Goal: Task Accomplishment & Management: Manage account settings

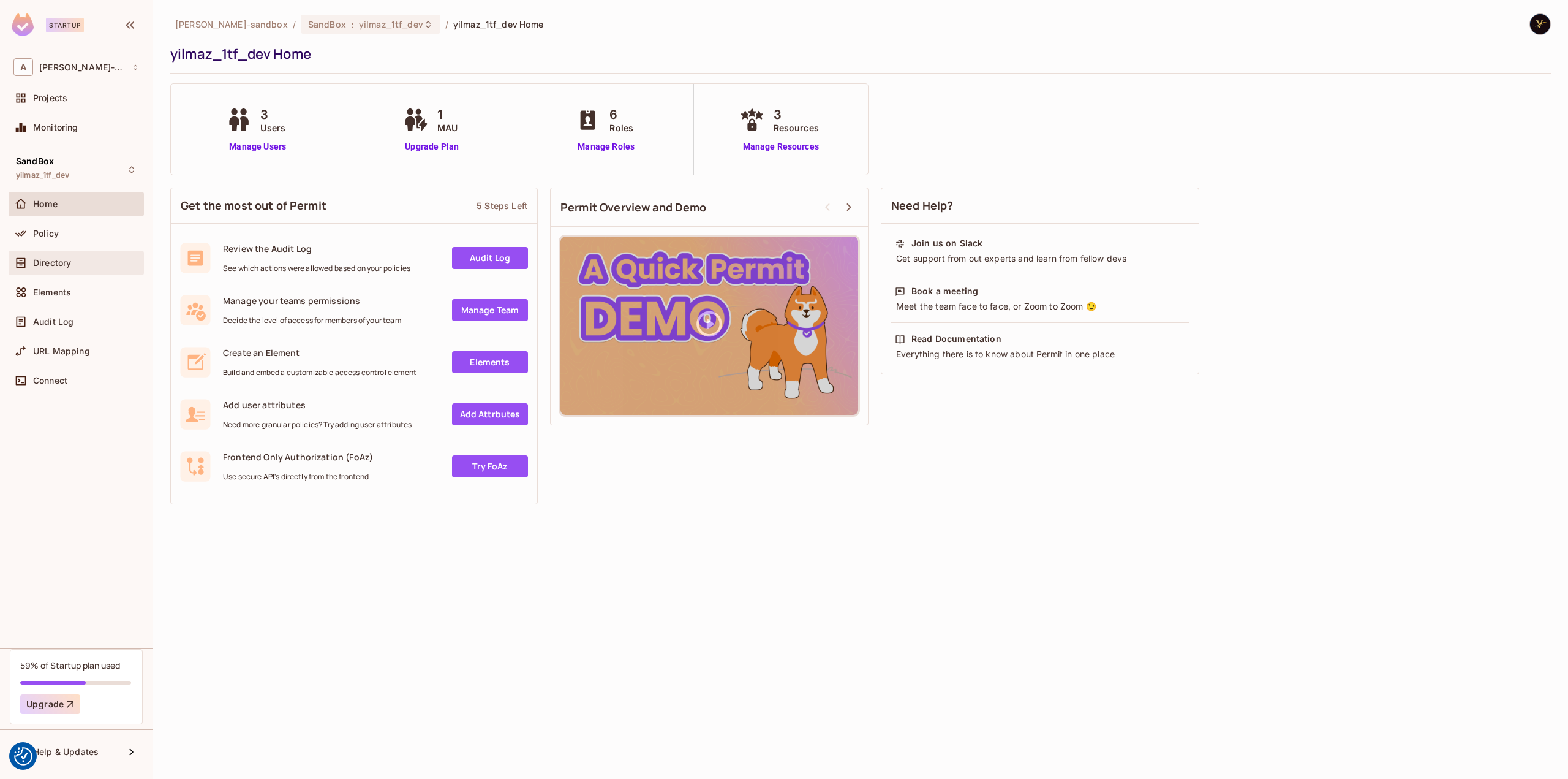
click at [113, 255] on div "Directory" at bounding box center [76, 262] width 126 height 14
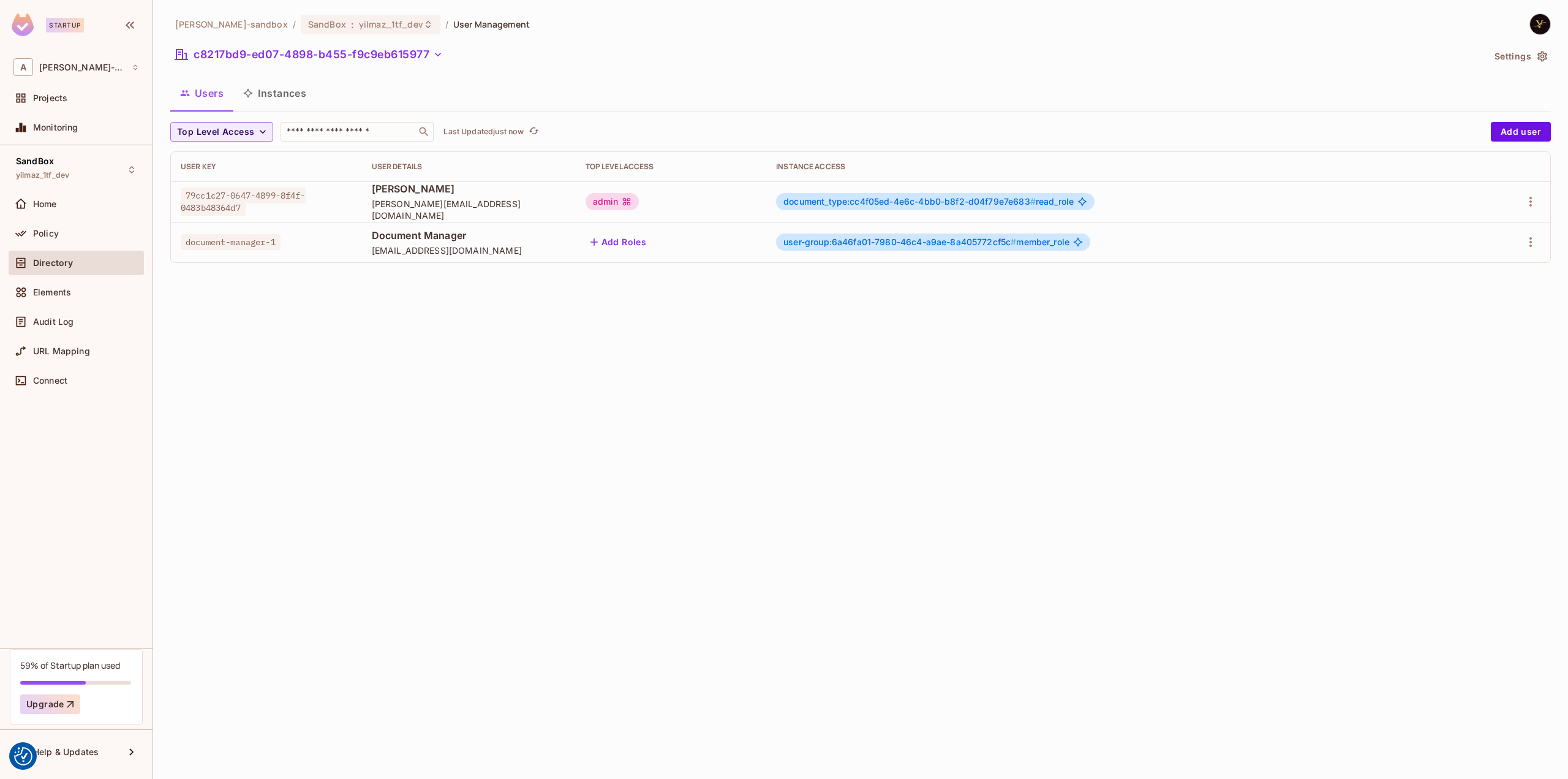
click at [282, 88] on button "Instances" at bounding box center [274, 93] width 83 height 31
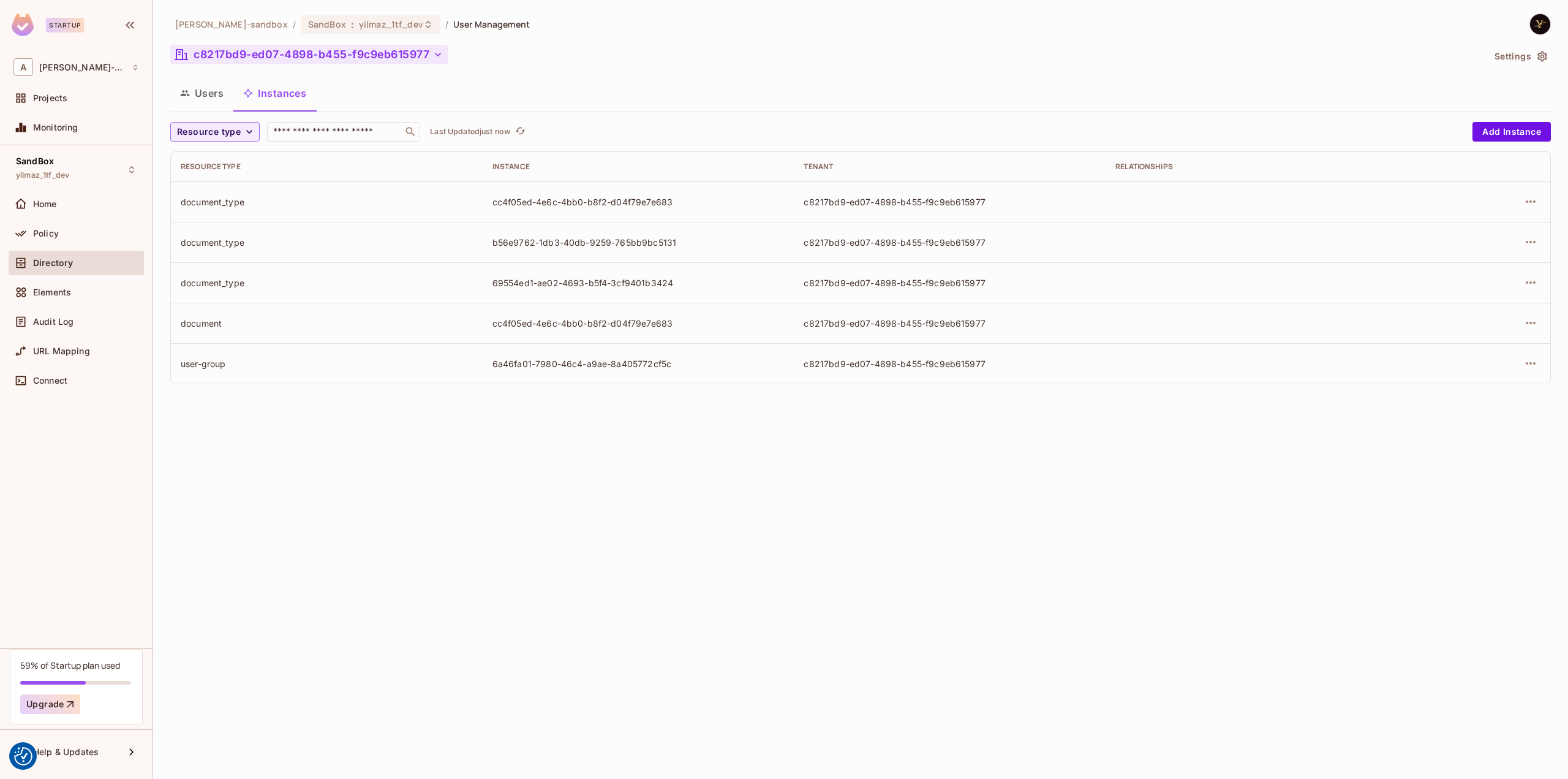
click at [363, 53] on button "c8217bd9-ed07-4898-b455-f9c9eb615977" at bounding box center [309, 55] width 278 height 19
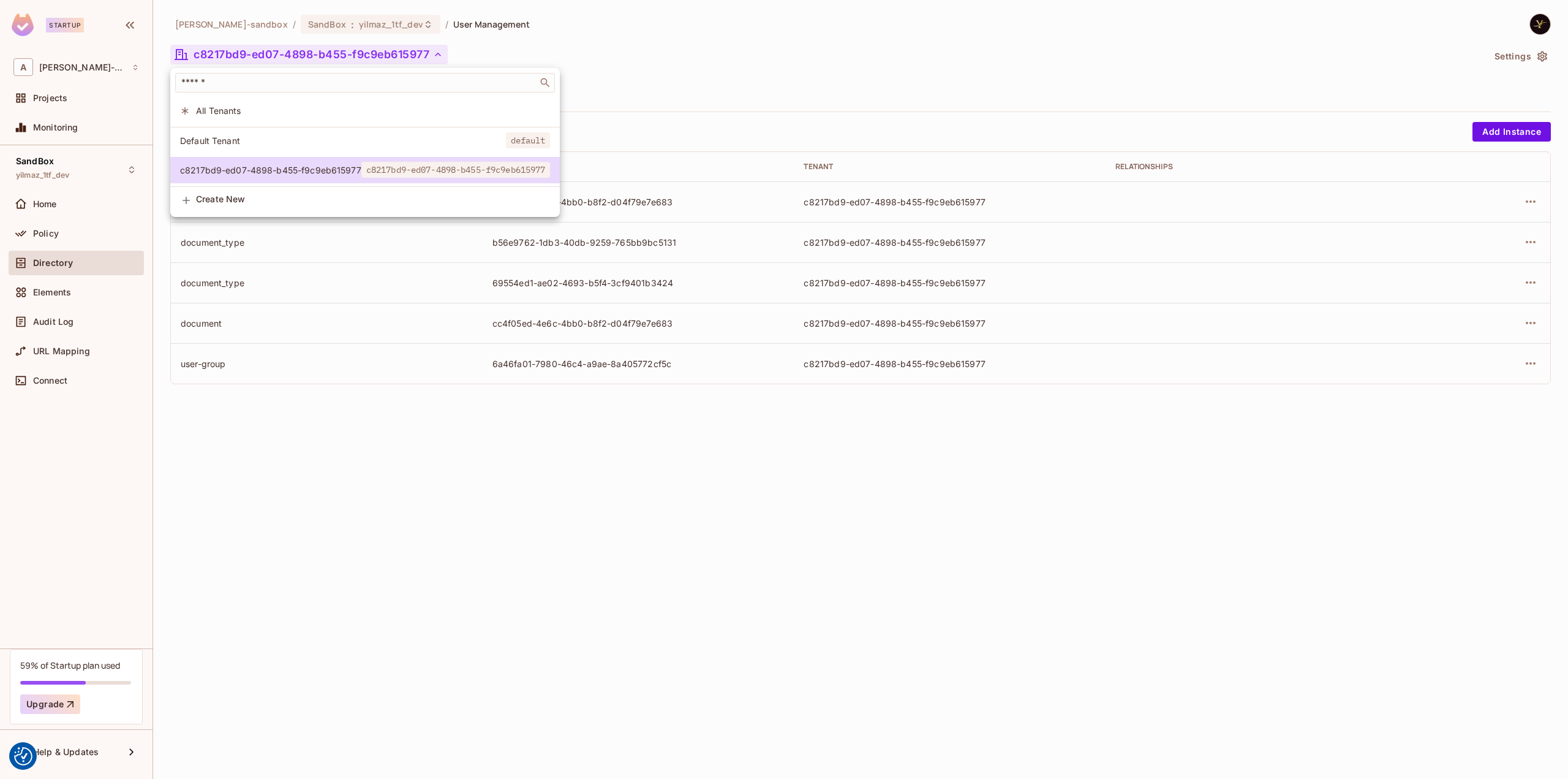
click at [294, 116] on span "All Tenants" at bounding box center [373, 110] width 354 height 11
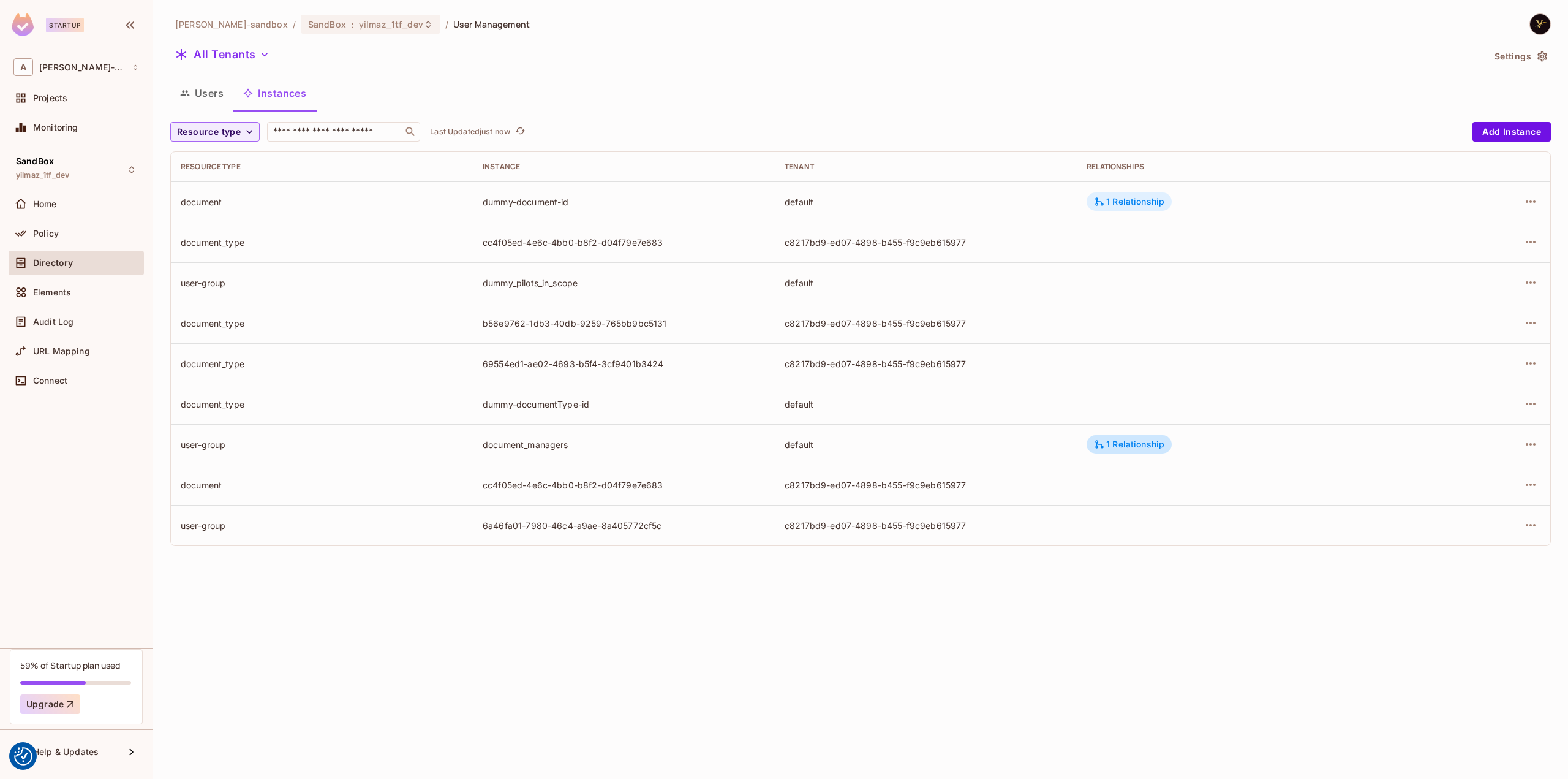
click at [1133, 197] on div "1 Relationship" at bounding box center [1130, 202] width 71 height 11
click at [998, 115] on div at bounding box center [784, 390] width 1568 height 779
click at [1532, 198] on icon "button" at bounding box center [1530, 201] width 14 height 14
click at [1467, 287] on div "Delete Resource Instance" at bounding box center [1463, 283] width 106 height 12
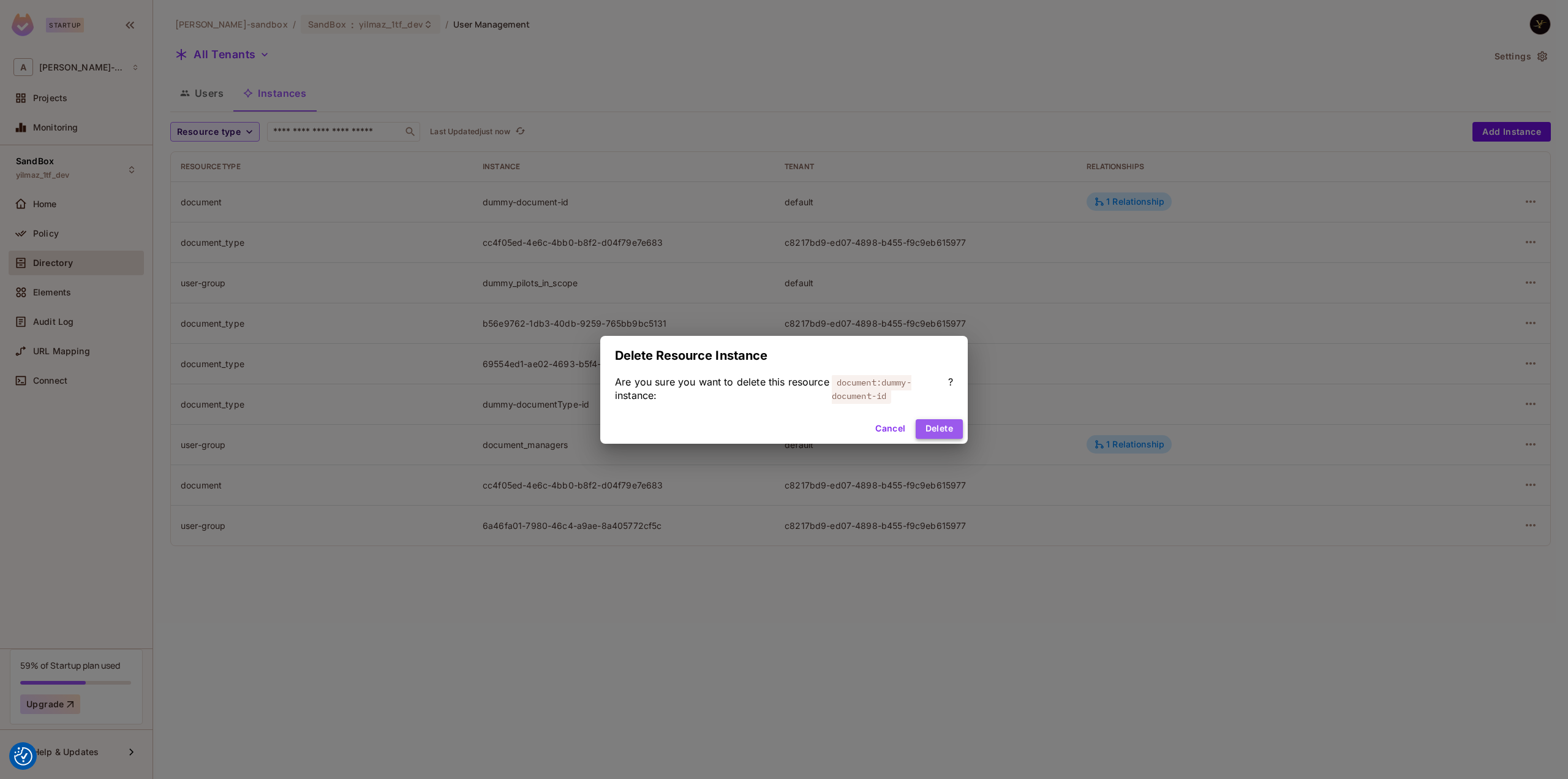
click at [935, 428] on button "Delete" at bounding box center [939, 429] width 47 height 19
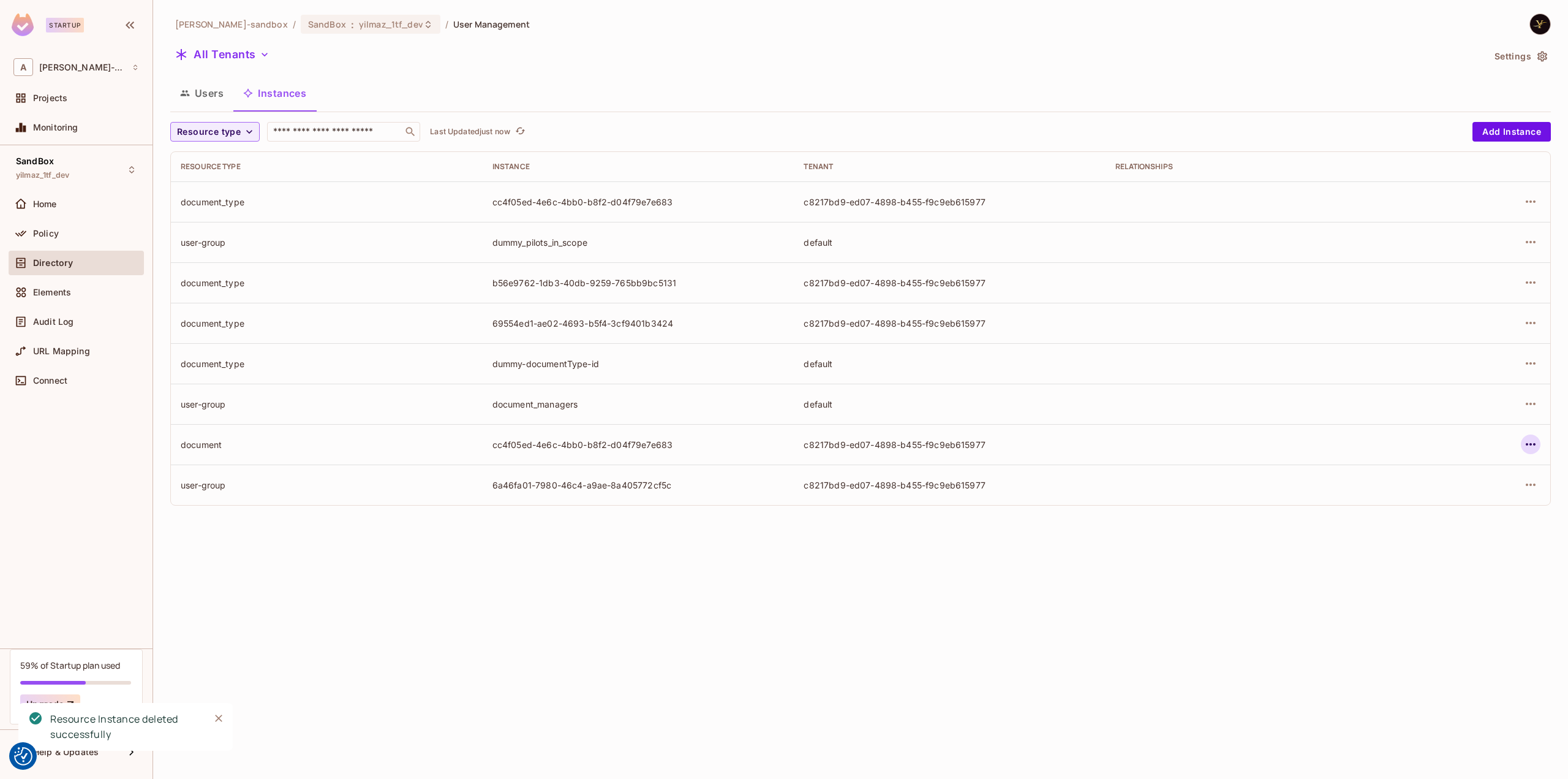
click at [1525, 439] on icon "button" at bounding box center [1530, 444] width 14 height 14
click at [1444, 527] on div "Delete Resource Instance" at bounding box center [1463, 526] width 106 height 12
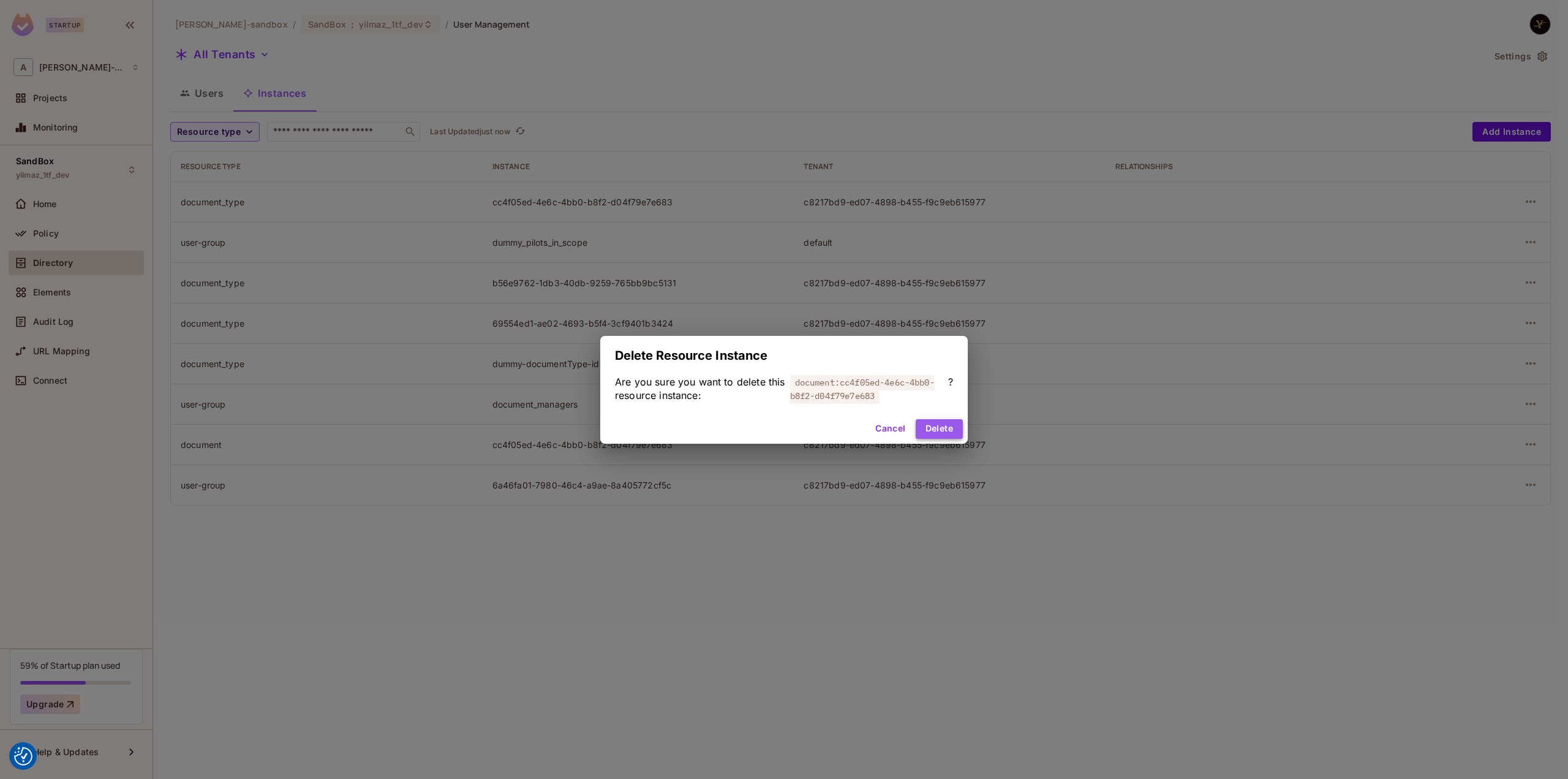
click at [928, 423] on button "Delete" at bounding box center [939, 429] width 47 height 19
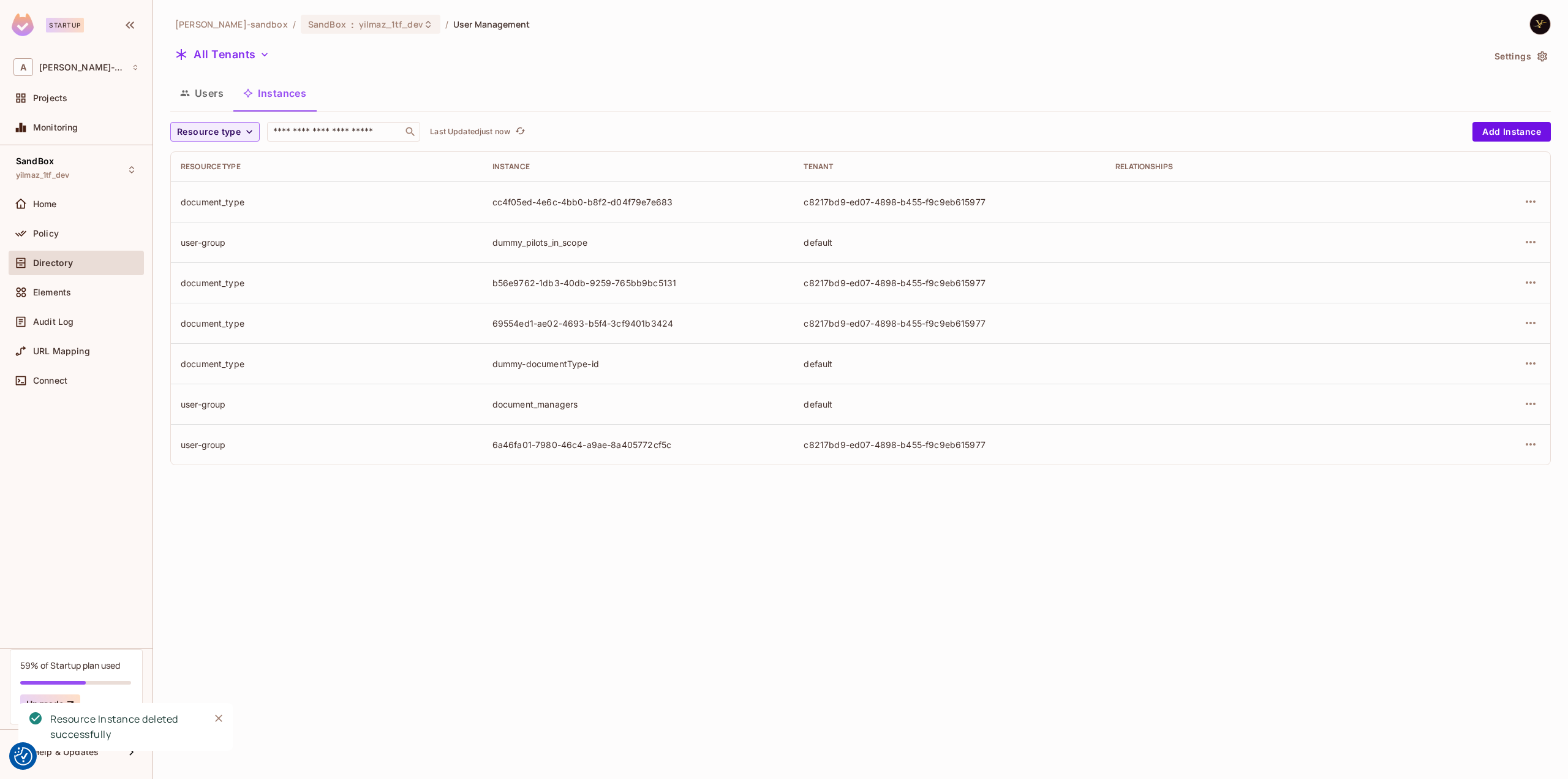
click at [558, 517] on div "alex-trustflight-sandbox / SandBox : yilmaz_1tf_dev / User Management All Tenan…" at bounding box center [860, 390] width 1415 height 779
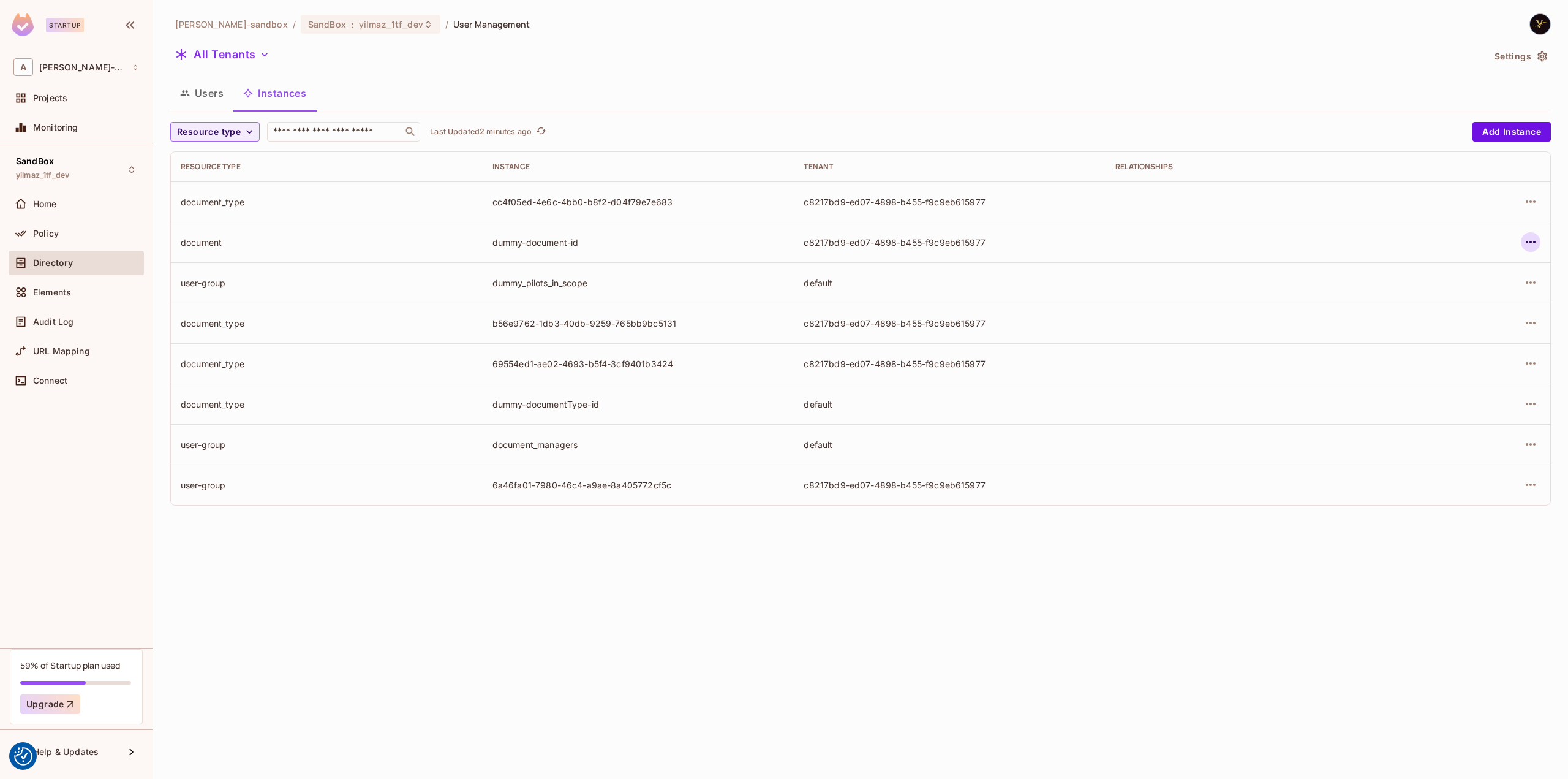
click at [1533, 242] on icon "button" at bounding box center [1530, 241] width 10 height 2
click at [1449, 295] on div "Edit Attributes" at bounding box center [1440, 297] width 60 height 12
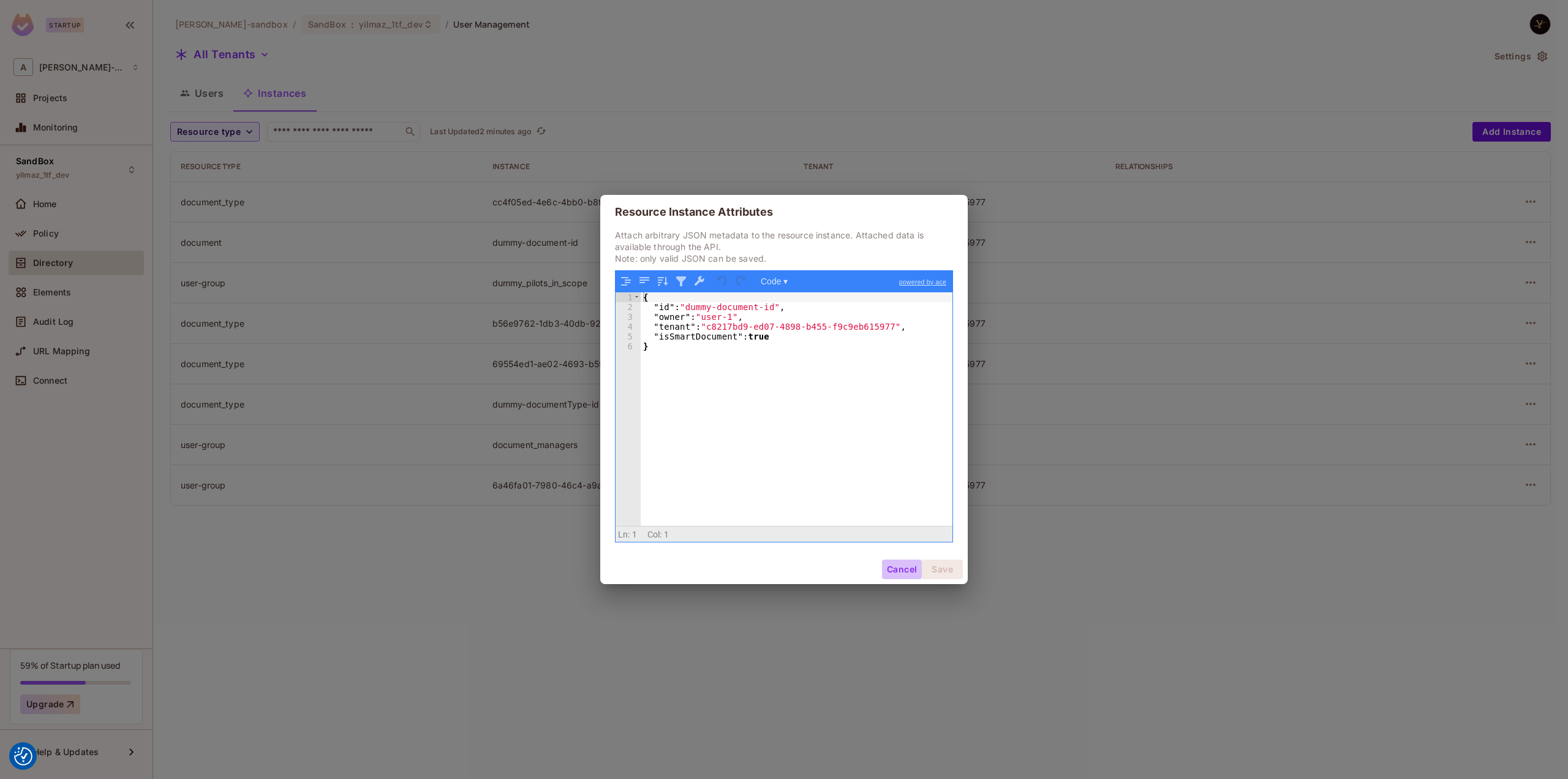
click at [904, 566] on button "Cancel" at bounding box center [901, 569] width 39 height 19
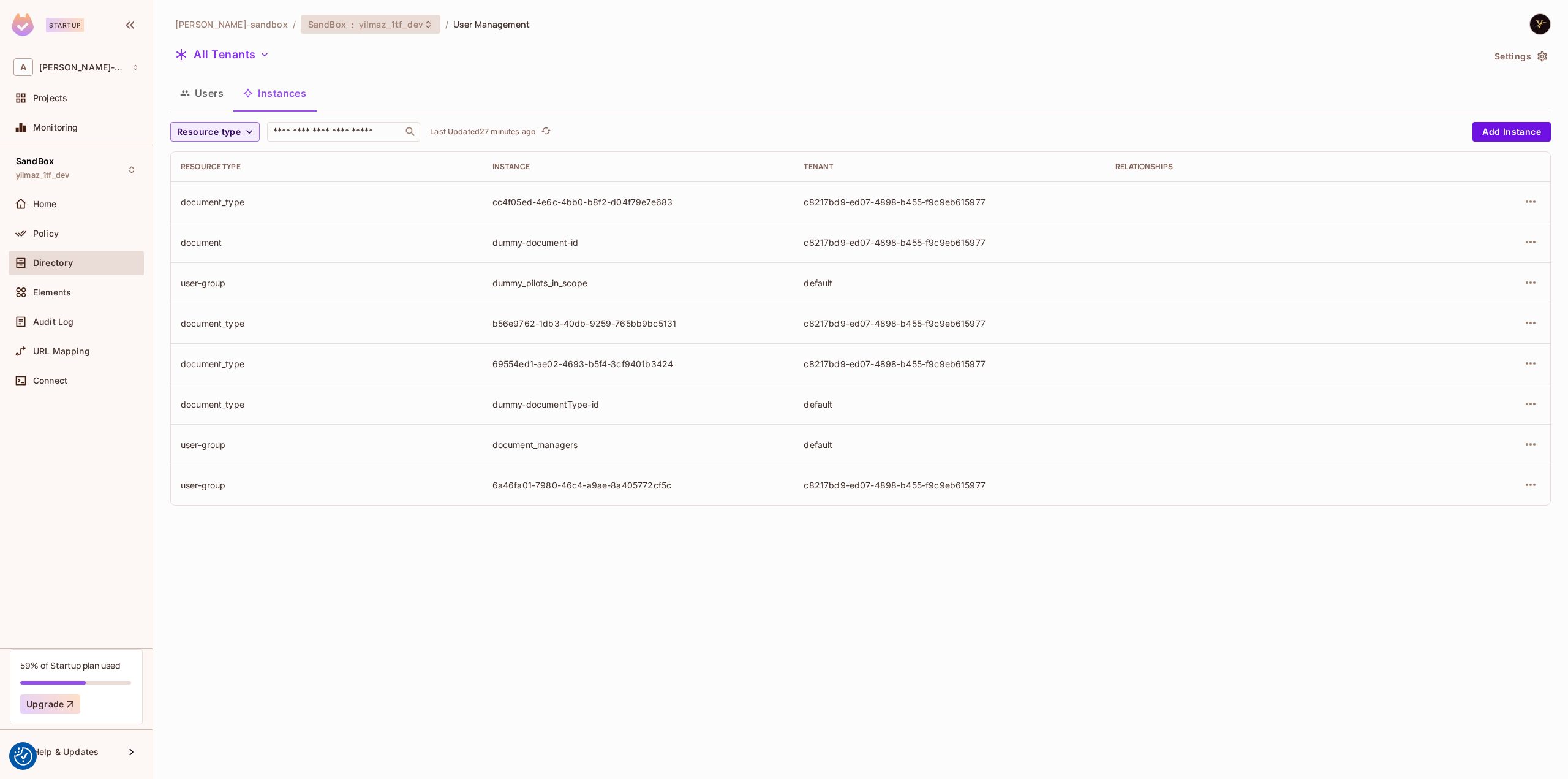
click at [350, 24] on span ":" at bounding box center [352, 24] width 4 height 10
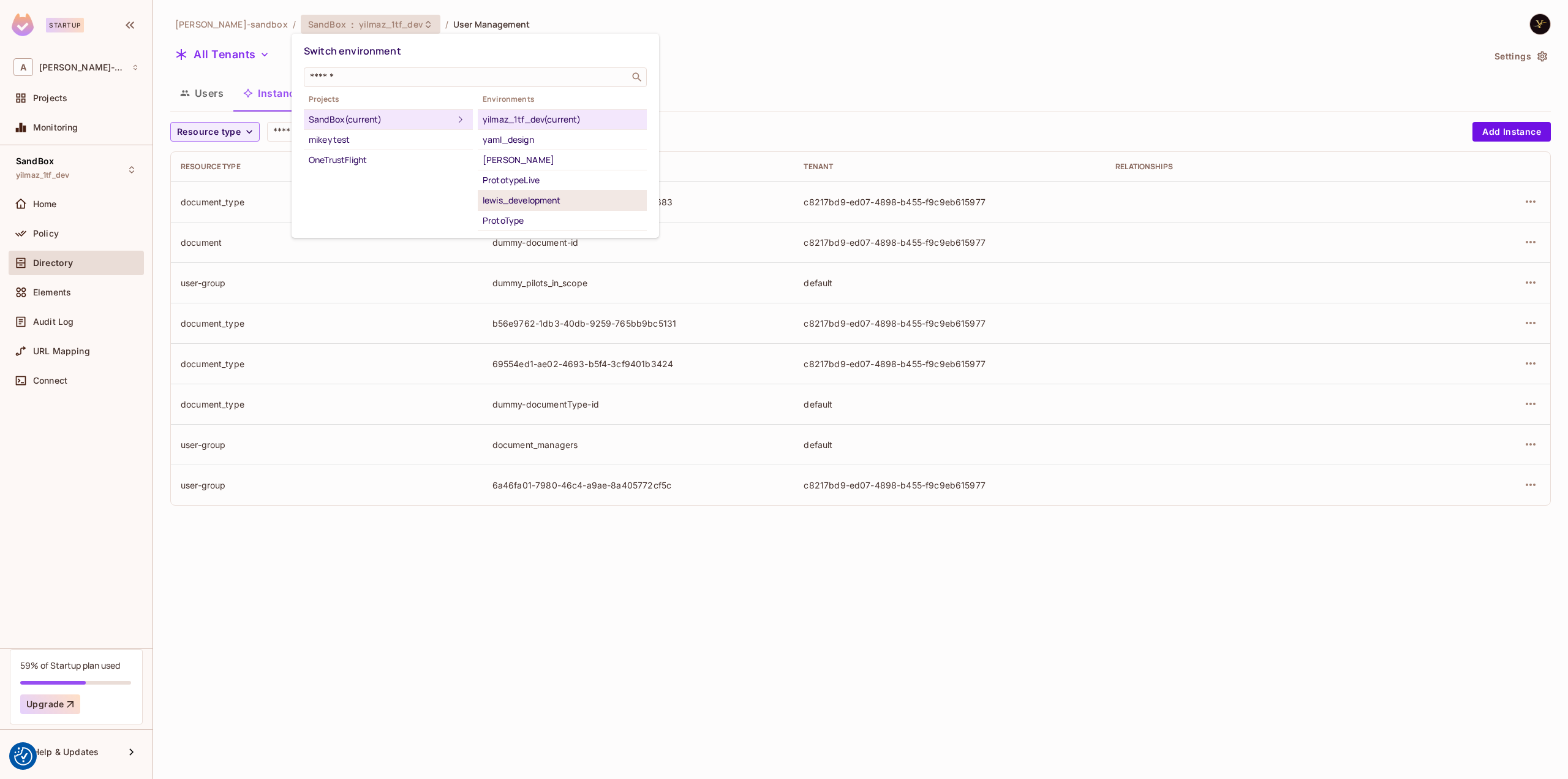
click at [581, 203] on div "lewis_development" at bounding box center [562, 200] width 159 height 14
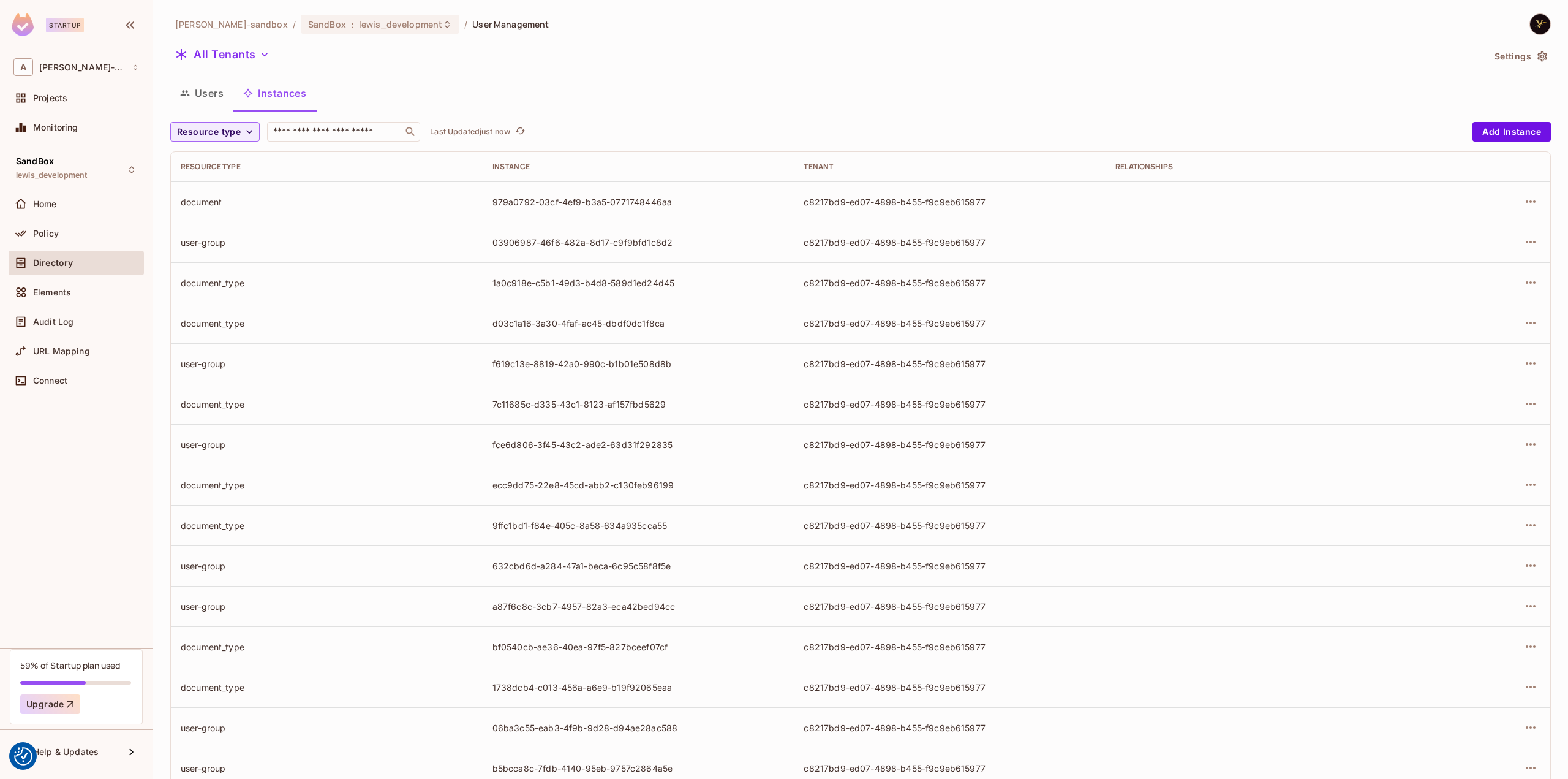
click at [200, 93] on button "Users" at bounding box center [202, 93] width 63 height 31
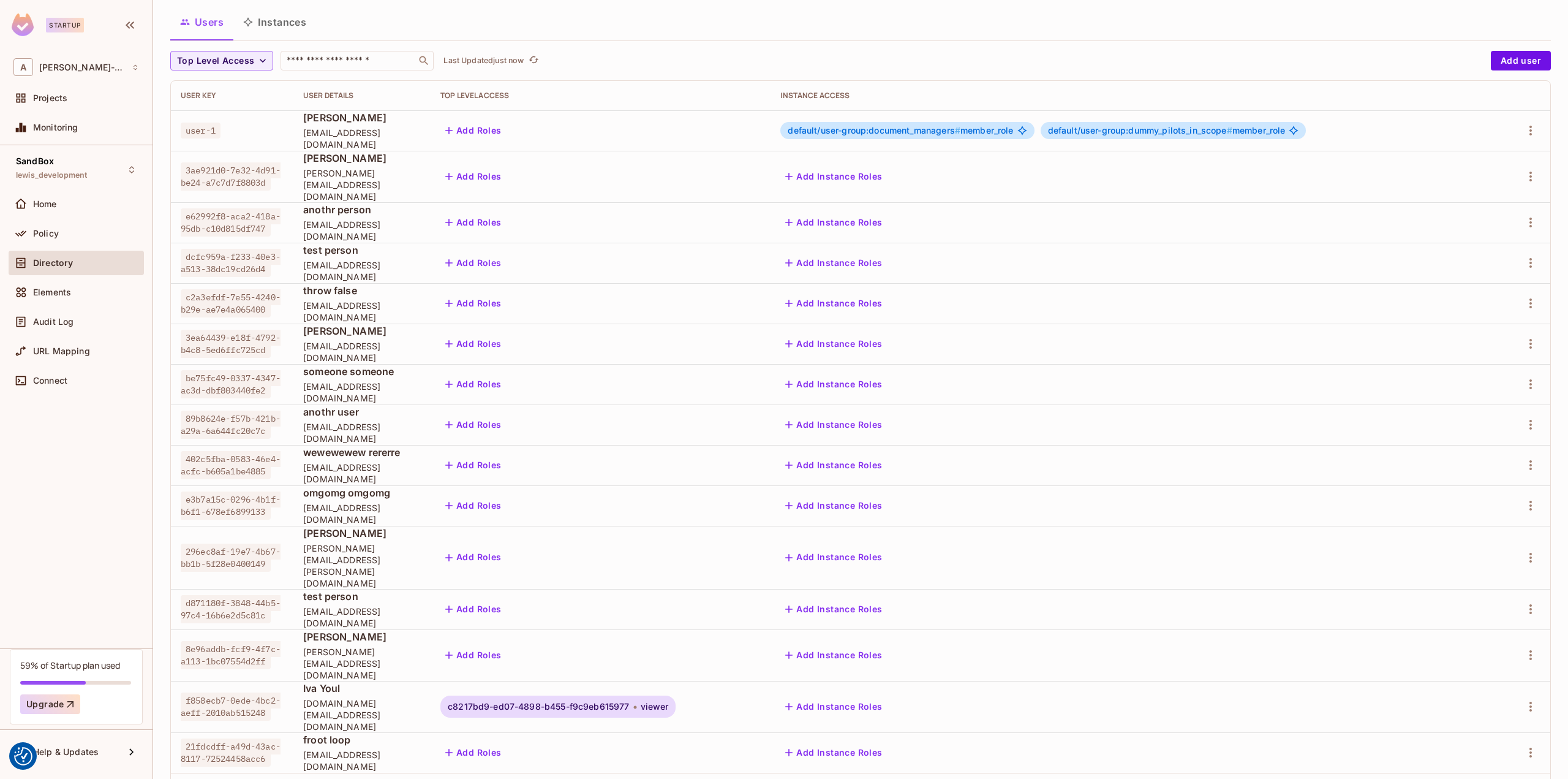
scroll to position [76, 0]
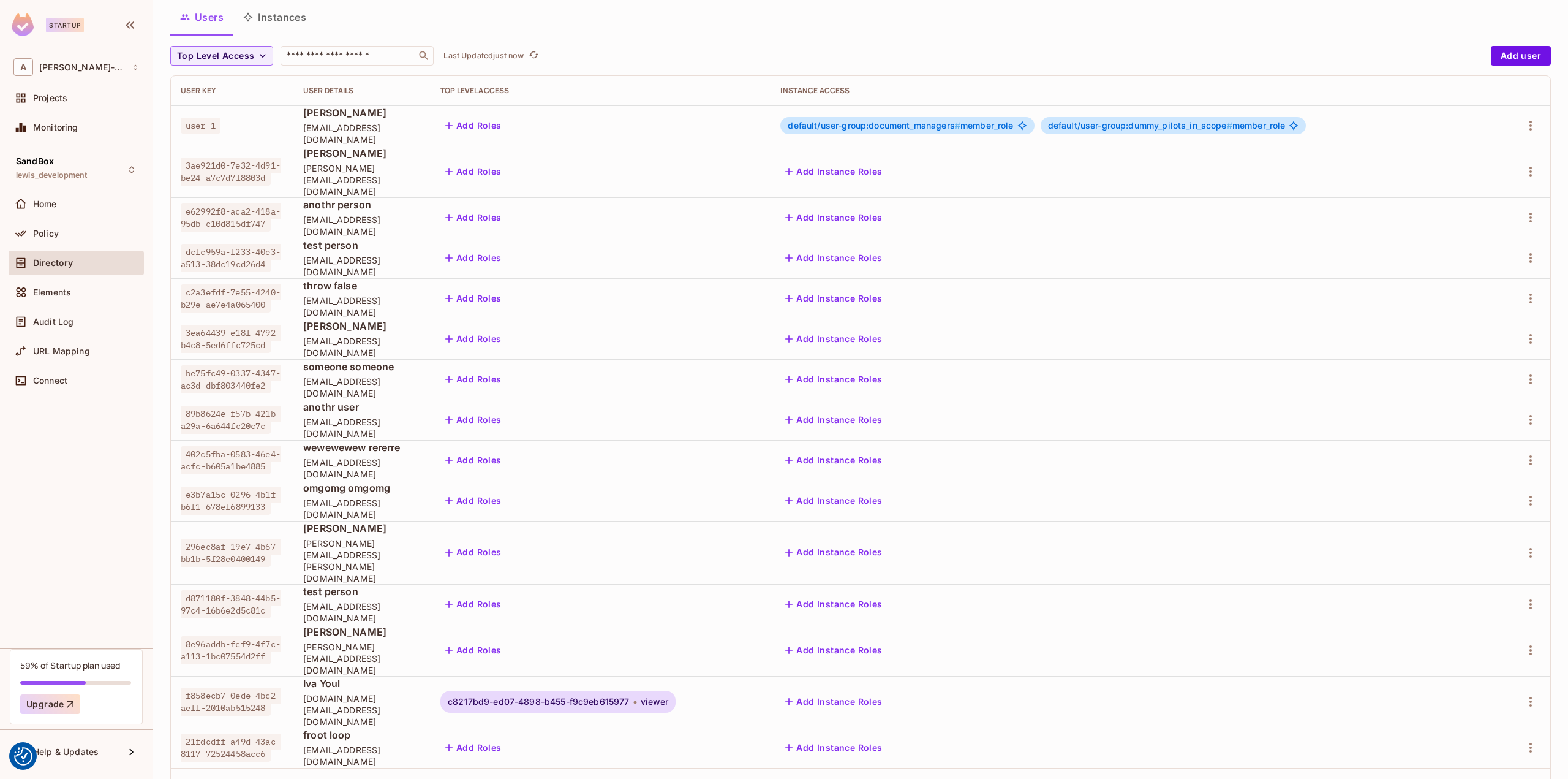
click at [1425, 778] on button "2" at bounding box center [1434, 789] width 19 height 19
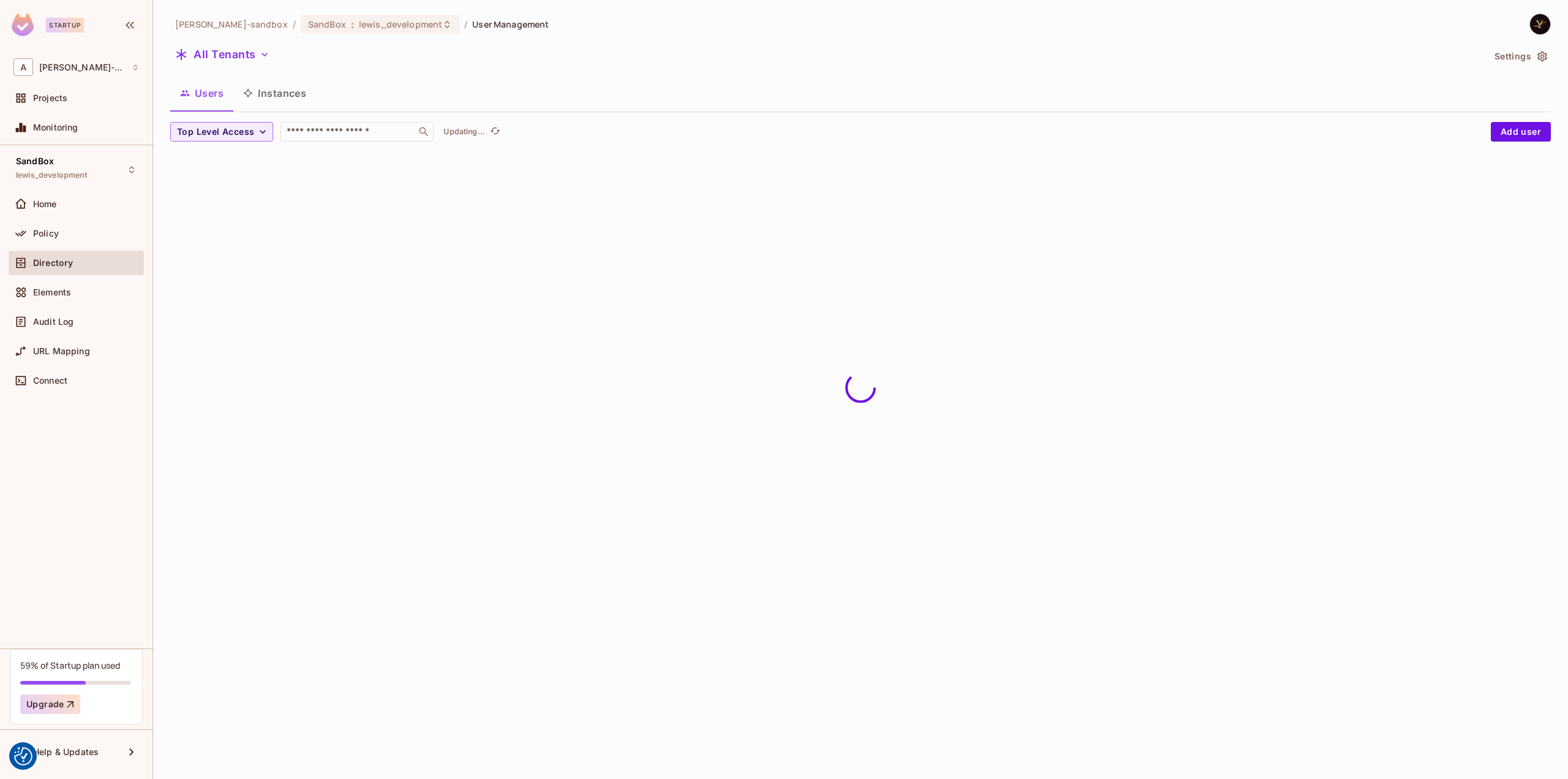
scroll to position [0, 0]
click at [1401, 239] on button "1" at bounding box center [1411, 242] width 19 height 19
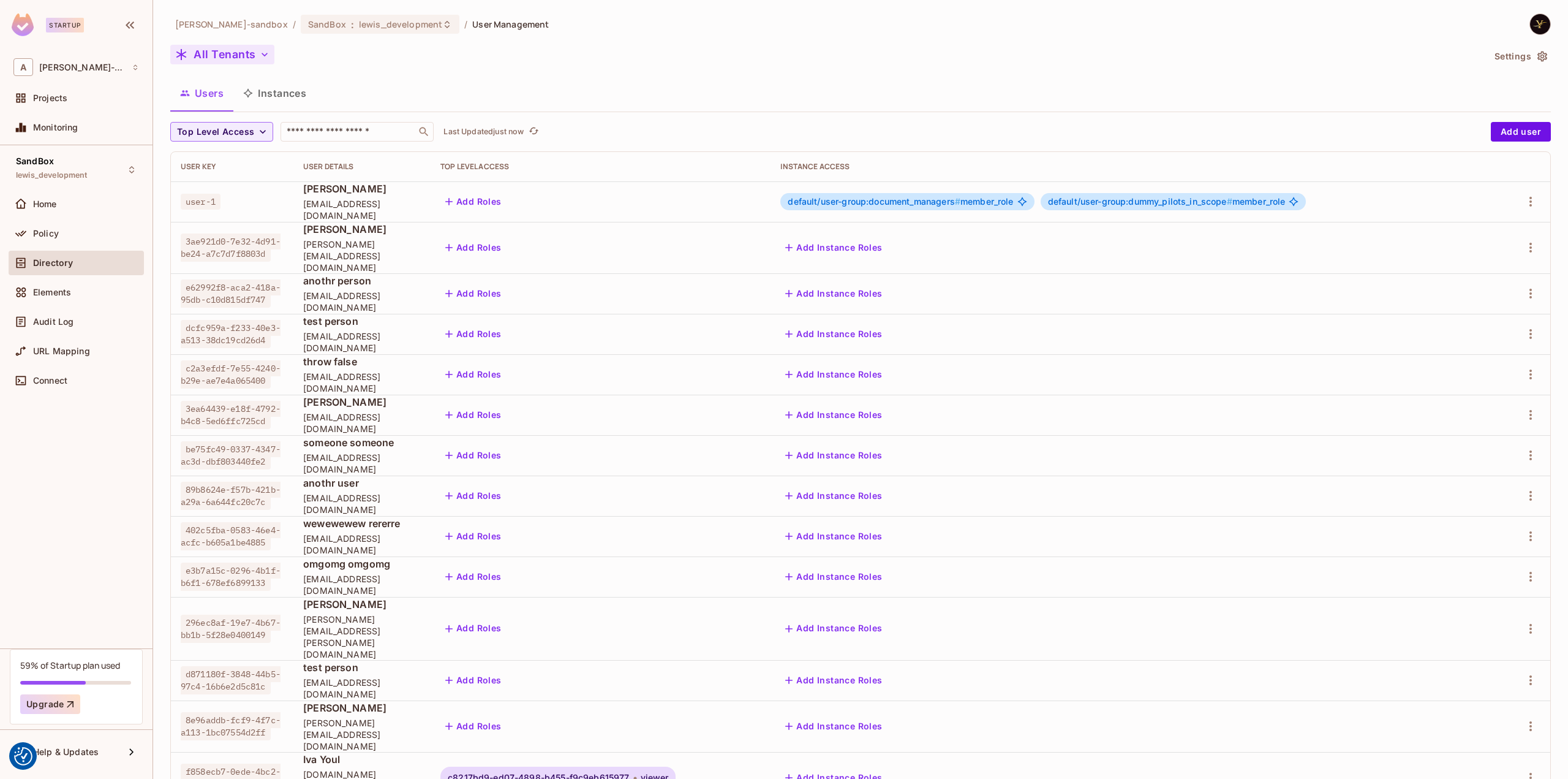
click at [261, 58] on icon "button" at bounding box center [264, 54] width 12 height 12
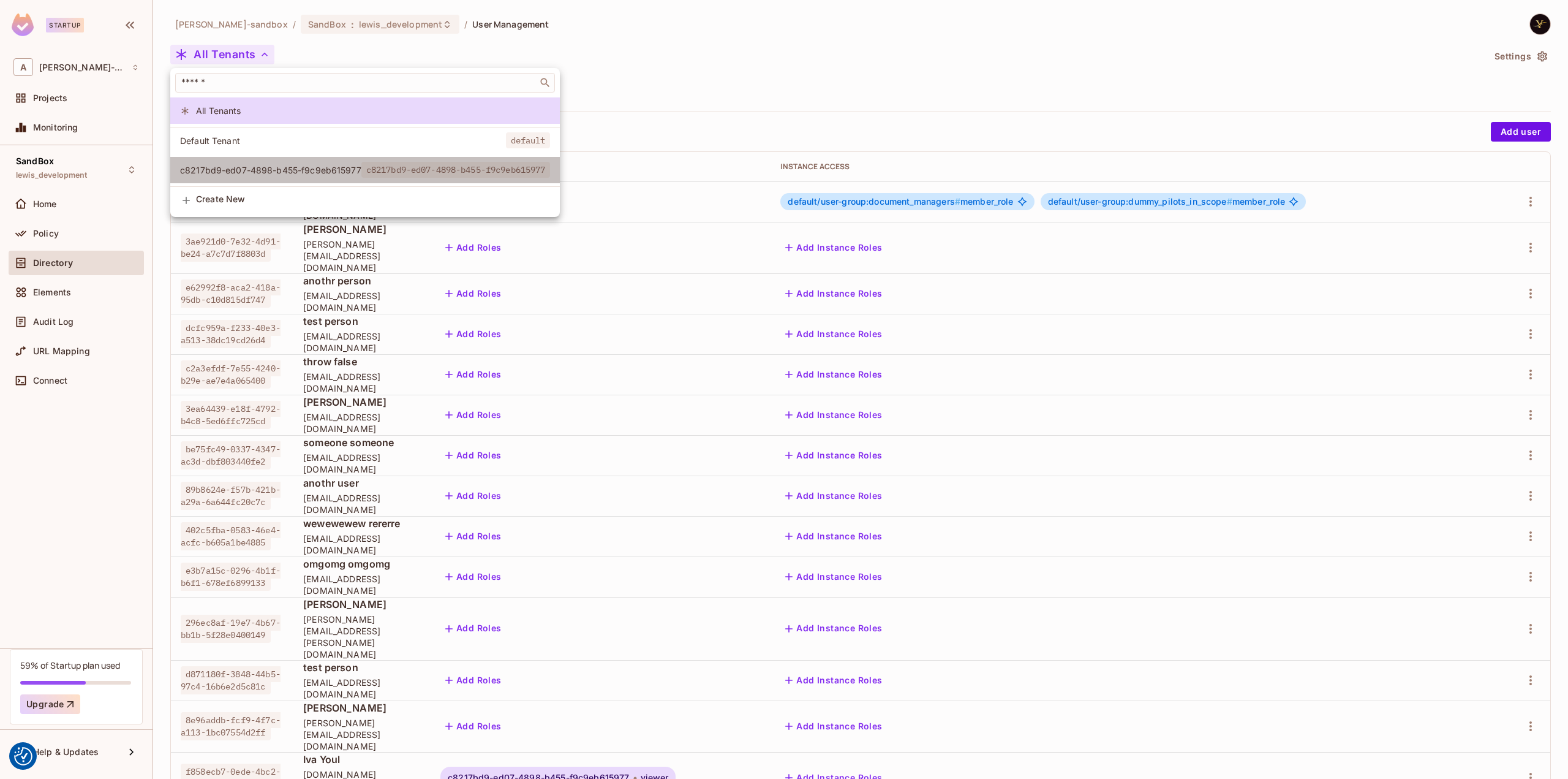
click at [316, 171] on span "c8217bd9-ed07-4898-b455-f9c9eb615977" at bounding box center [270, 170] width 181 height 11
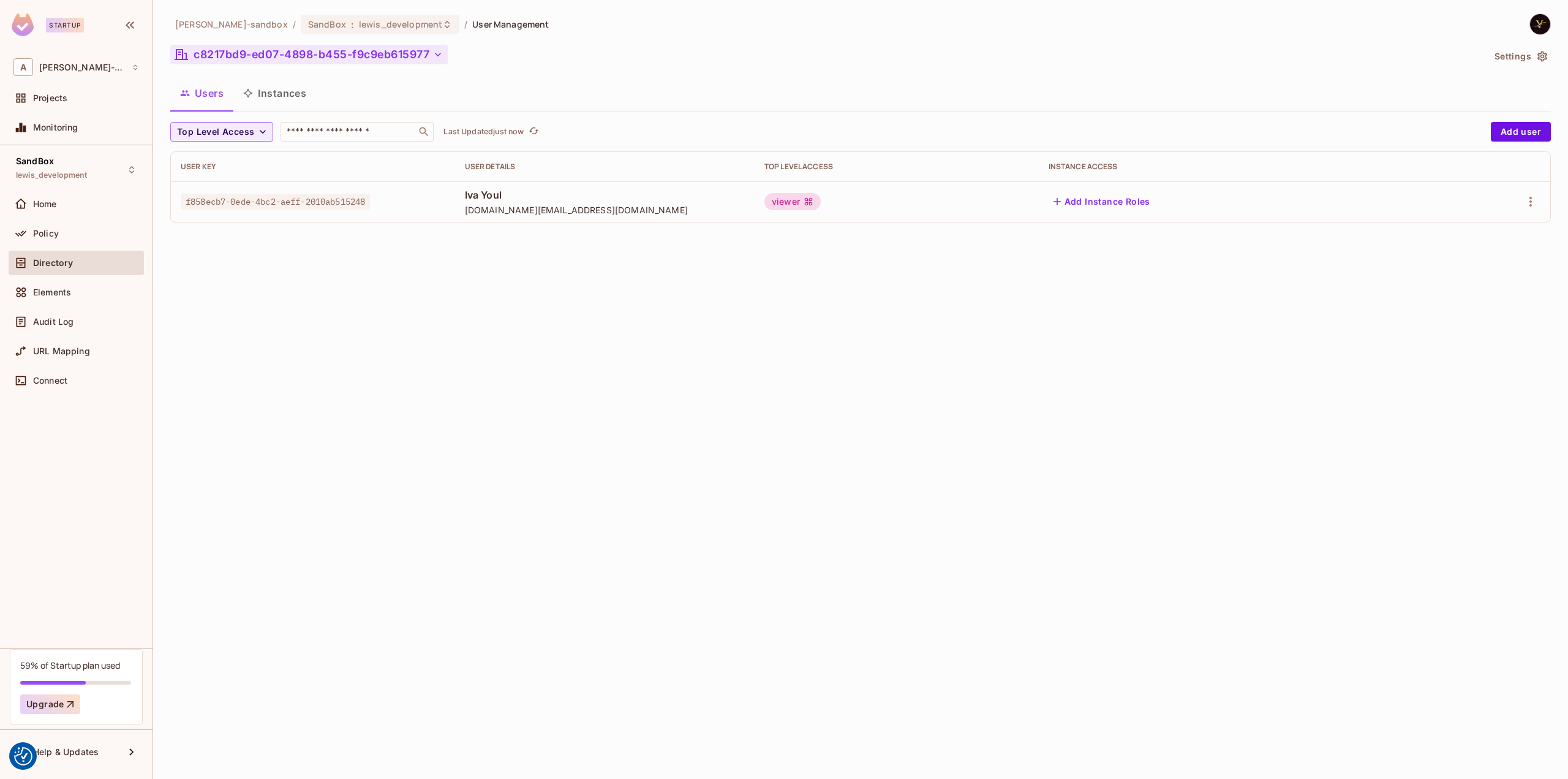
click at [281, 93] on button "Instances" at bounding box center [274, 93] width 83 height 31
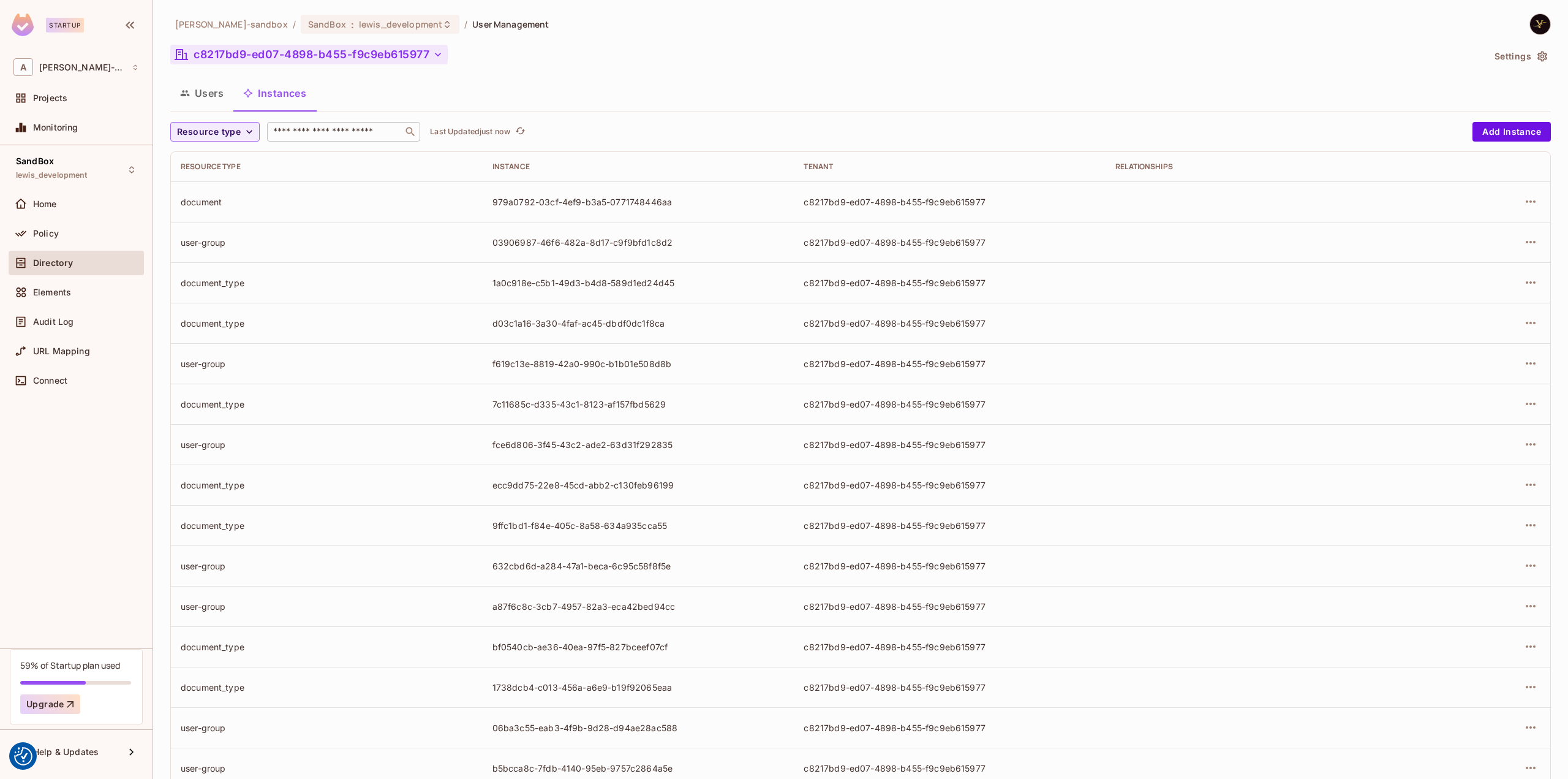
click at [318, 130] on input "text" at bounding box center [335, 131] width 129 height 12
paste input "**********"
type input "**********"
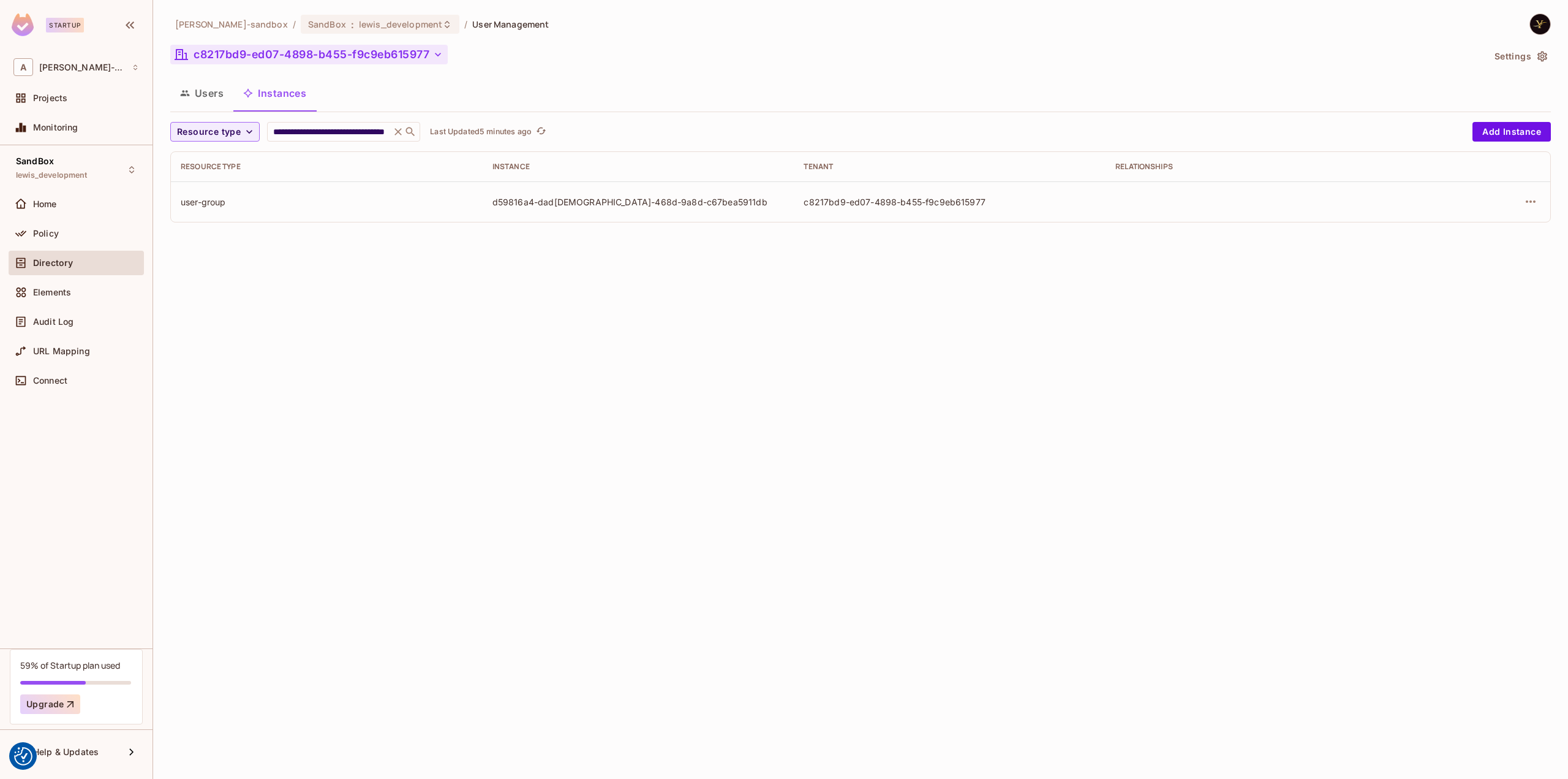
click at [420, 362] on div "**********" at bounding box center [860, 390] width 1415 height 779
click at [404, 32] on div "SandBox : lewis_development" at bounding box center [380, 24] width 158 height 19
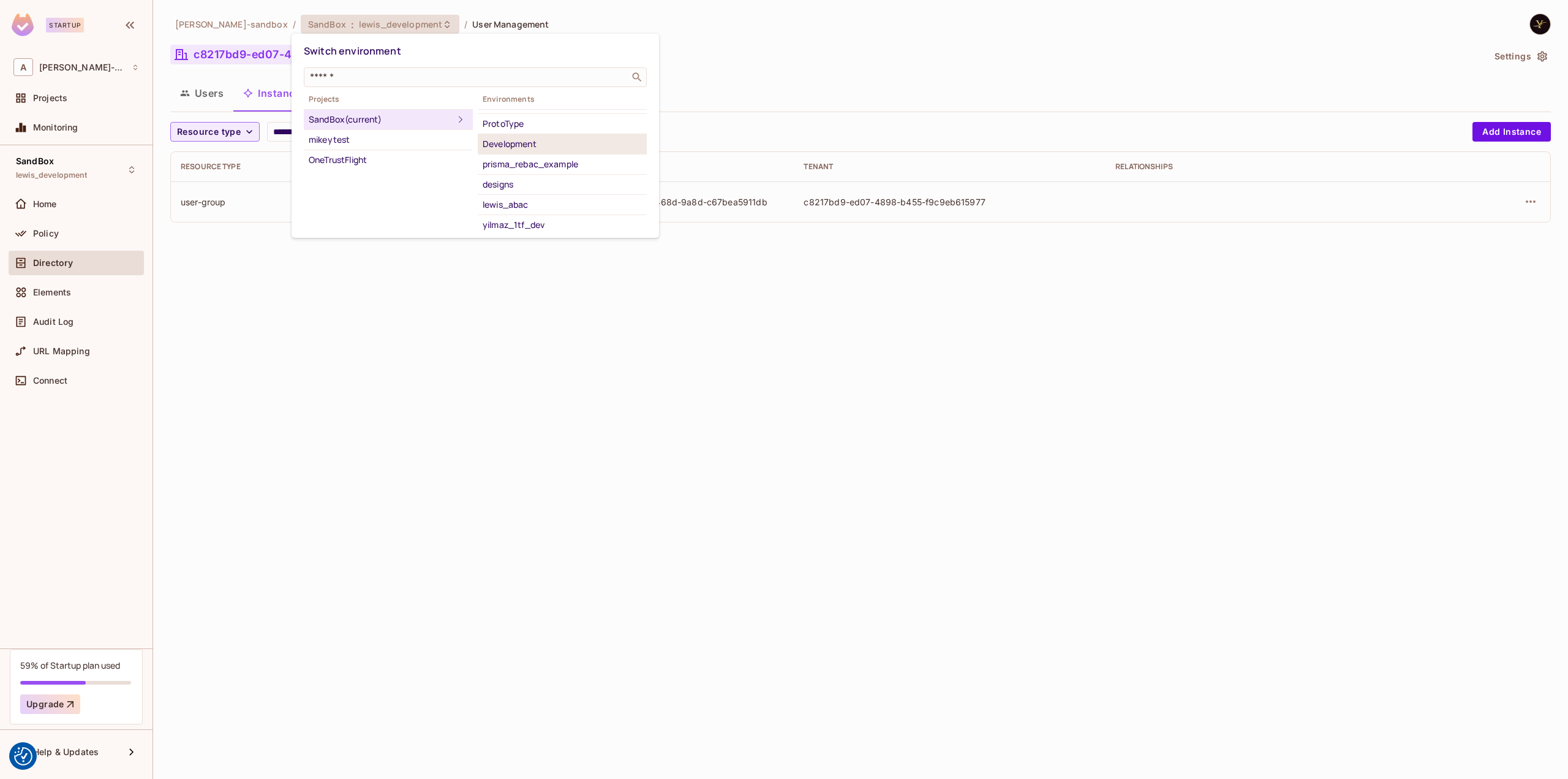
scroll to position [77, 0]
click at [550, 225] on div "yilmaz_1tf_dev" at bounding box center [562, 224] width 159 height 14
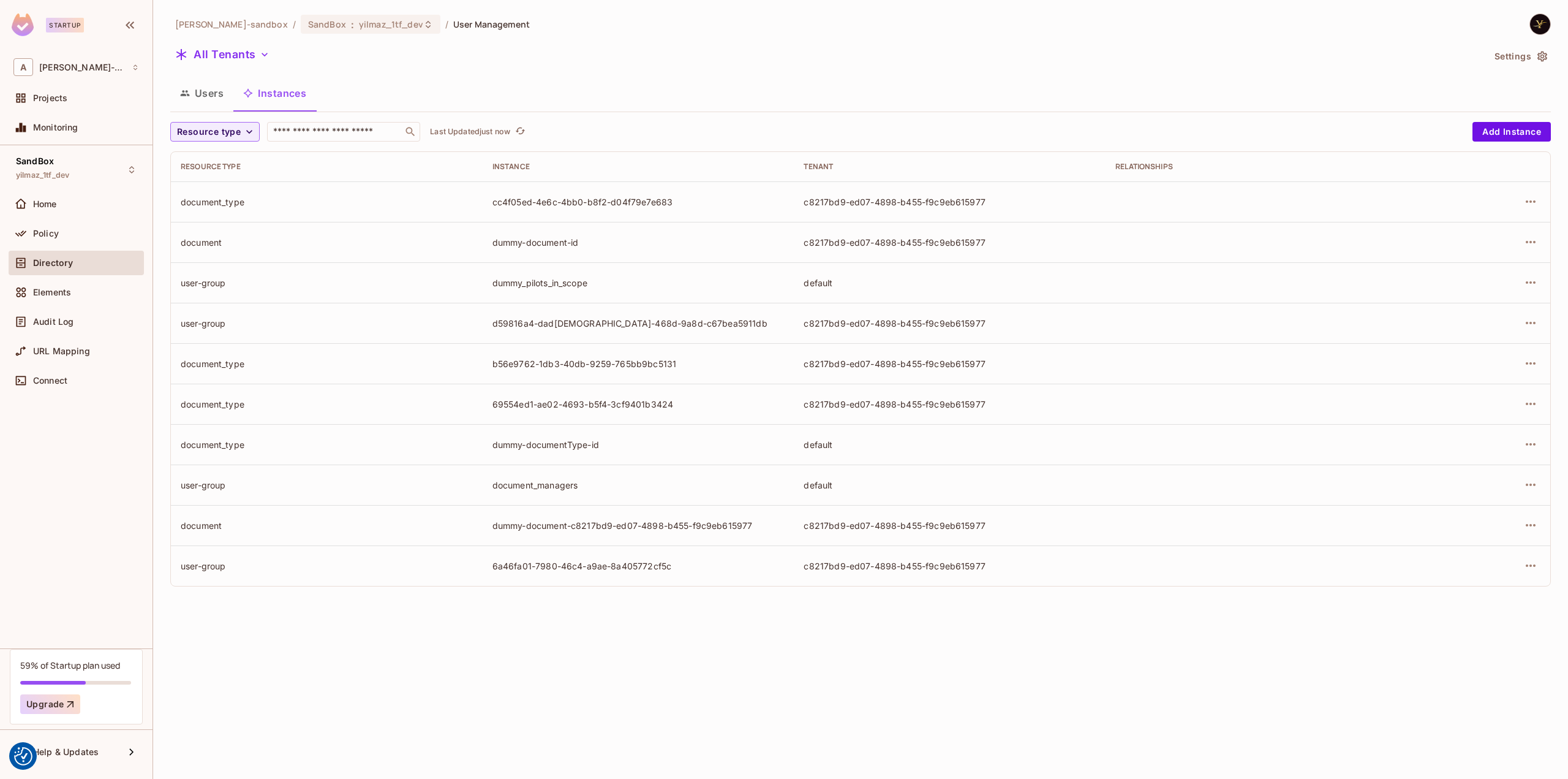
click at [222, 97] on button "Users" at bounding box center [202, 93] width 63 height 31
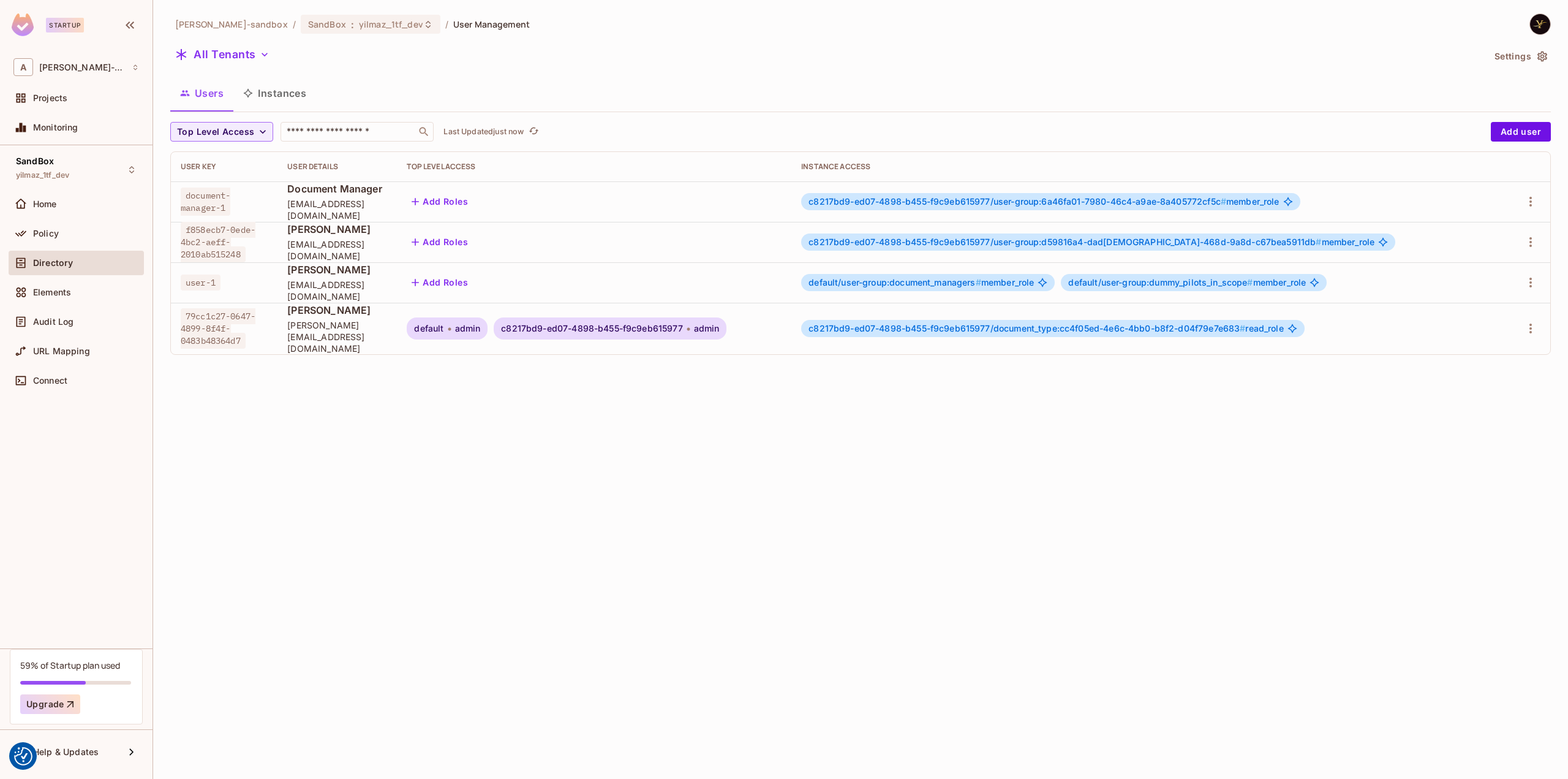
click at [426, 381] on div "alex-trustflight-sandbox / SandBox : yilmaz_1tf_dev / User Management All Tenan…" at bounding box center [860, 390] width 1415 height 779
click at [223, 52] on button "All Tenants" at bounding box center [222, 55] width 104 height 19
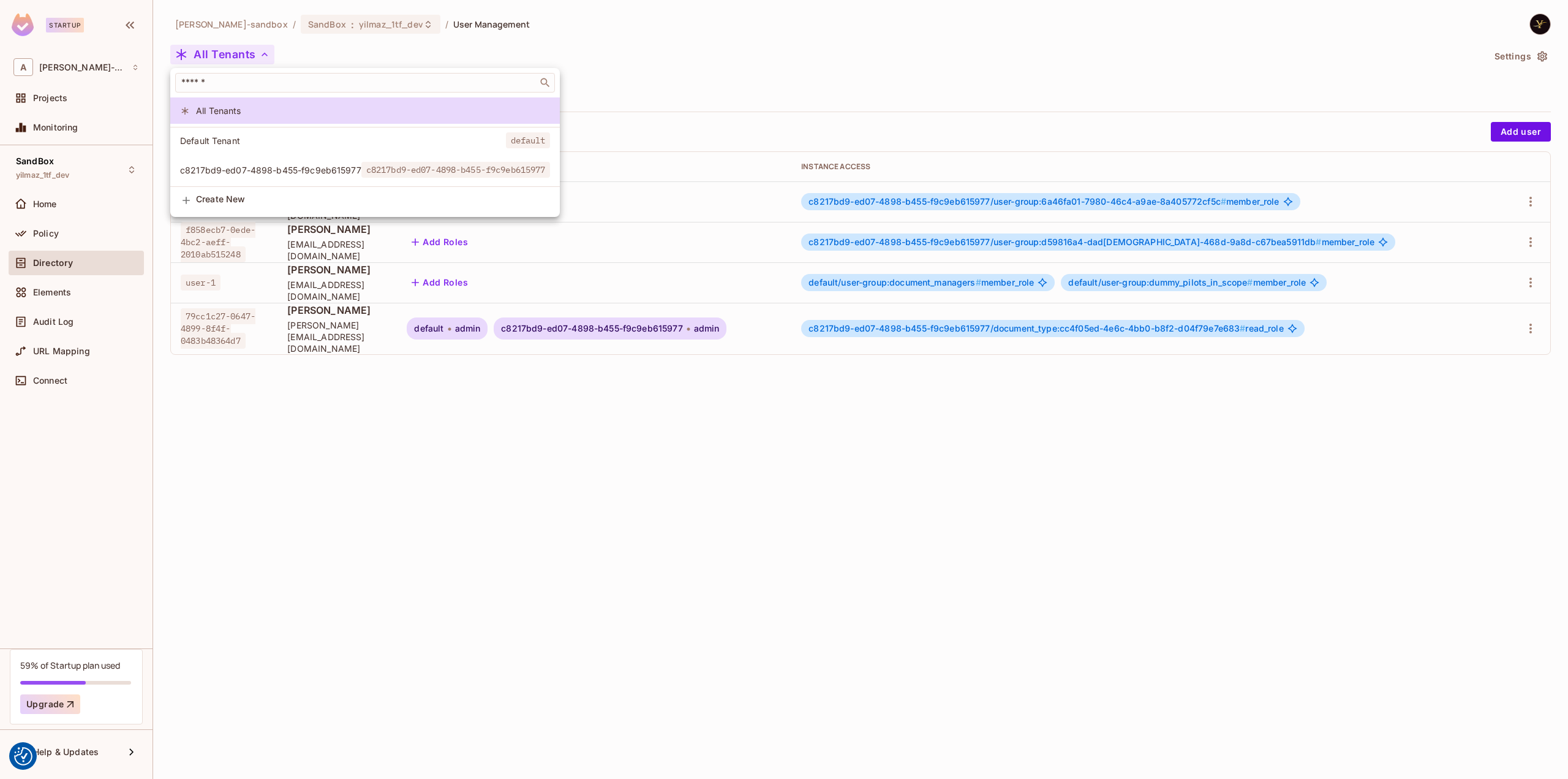
click at [228, 46] on div at bounding box center [784, 390] width 1568 height 779
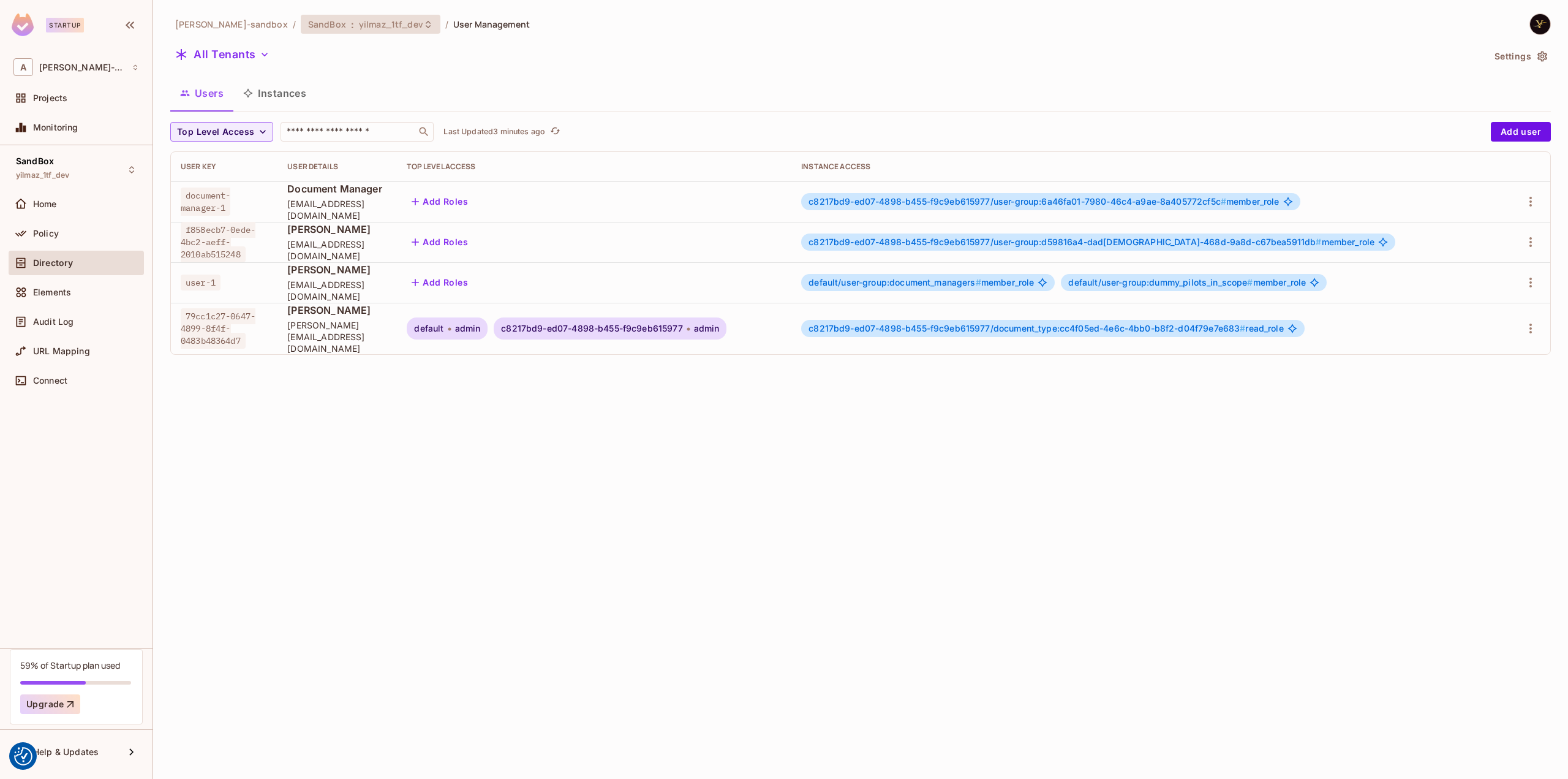
click at [333, 27] on span "SandBox" at bounding box center [327, 24] width 38 height 11
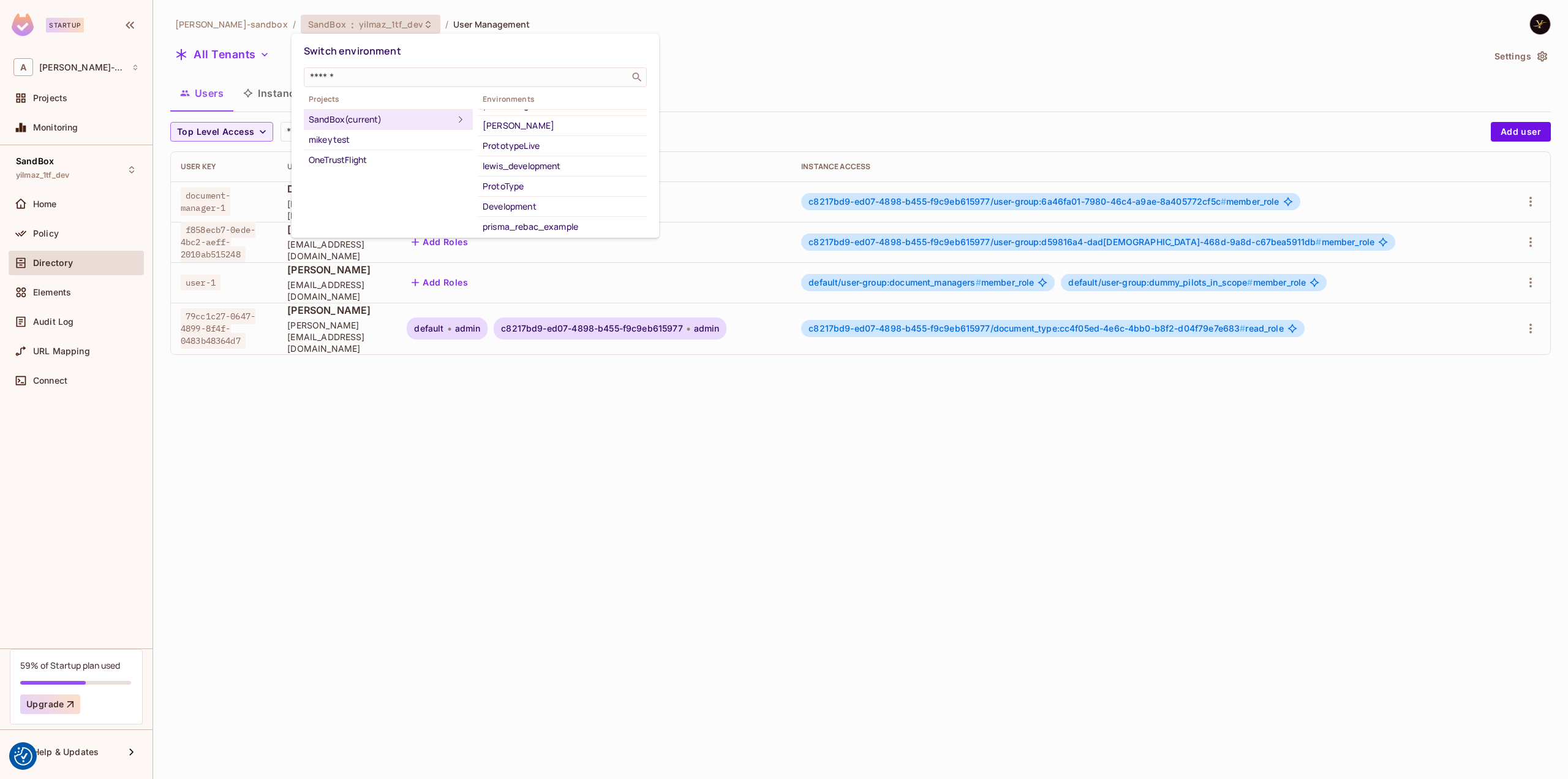
scroll to position [16, 0]
click at [560, 183] on div "lewis_development" at bounding box center [562, 184] width 159 height 14
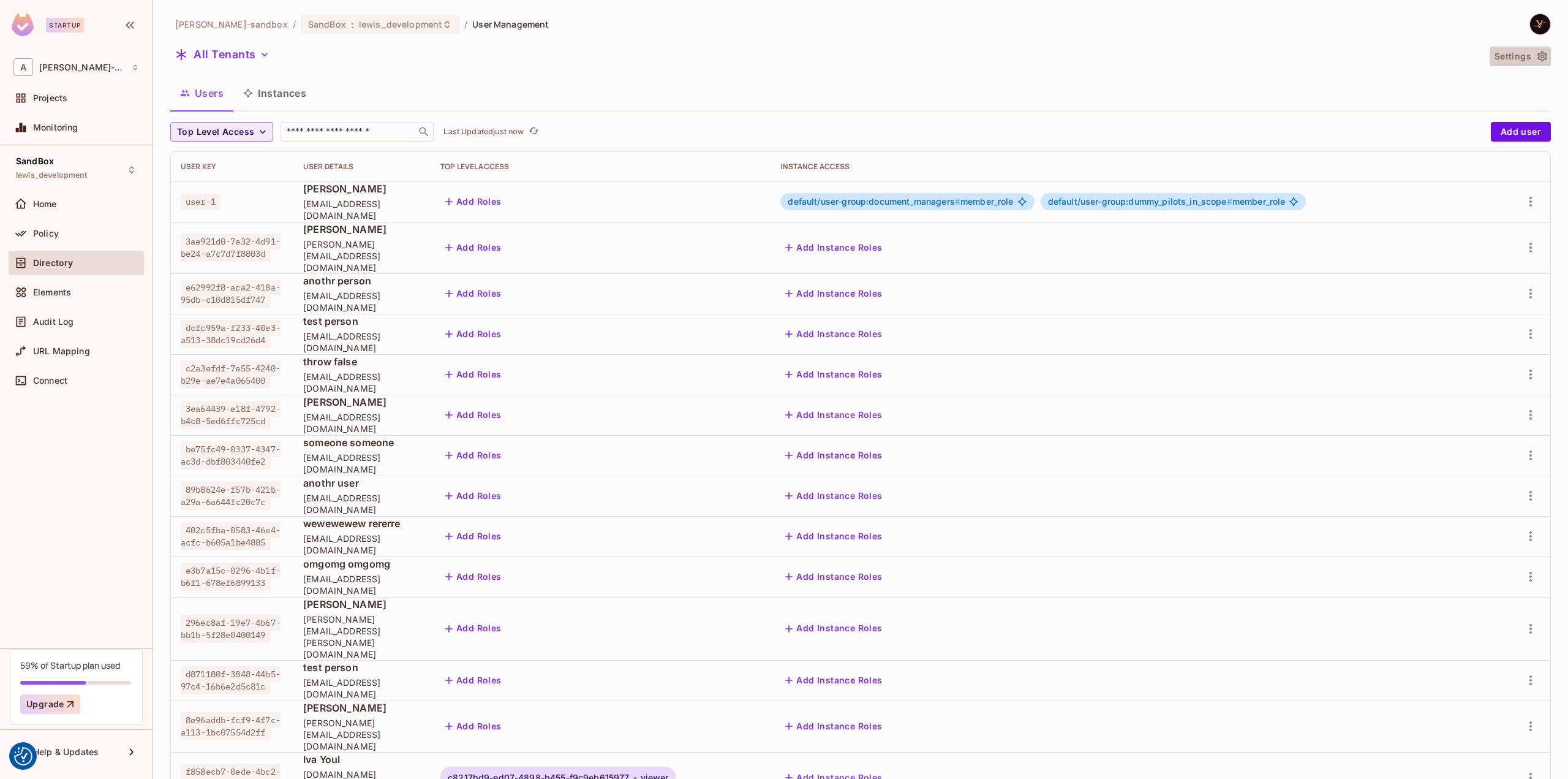
click at [1507, 54] on button "Settings" at bounding box center [1520, 56] width 61 height 19
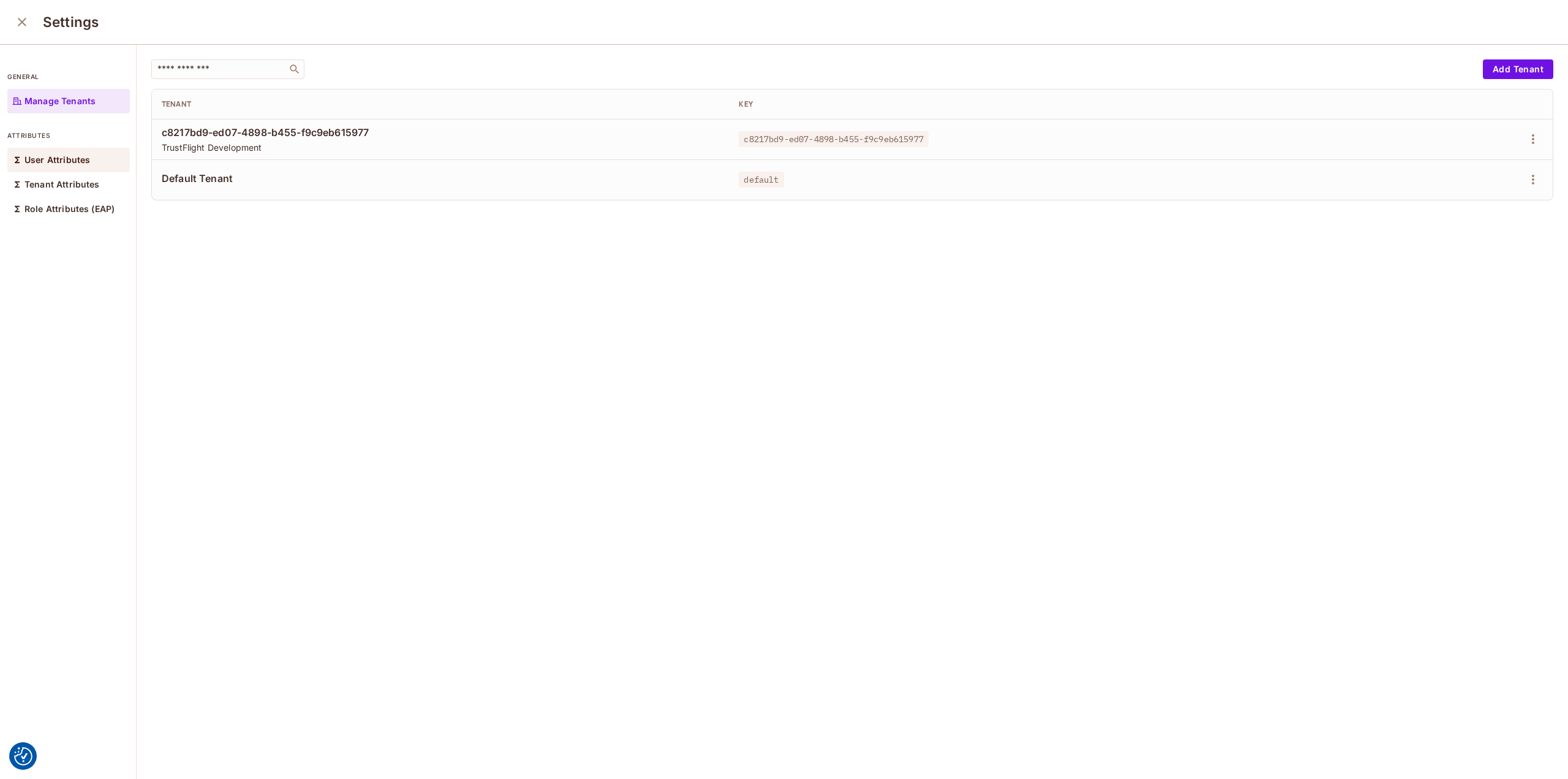
click at [64, 163] on p "User Attributes" at bounding box center [56, 160] width 65 height 10
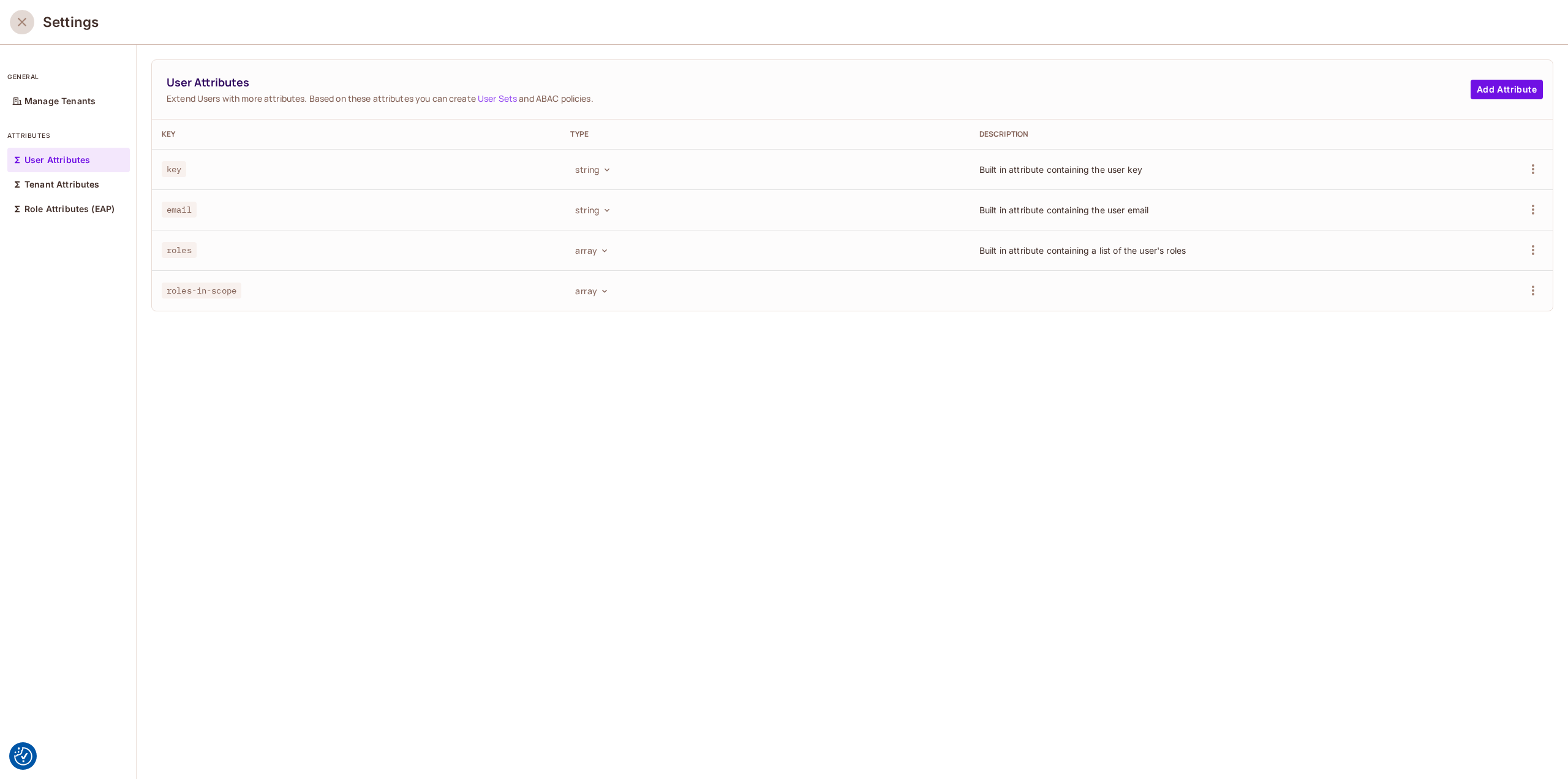
click at [19, 29] on icon "close" at bounding box center [22, 22] width 14 height 14
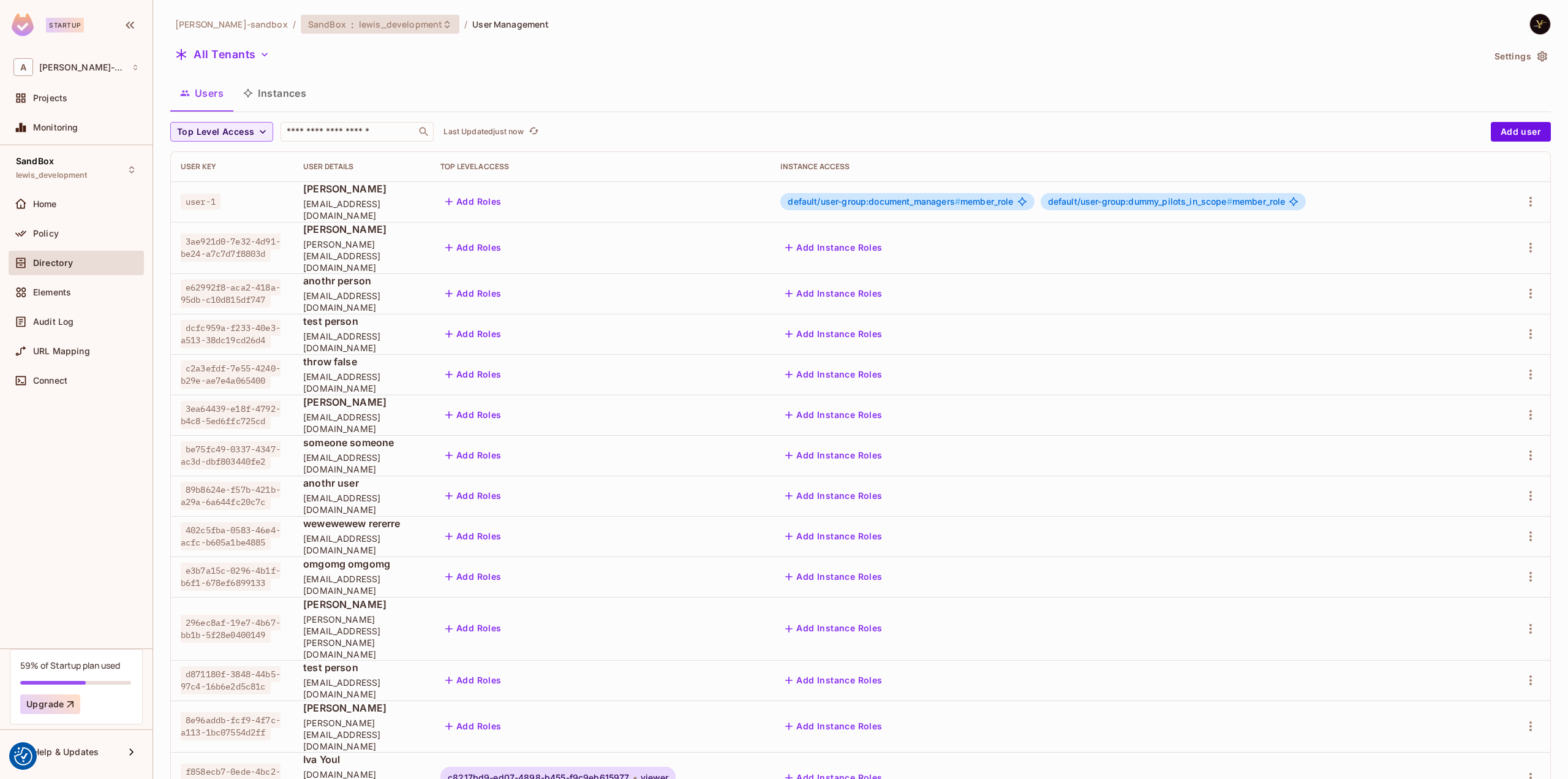
click at [356, 32] on div "SandBox : lewis_development" at bounding box center [380, 24] width 158 height 19
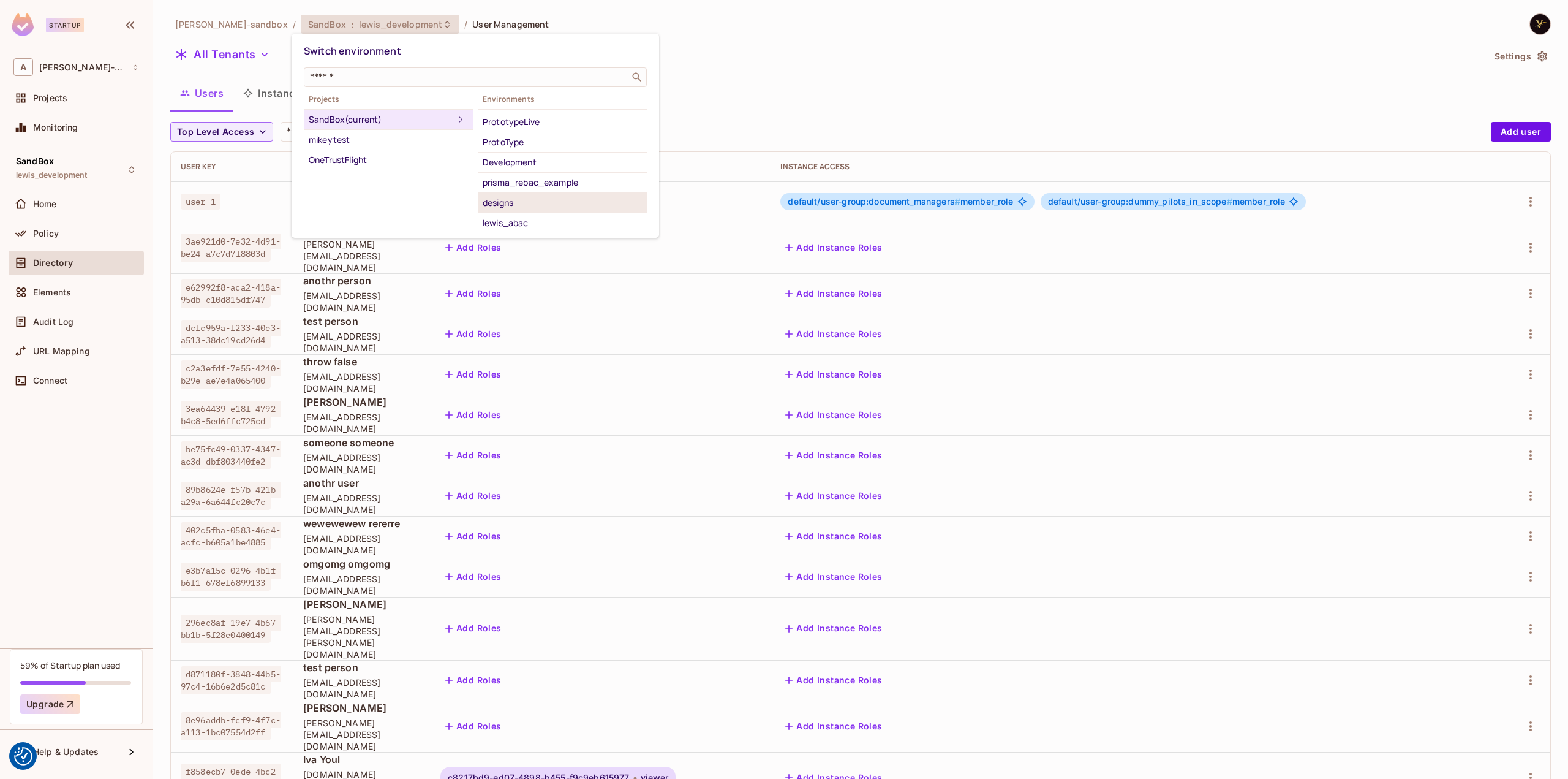
scroll to position [77, 0]
click at [553, 219] on div "yilmaz_1tf_dev" at bounding box center [562, 224] width 159 height 14
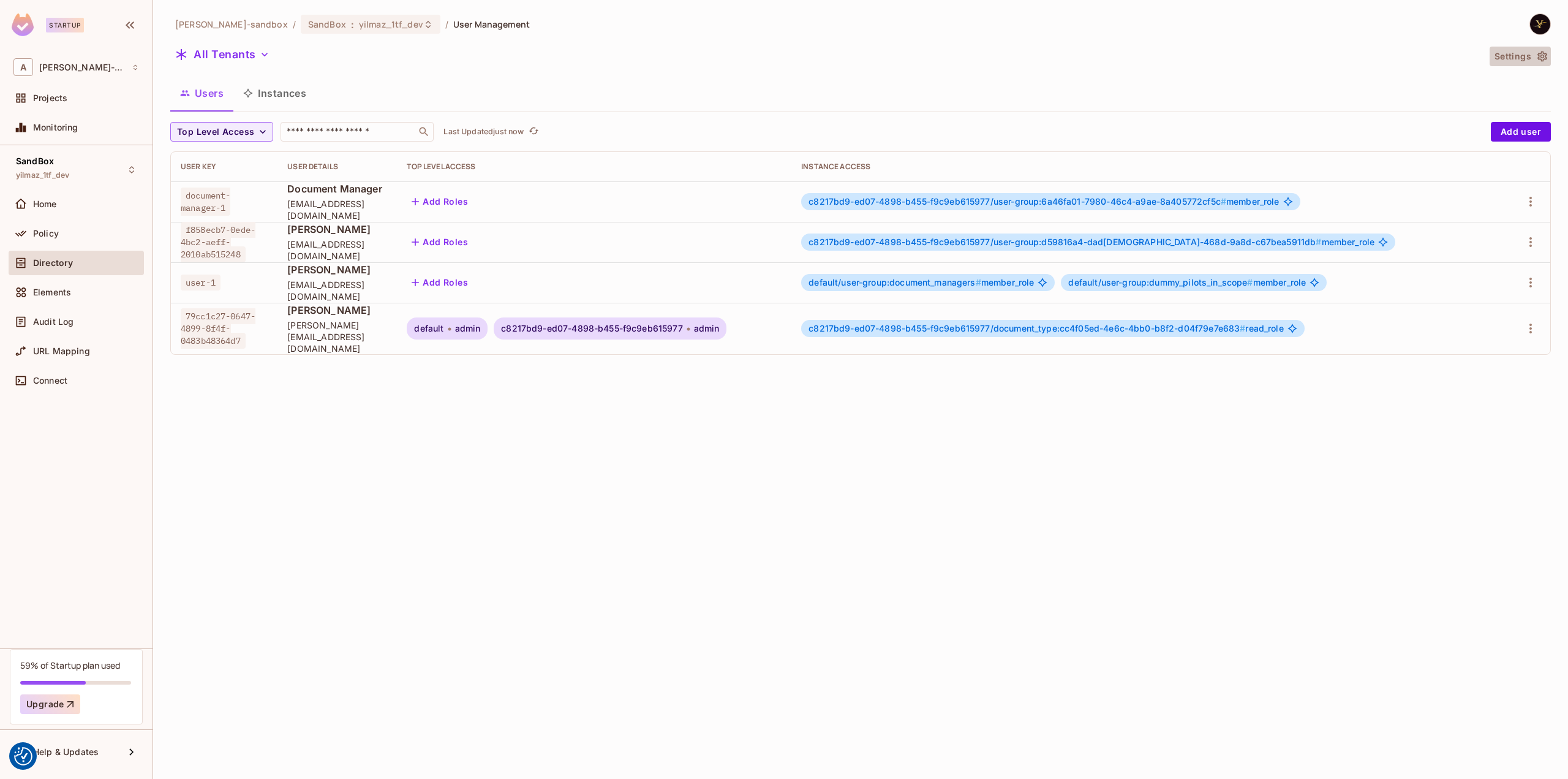
click at [1520, 56] on button "Settings" at bounding box center [1520, 56] width 61 height 19
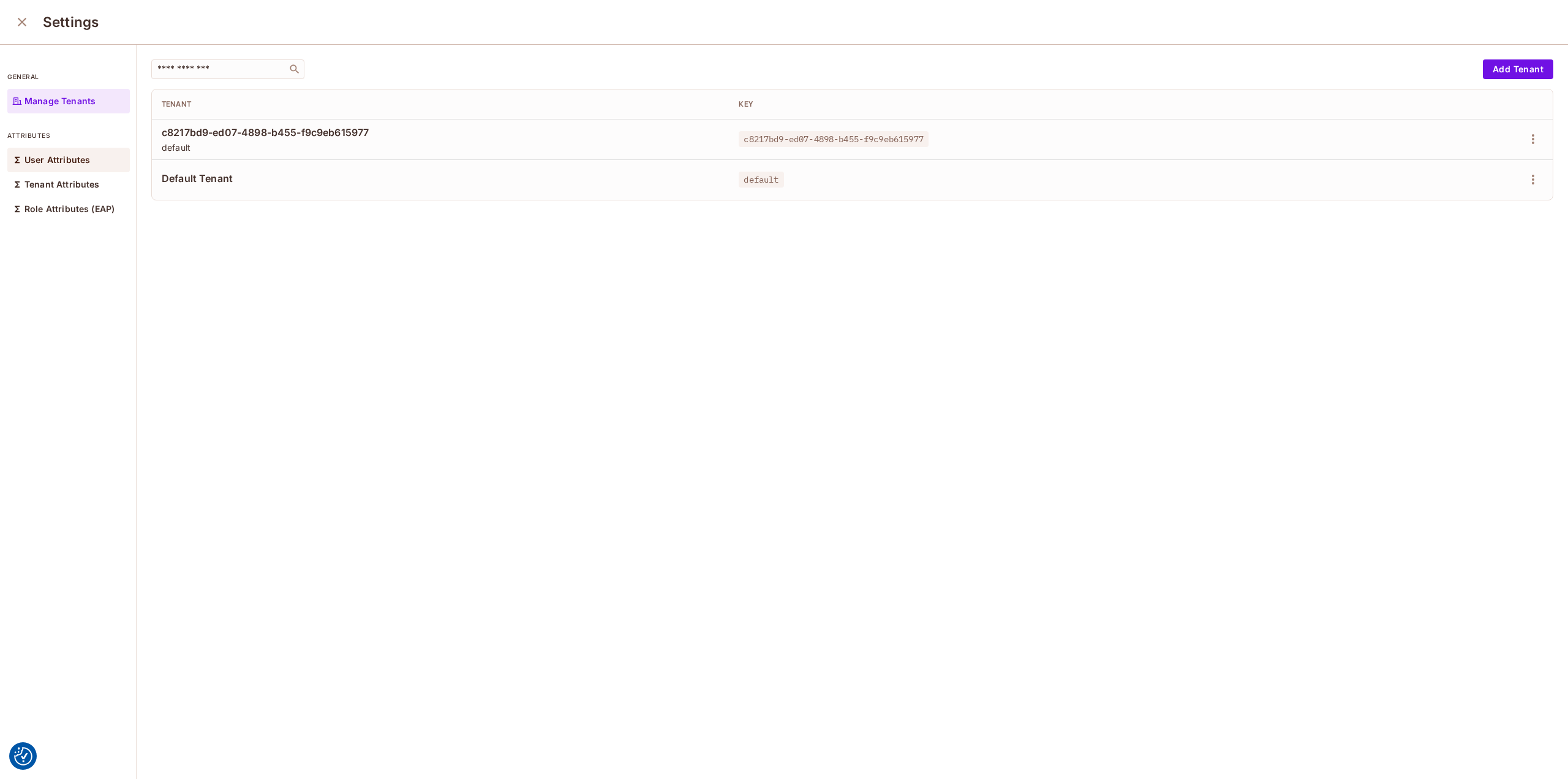
click at [84, 161] on p "User Attributes" at bounding box center [56, 160] width 65 height 10
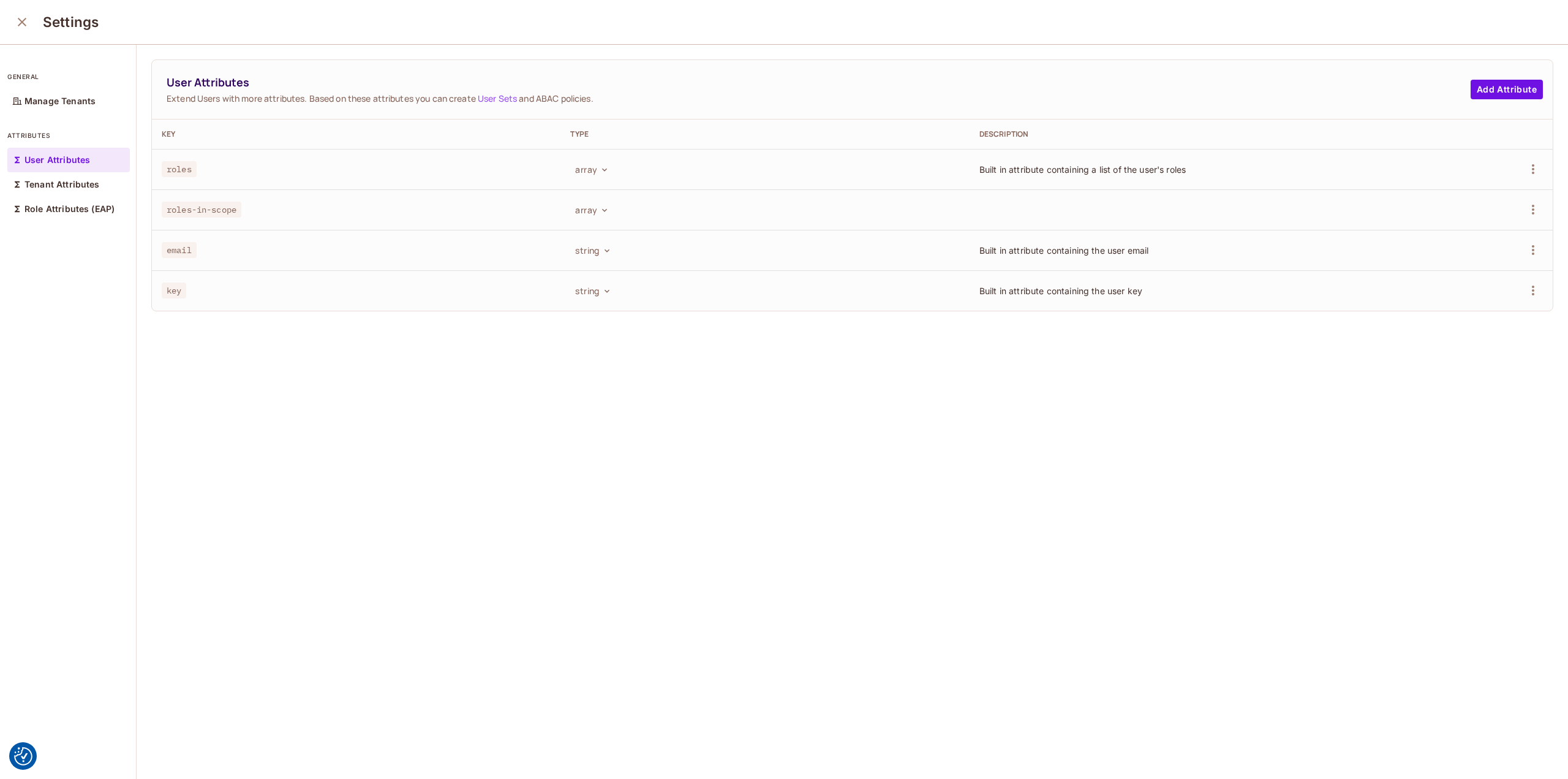
click at [26, 22] on icon "close" at bounding box center [22, 22] width 14 height 14
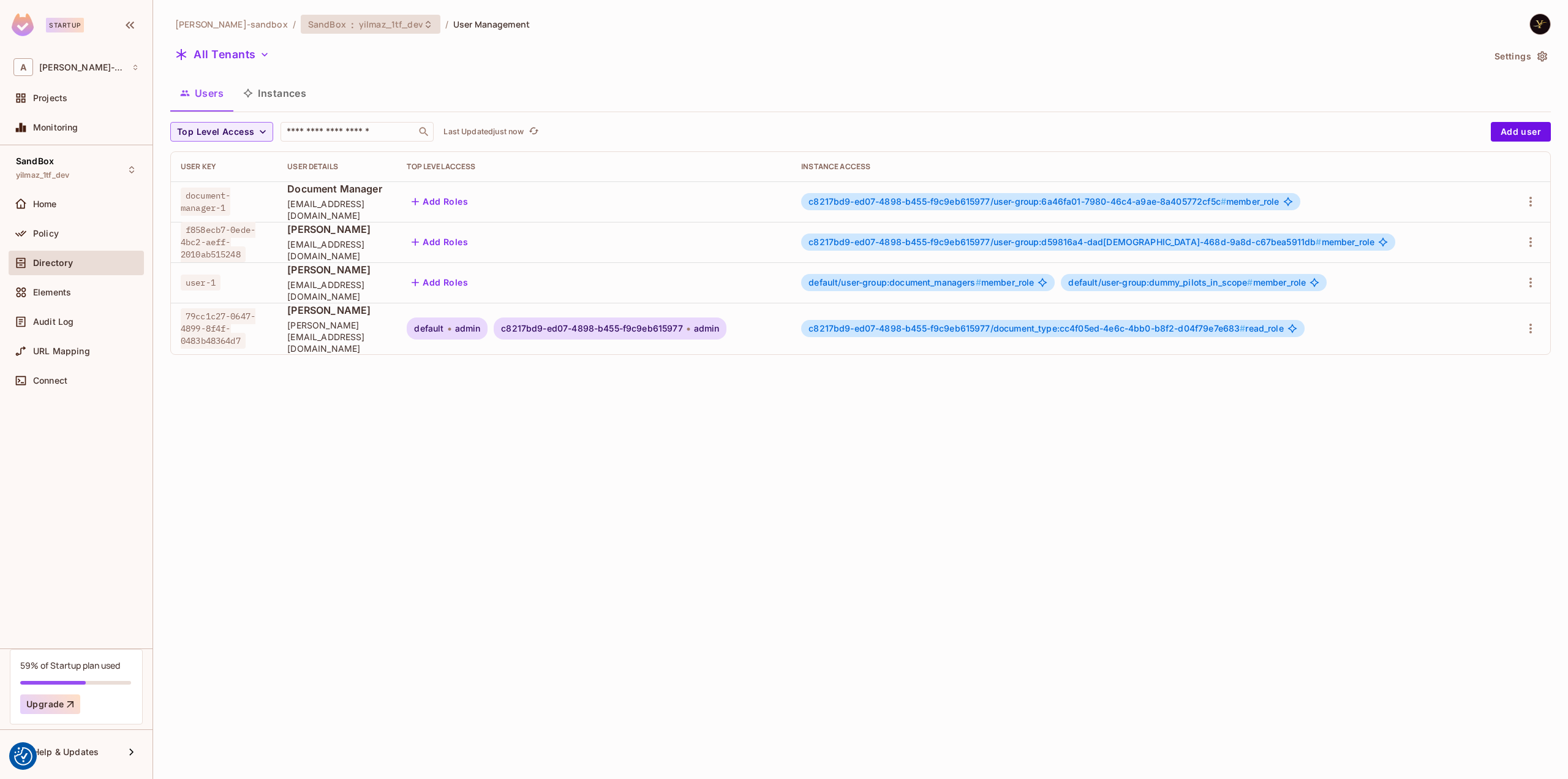
click at [360, 27] on span "yilmaz_1tf_dev" at bounding box center [391, 24] width 64 height 11
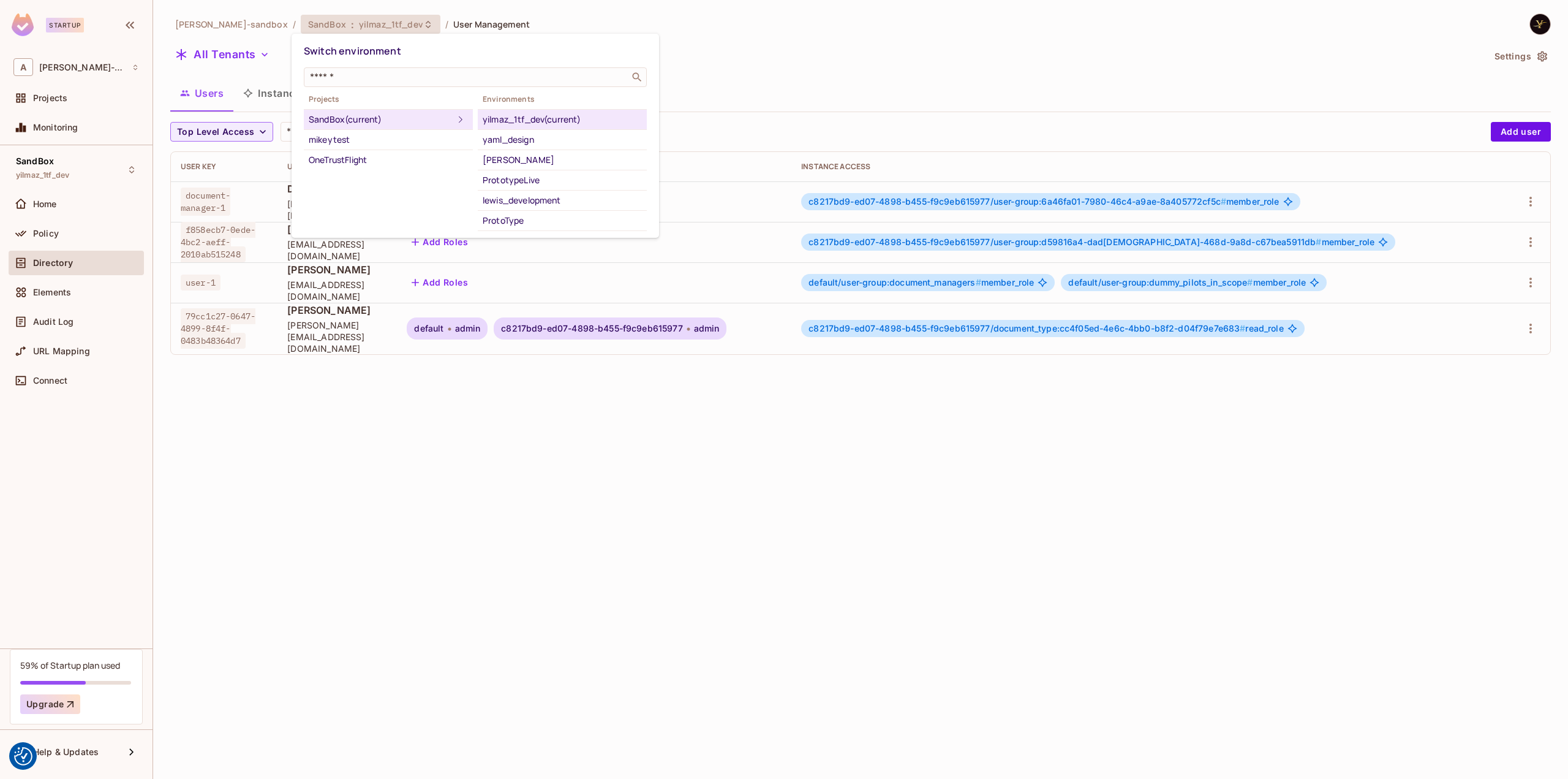
click at [366, 24] on div at bounding box center [784, 390] width 1568 height 779
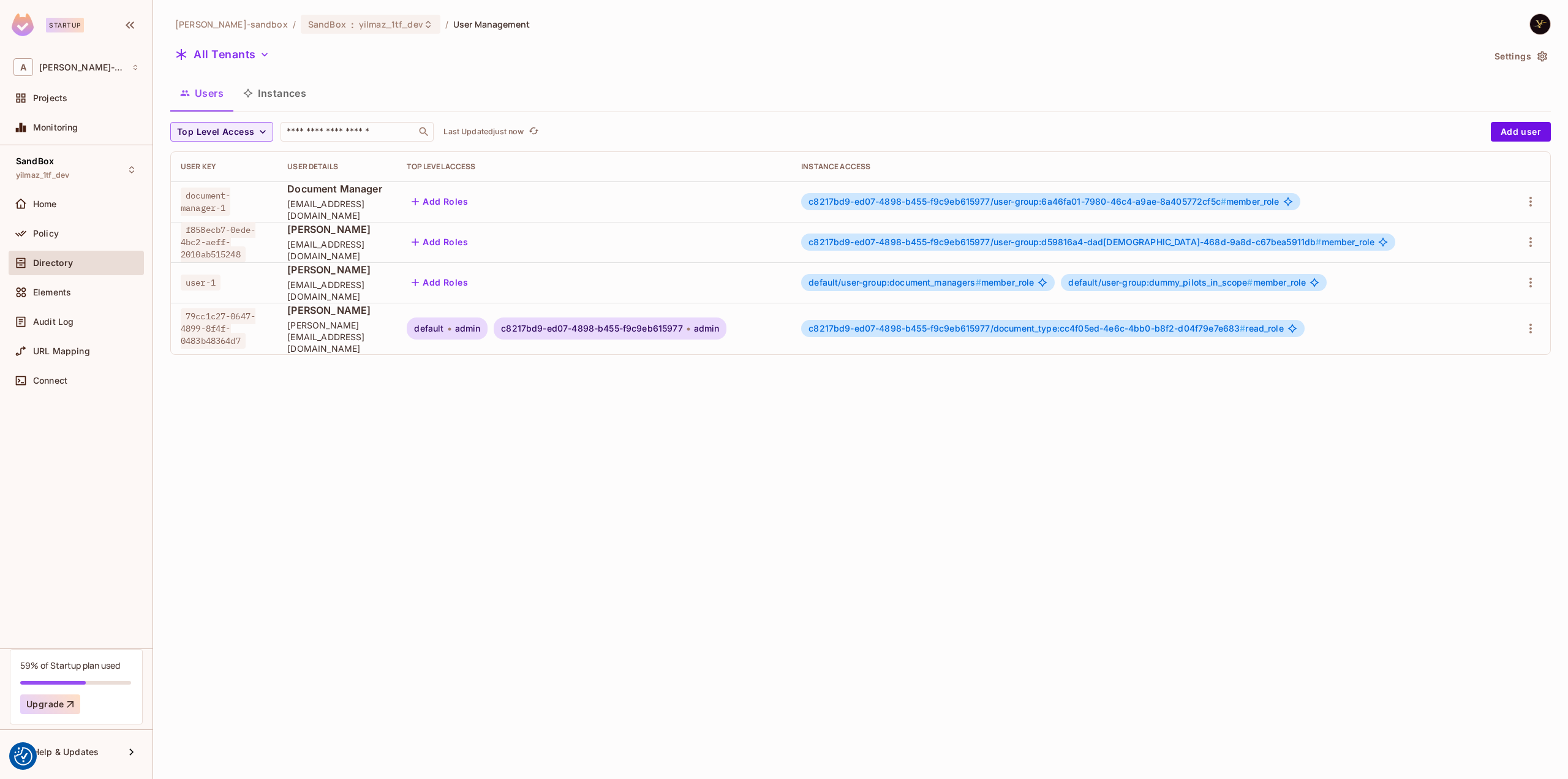
click at [106, 266] on div "Directory" at bounding box center [86, 262] width 106 height 10
click at [396, 24] on span "yilmaz_1tf_dev" at bounding box center [391, 24] width 64 height 11
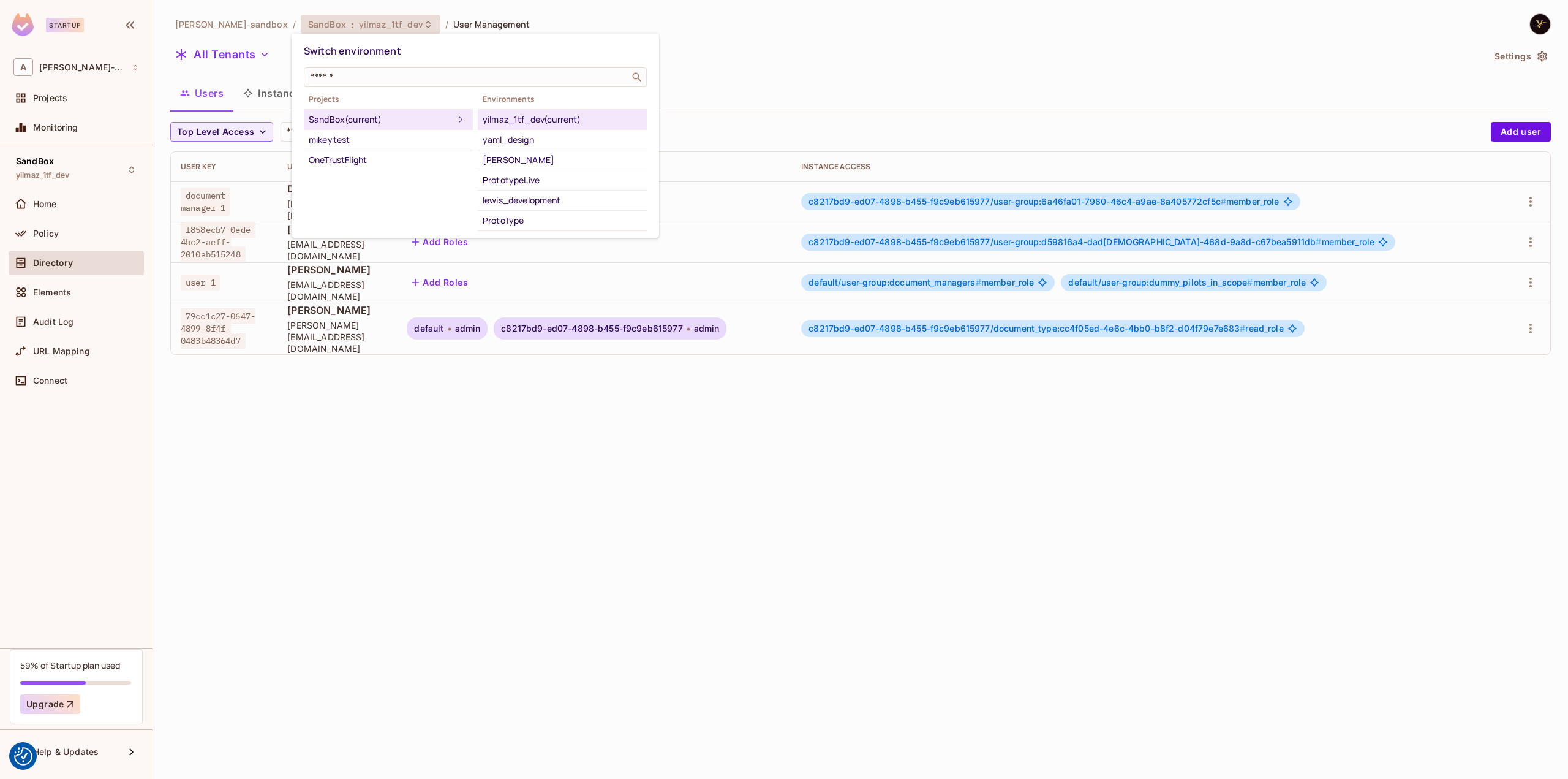
click at [757, 59] on div at bounding box center [784, 390] width 1568 height 779
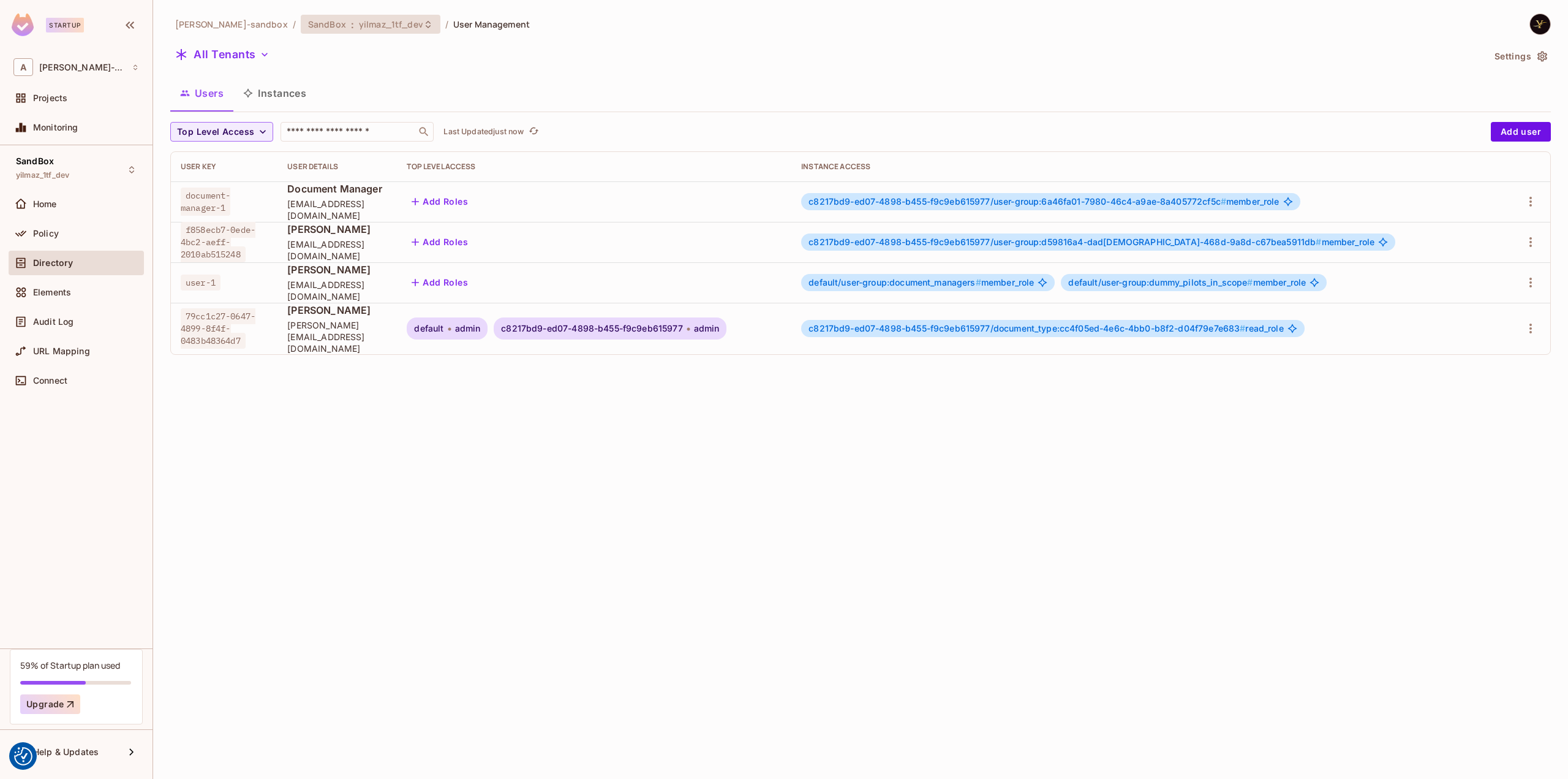
click at [391, 23] on span "yilmaz_1tf_dev" at bounding box center [391, 24] width 64 height 11
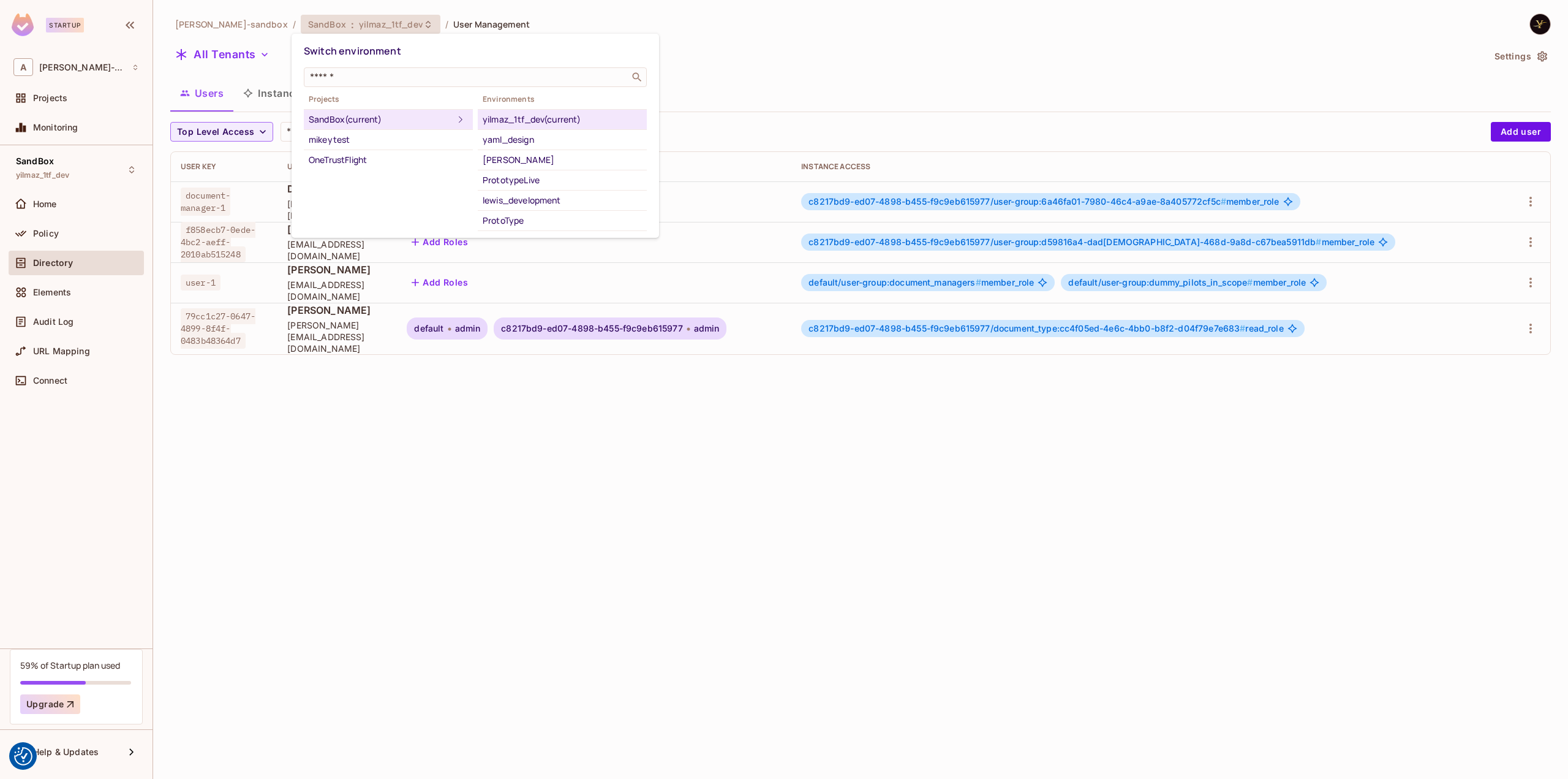
click at [384, 29] on div at bounding box center [784, 390] width 1568 height 779
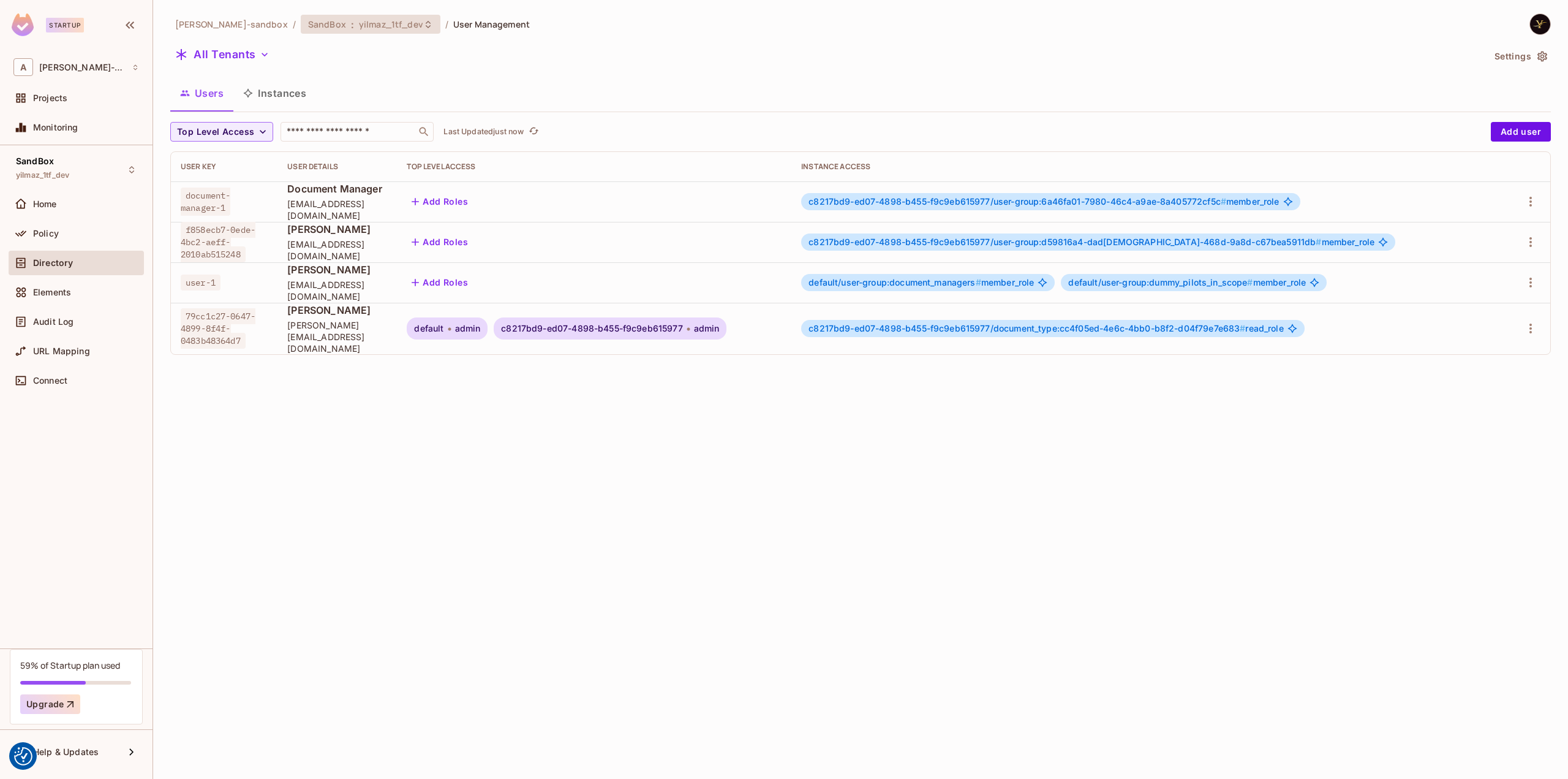
click at [391, 24] on span "yilmaz_1tf_dev" at bounding box center [391, 24] width 64 height 11
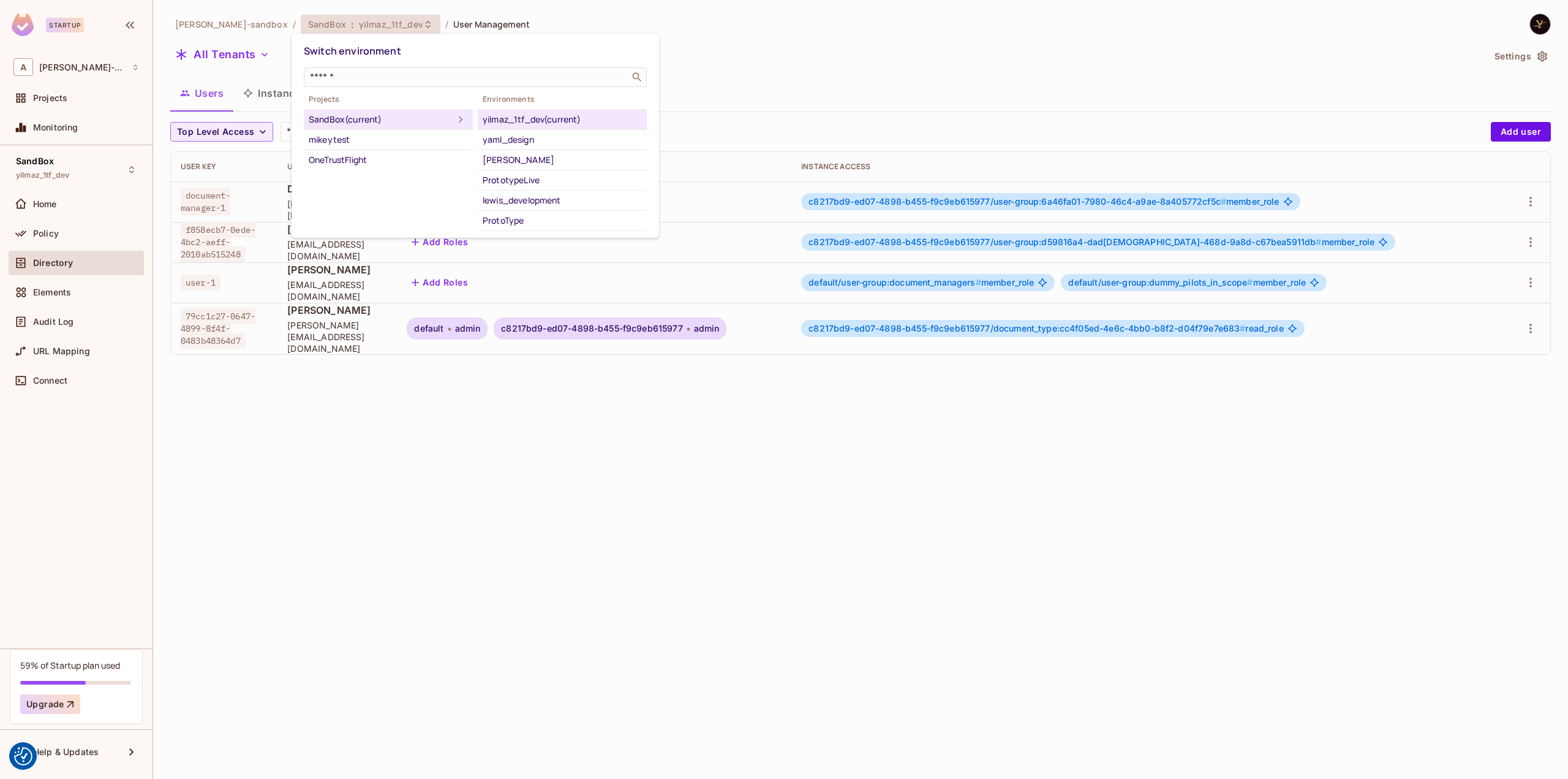
click at [755, 70] on div at bounding box center [784, 390] width 1568 height 779
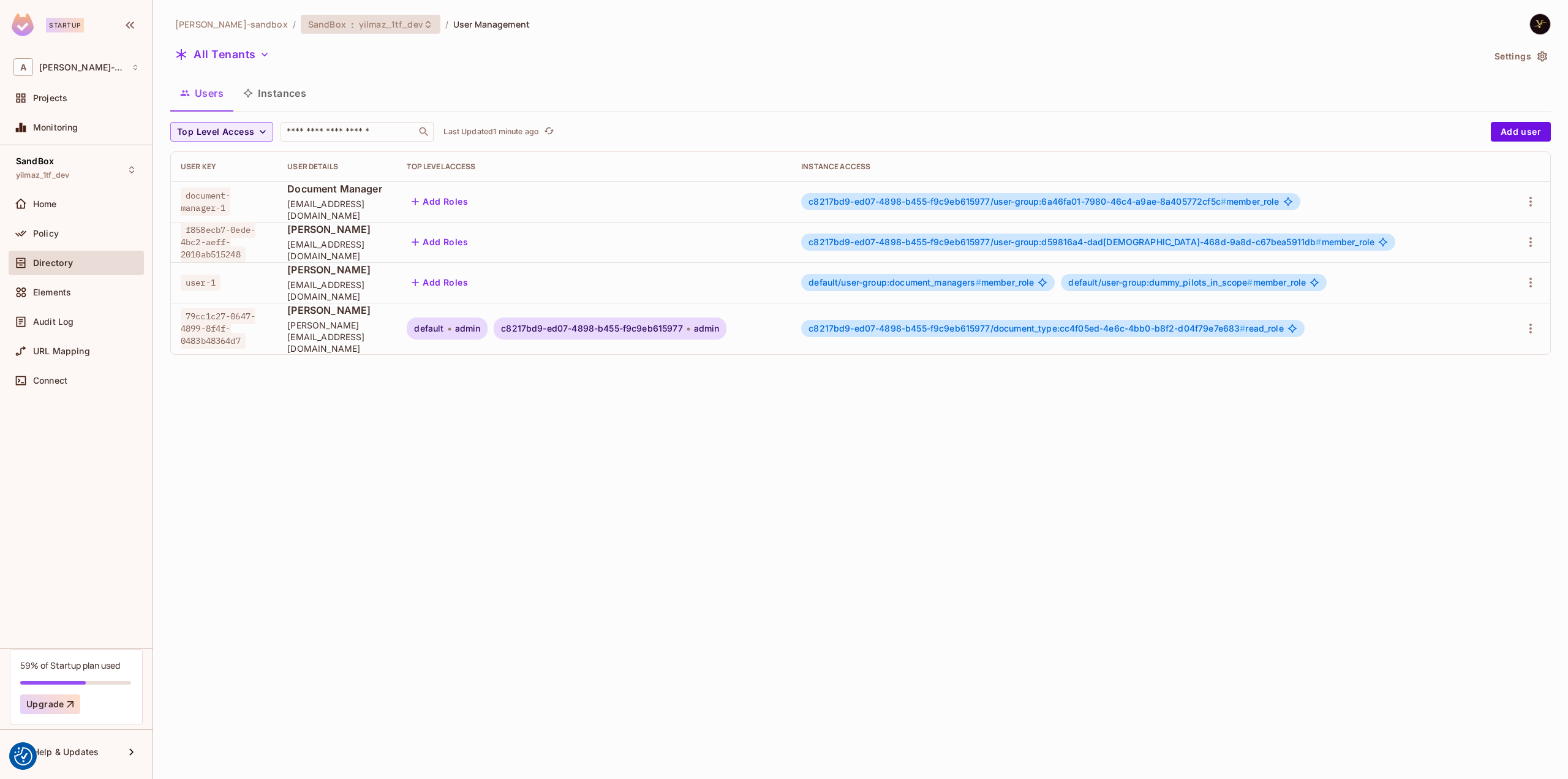
click at [359, 25] on span "yilmaz_1tf_dev" at bounding box center [391, 24] width 64 height 11
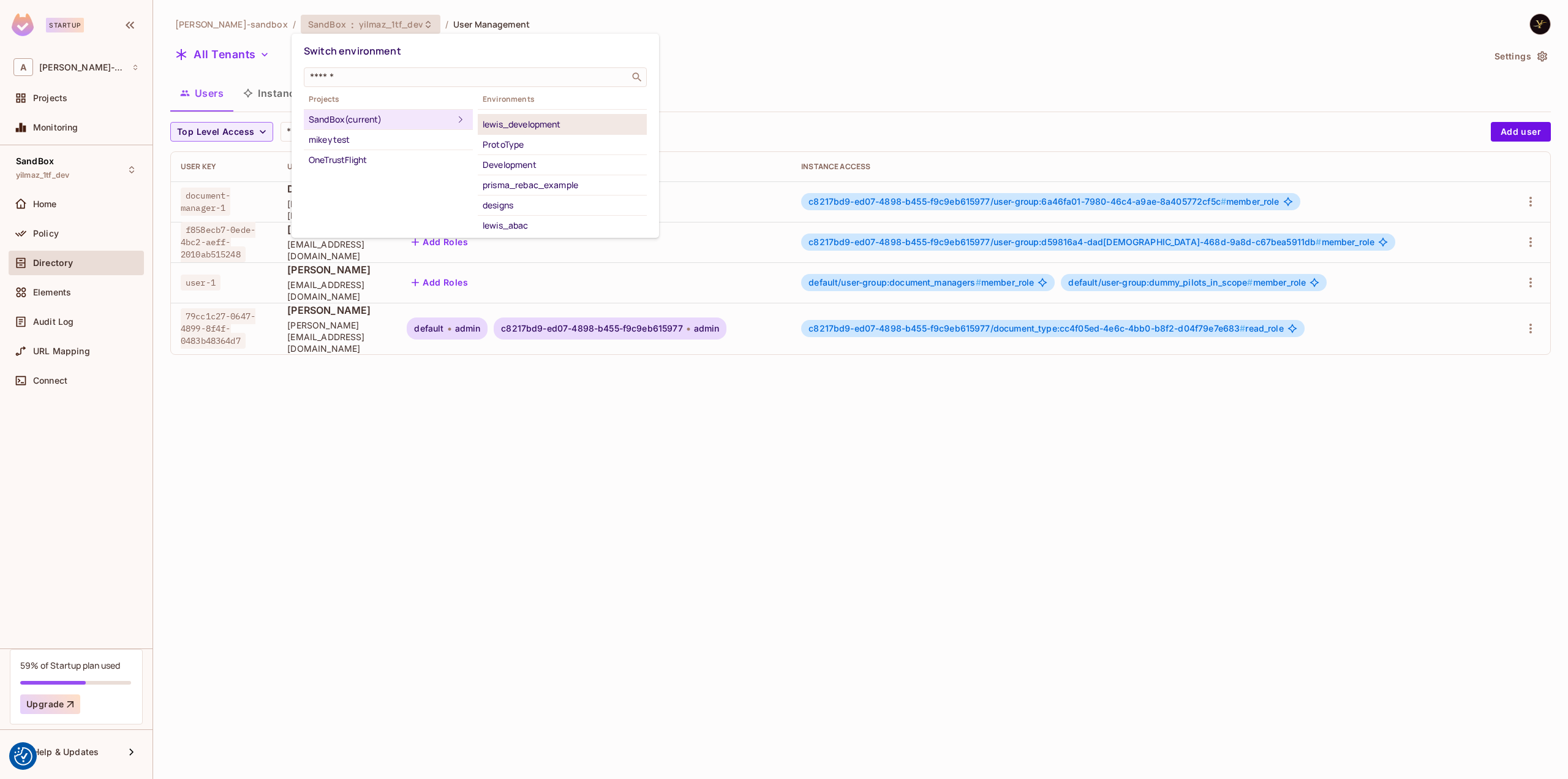
scroll to position [77, 0]
click at [544, 122] on div "lewis_development" at bounding box center [562, 123] width 159 height 14
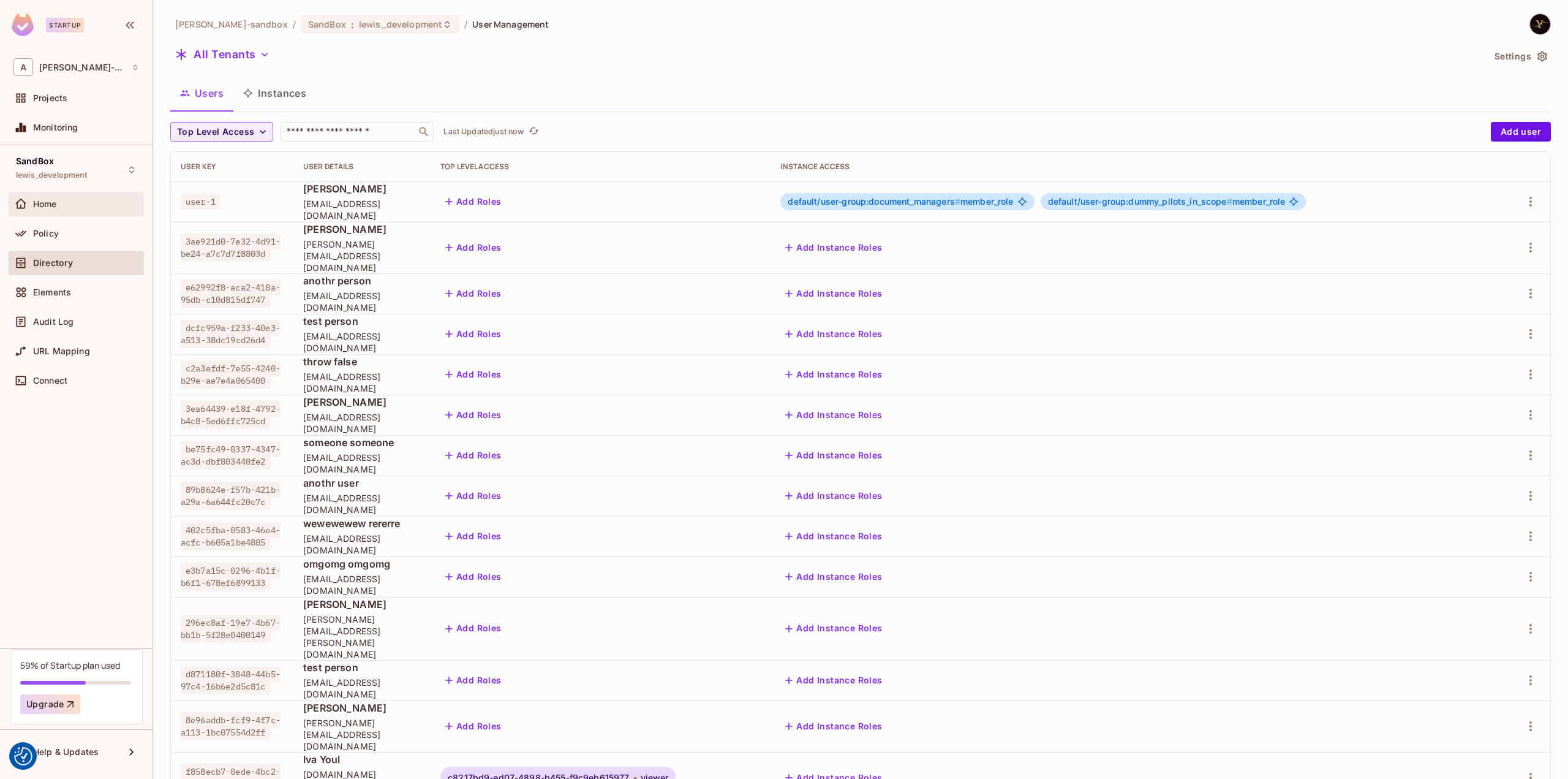
click at [59, 195] on div "Home" at bounding box center [76, 204] width 135 height 24
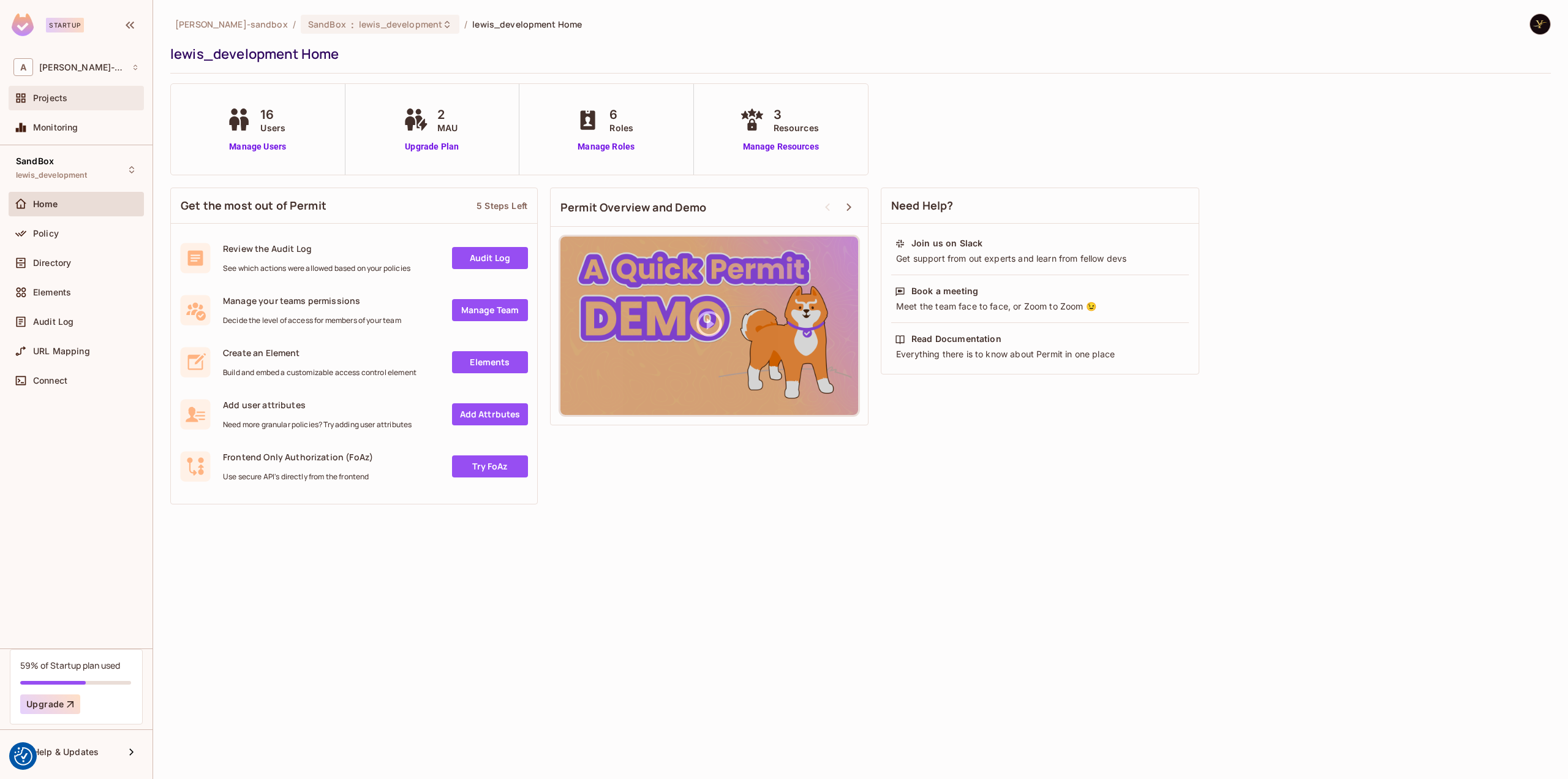
click at [79, 93] on div "Projects" at bounding box center [86, 98] width 106 height 10
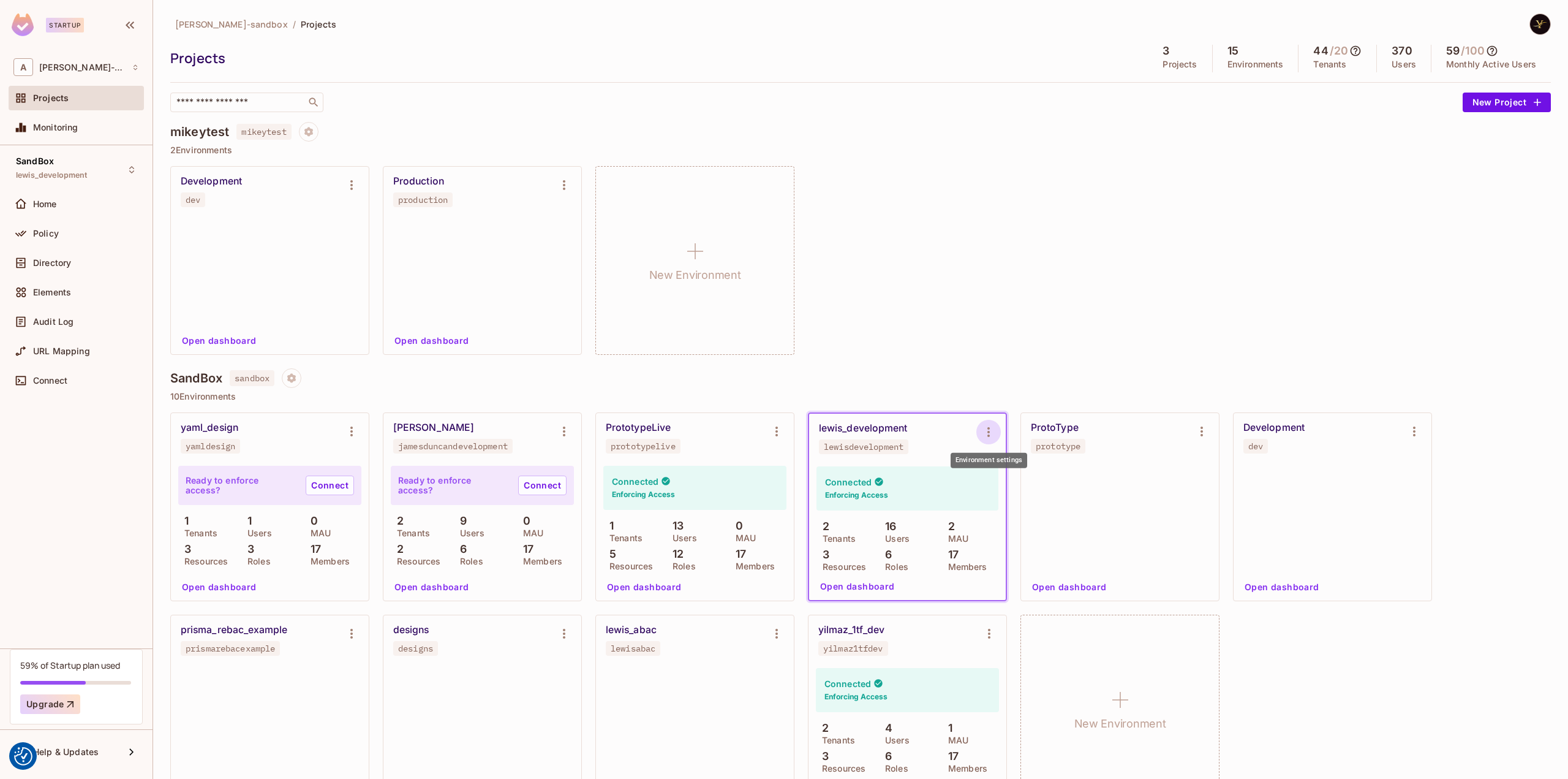
click at [992, 438] on icon "Environment settings" at bounding box center [989, 432] width 14 height 14
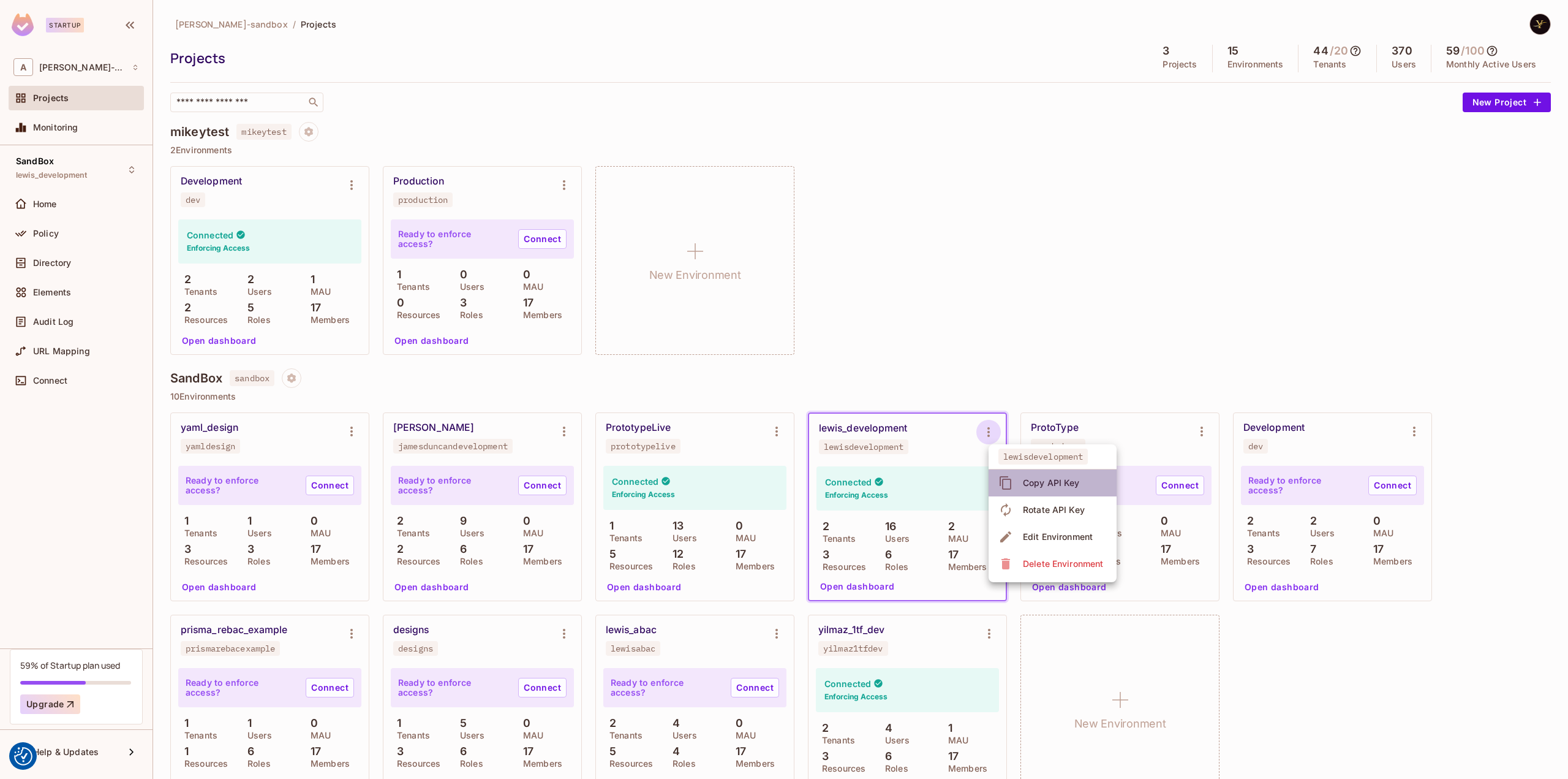
click at [1057, 483] on div "Copy API Key" at bounding box center [1051, 482] width 57 height 12
click at [898, 277] on div "Development dev Connected Enforcing Access 2 Tenants 2 Users 1 MAU 2 Resources …" at bounding box center [861, 260] width 1381 height 188
click at [911, 476] on div "Connected Enforcing Access" at bounding box center [907, 488] width 182 height 44
click at [851, 585] on button "Open dashboard" at bounding box center [857, 586] width 84 height 19
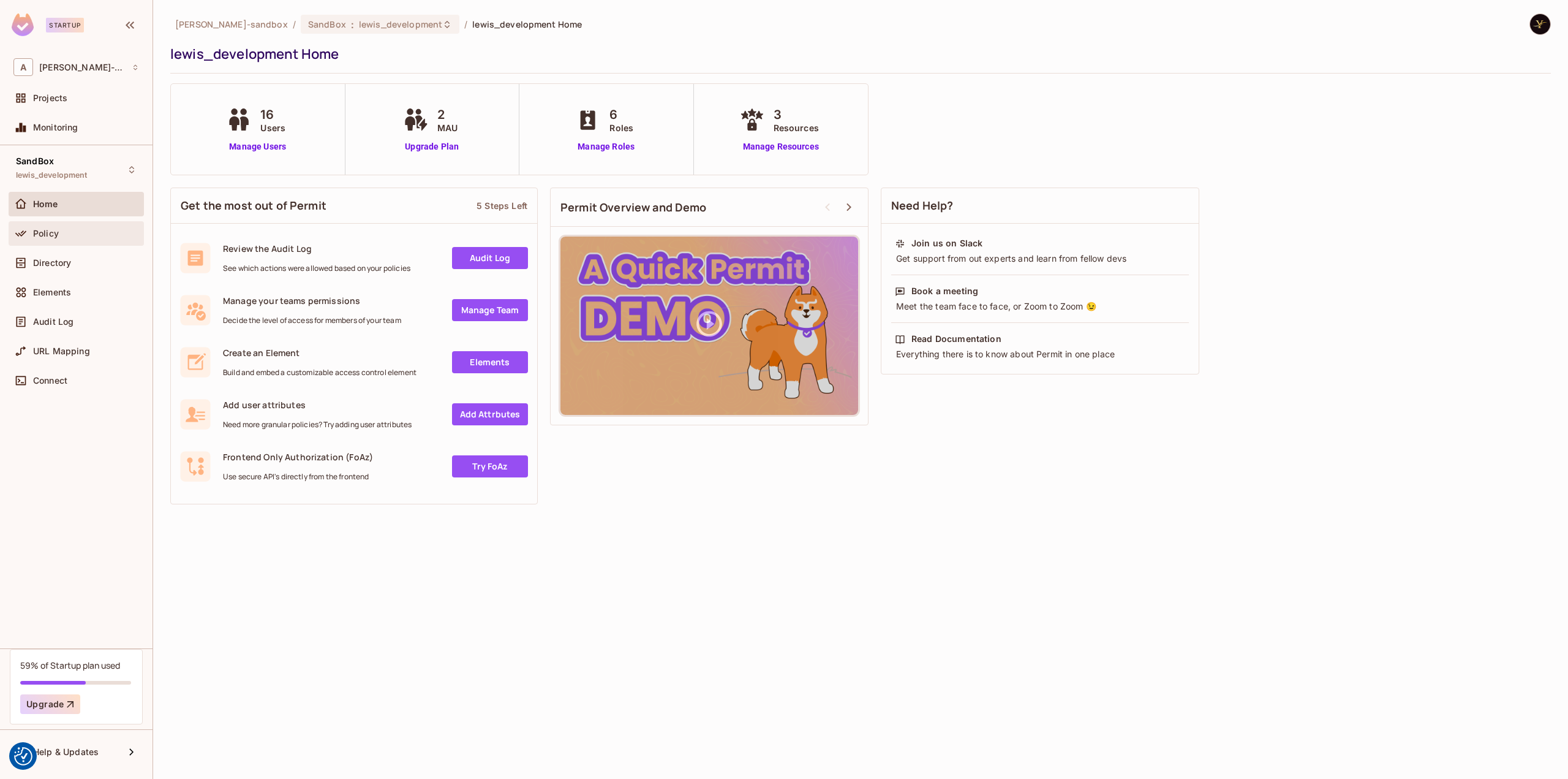
click at [30, 228] on div at bounding box center [23, 233] width 19 height 14
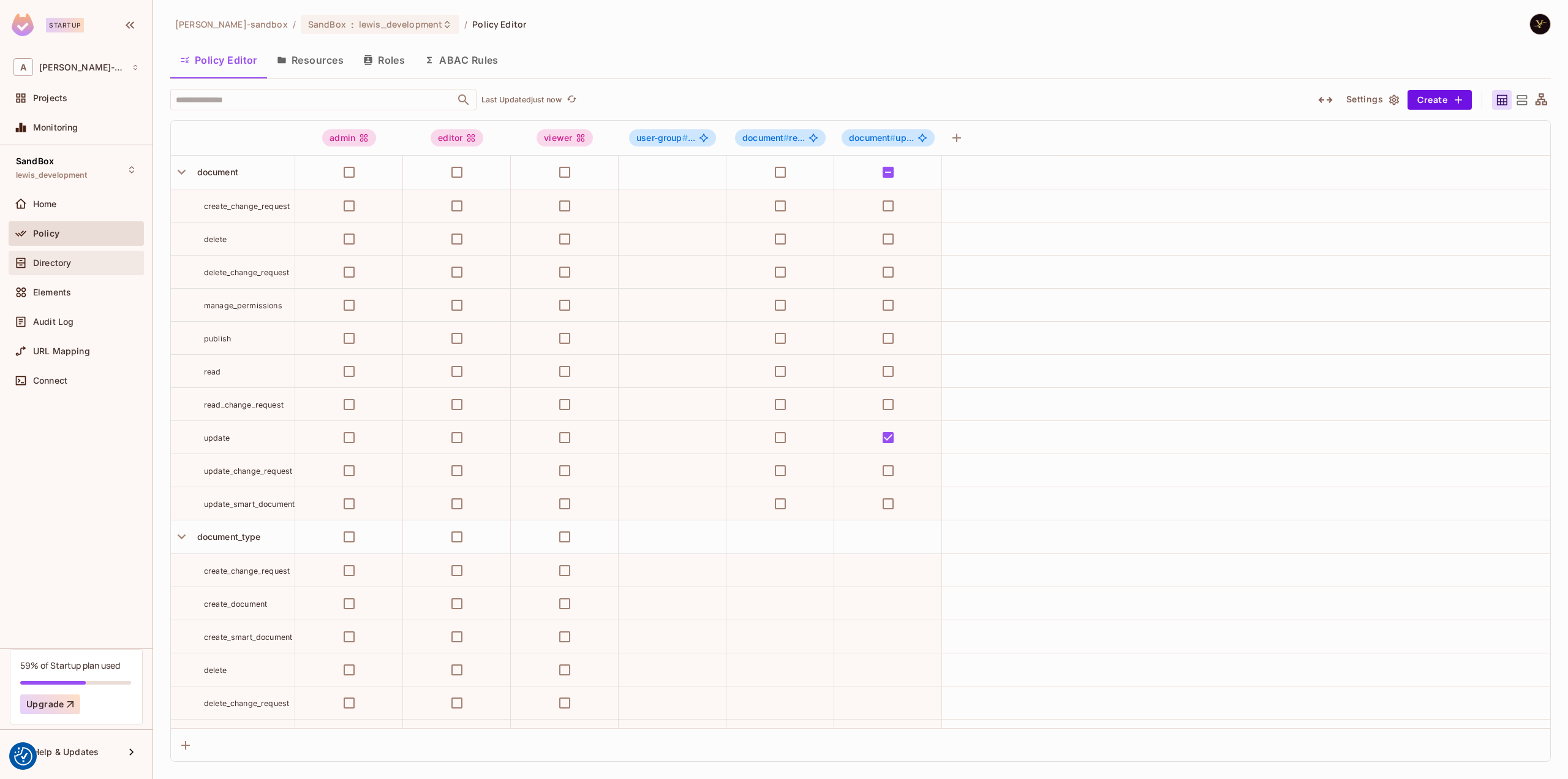
click at [68, 255] on div "Directory" at bounding box center [76, 262] width 126 height 14
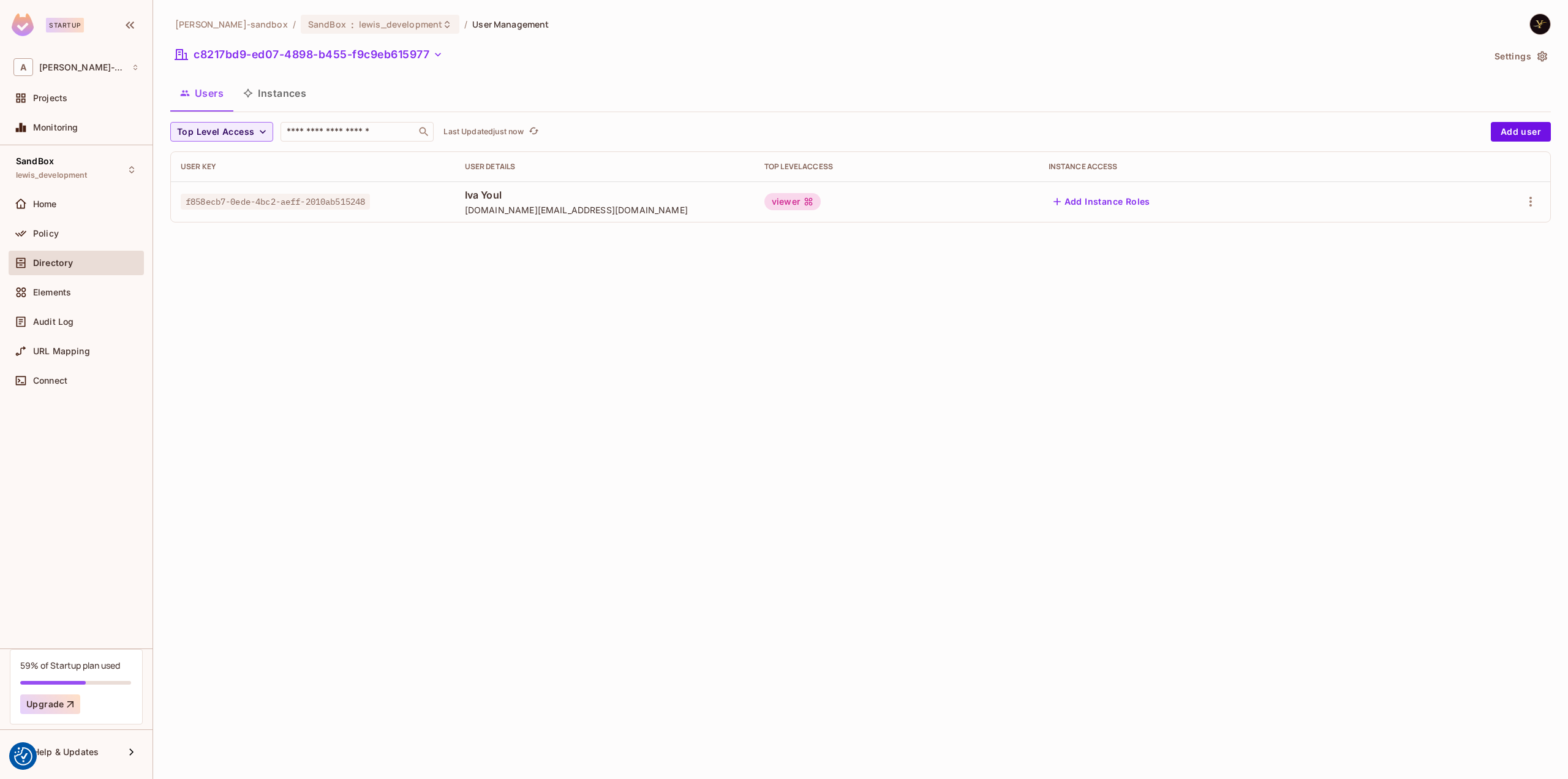
click at [1006, 301] on div "alex-trustflight-sandbox / SandBox : lewis_development / User Management c8217b…" at bounding box center [860, 390] width 1415 height 779
click at [387, 245] on div "alex-trustflight-sandbox / SandBox : lewis_development / User Management c8217b…" at bounding box center [860, 390] width 1415 height 779
click at [1533, 203] on icon "button" at bounding box center [1530, 201] width 14 height 14
click at [1492, 274] on li "Delete User" at bounding box center [1477, 283] width 109 height 27
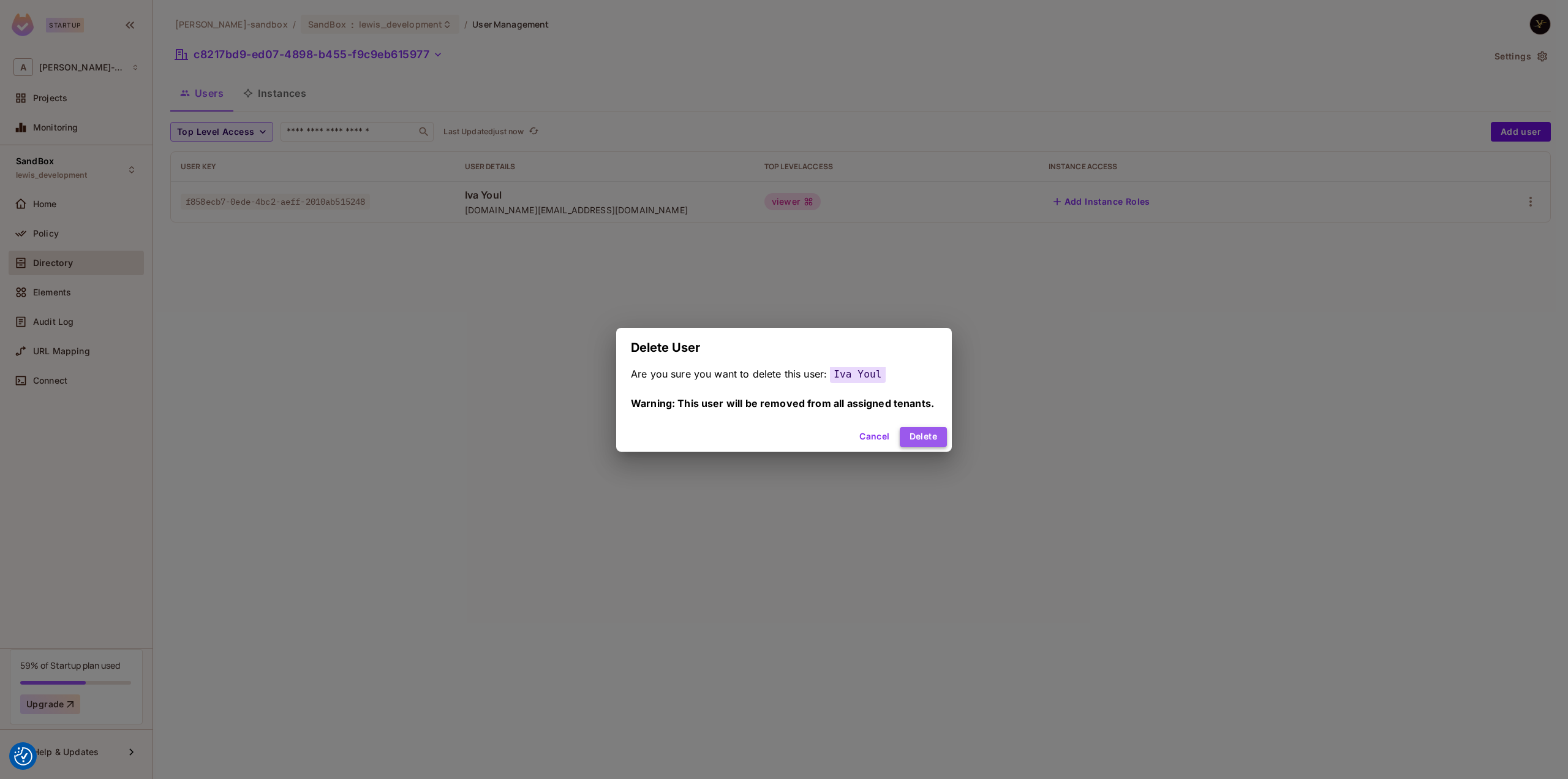
click at [938, 439] on button "Delete" at bounding box center [923, 437] width 47 height 19
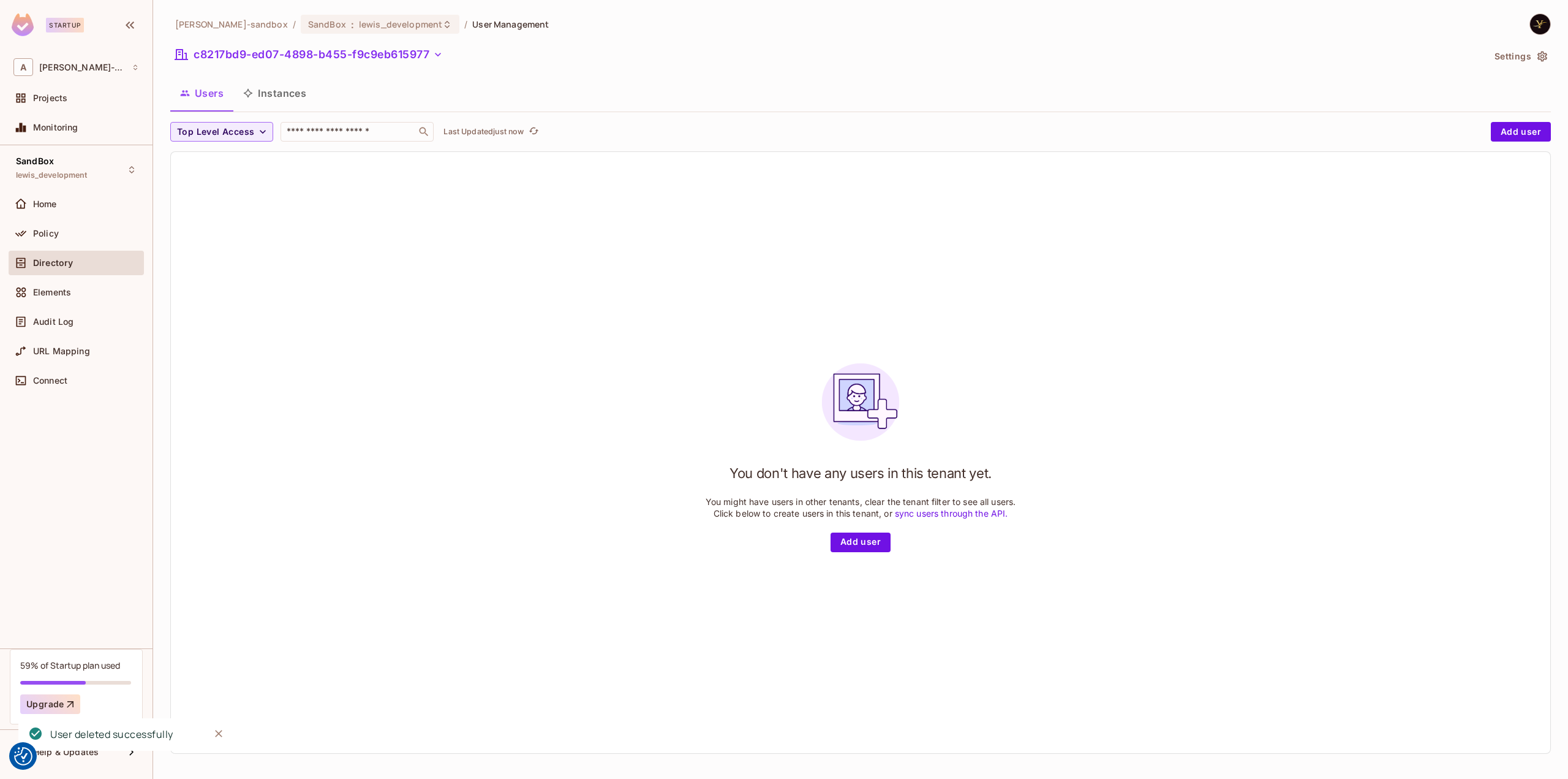
click at [335, 293] on div "You don't have any users in this tenant yet. You might have users in other tena…" at bounding box center [860, 452] width 1379 height 601
click at [333, 56] on button "c8217bd9-ed07-4898-b455-f9c9eb615977" at bounding box center [309, 55] width 278 height 19
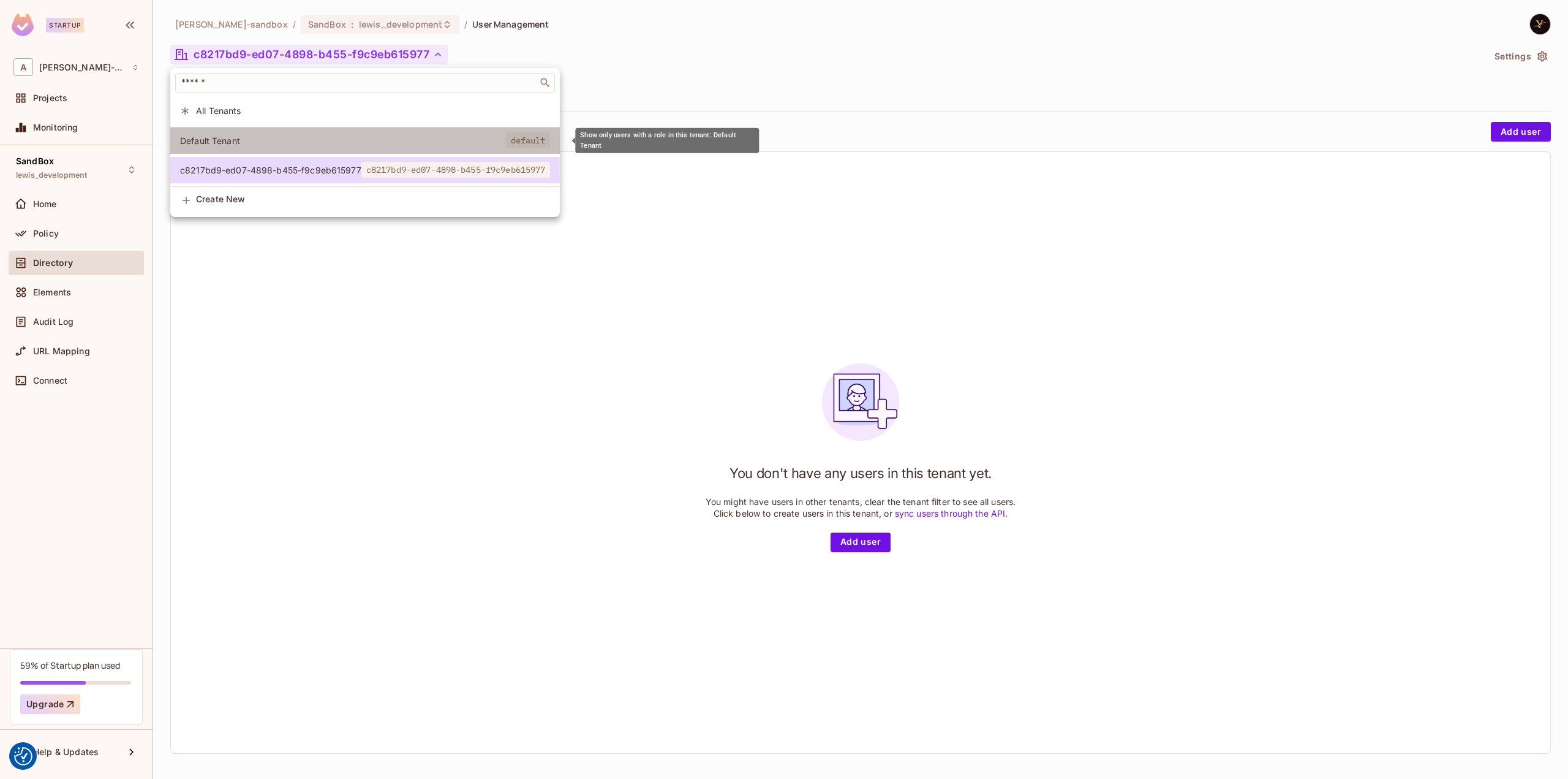
click at [261, 132] on li "Default Tenant default" at bounding box center [365, 140] width 389 height 27
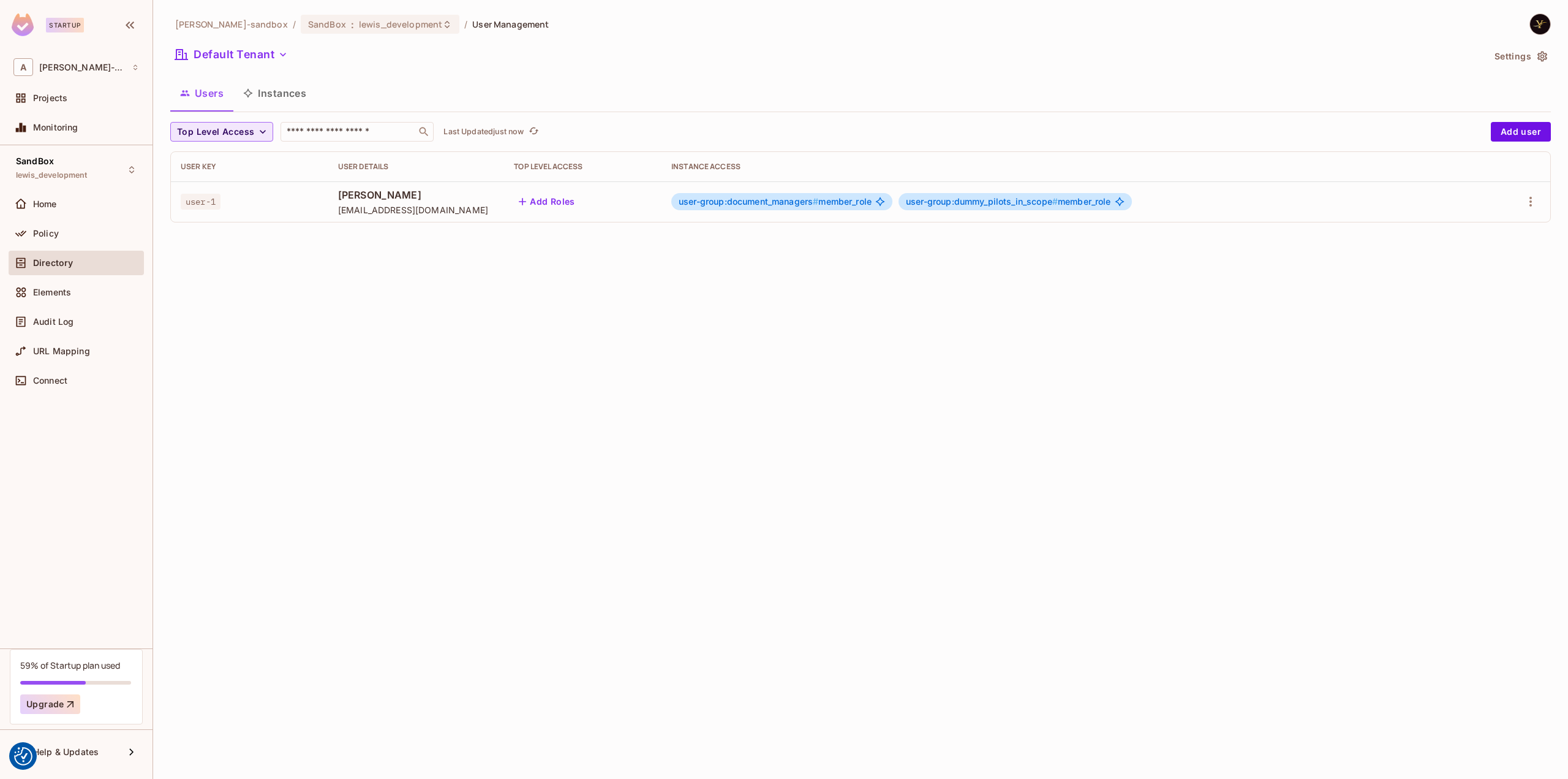
click at [257, 134] on icon "button" at bounding box center [262, 131] width 12 height 12
click at [389, 328] on div at bounding box center [784, 390] width 1568 height 779
click at [422, 24] on span "lewis_development" at bounding box center [401, 24] width 84 height 11
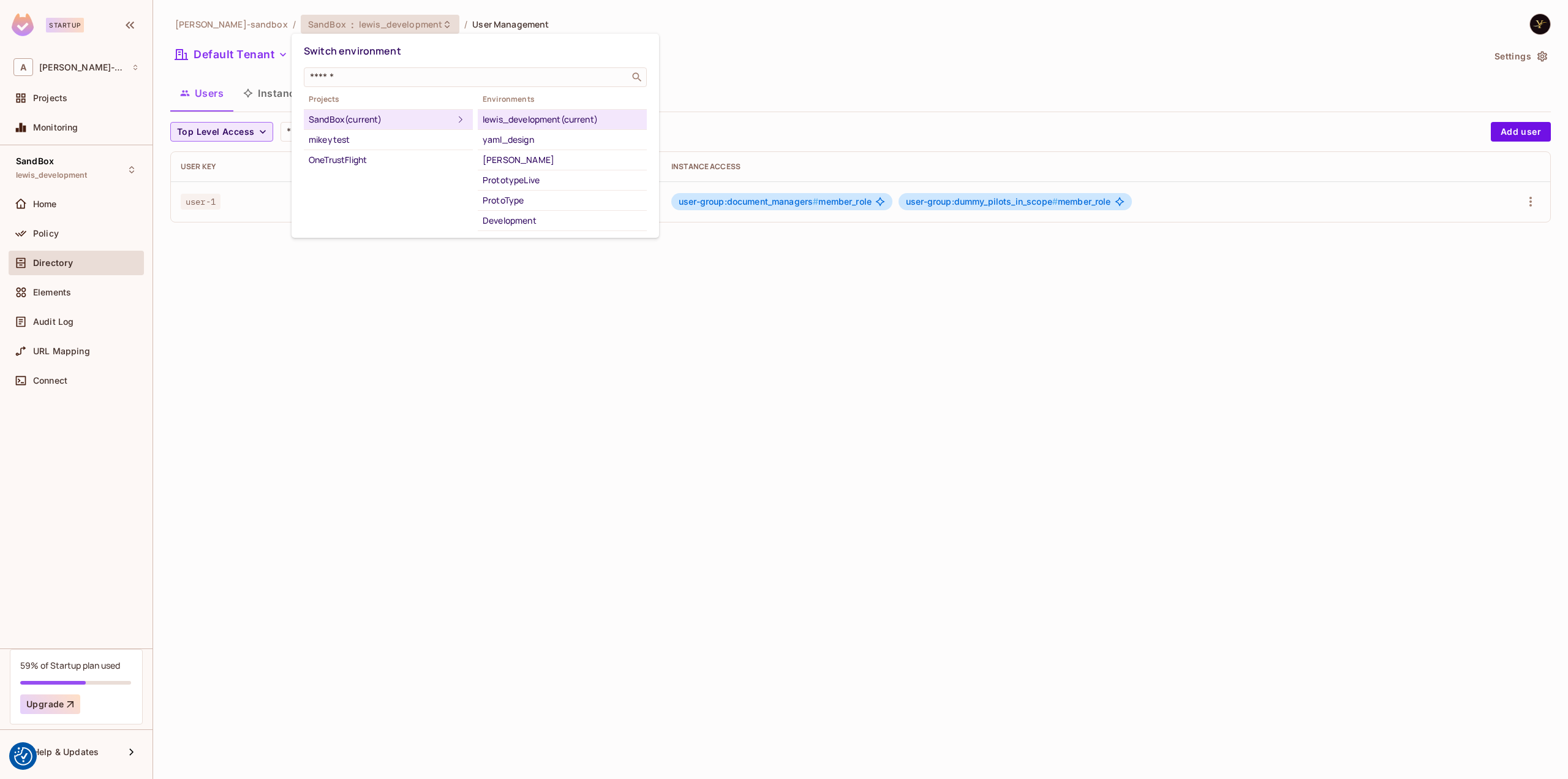
click at [422, 24] on div at bounding box center [784, 390] width 1568 height 779
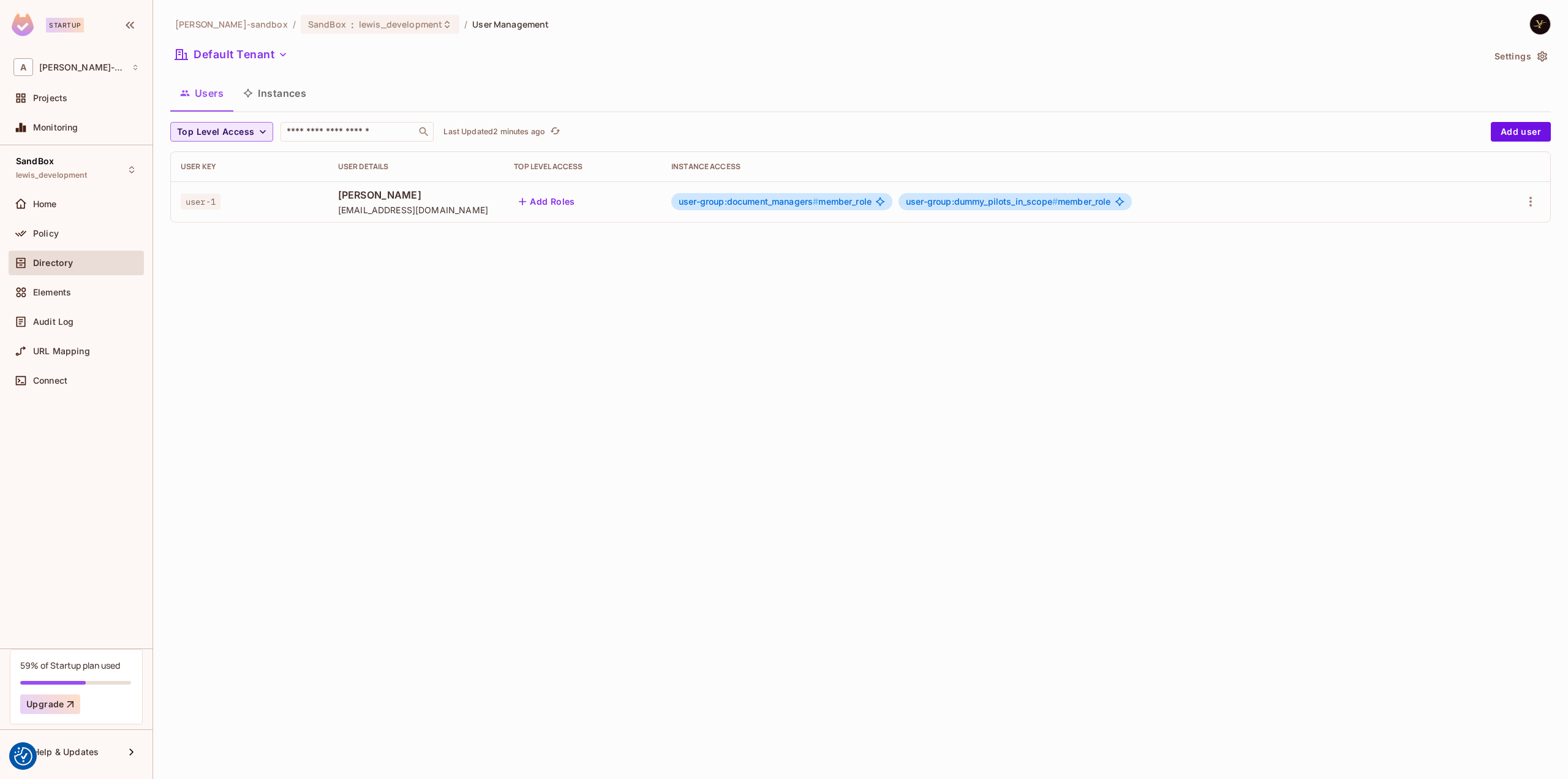
click at [370, 331] on div "alex-trustflight-sandbox / SandBox : lewis_development / User Management Defaul…" at bounding box center [860, 390] width 1415 height 779
click at [386, 25] on span "lewis_development" at bounding box center [401, 24] width 84 height 11
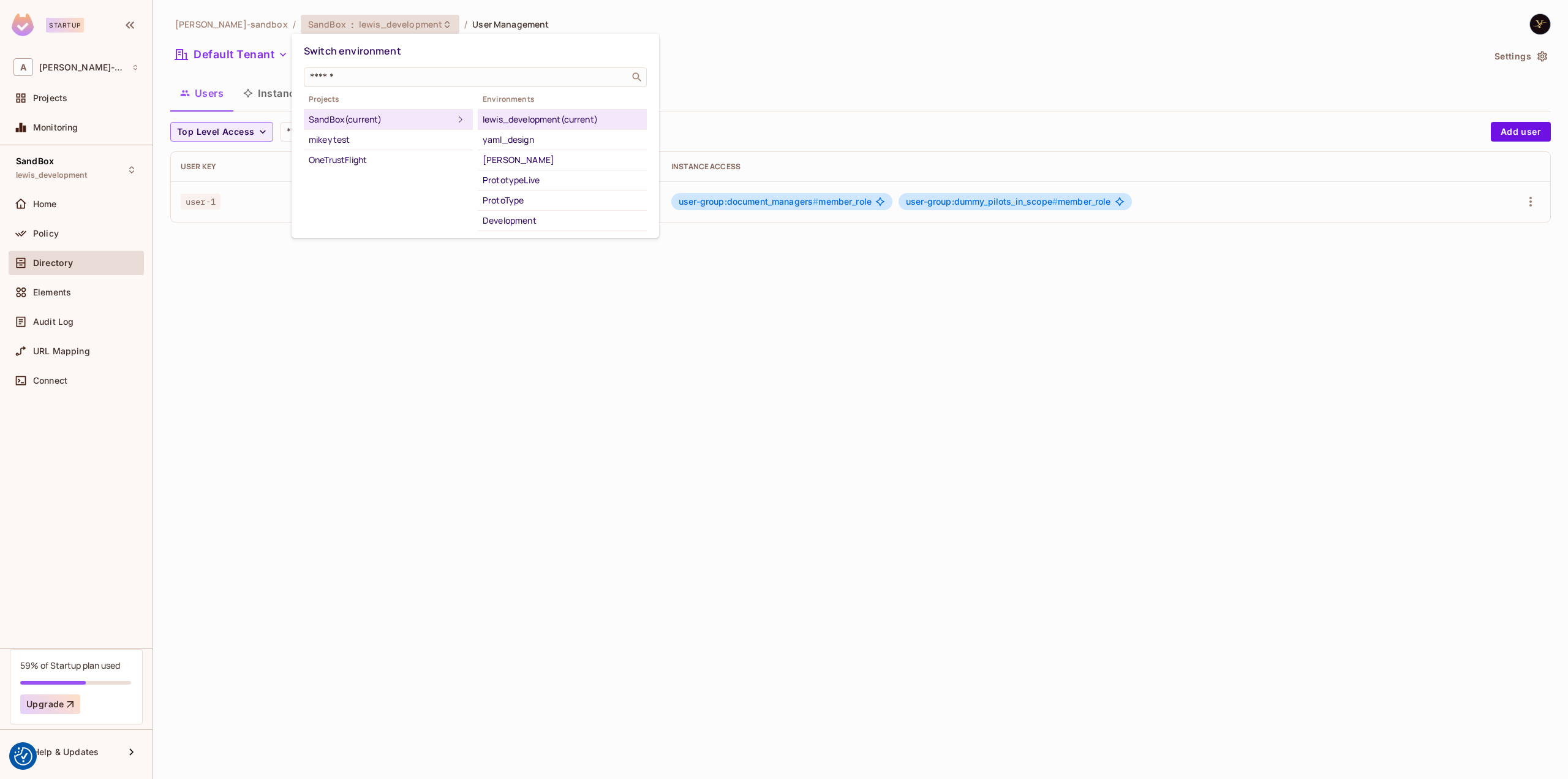
click at [386, 25] on div at bounding box center [784, 390] width 1568 height 779
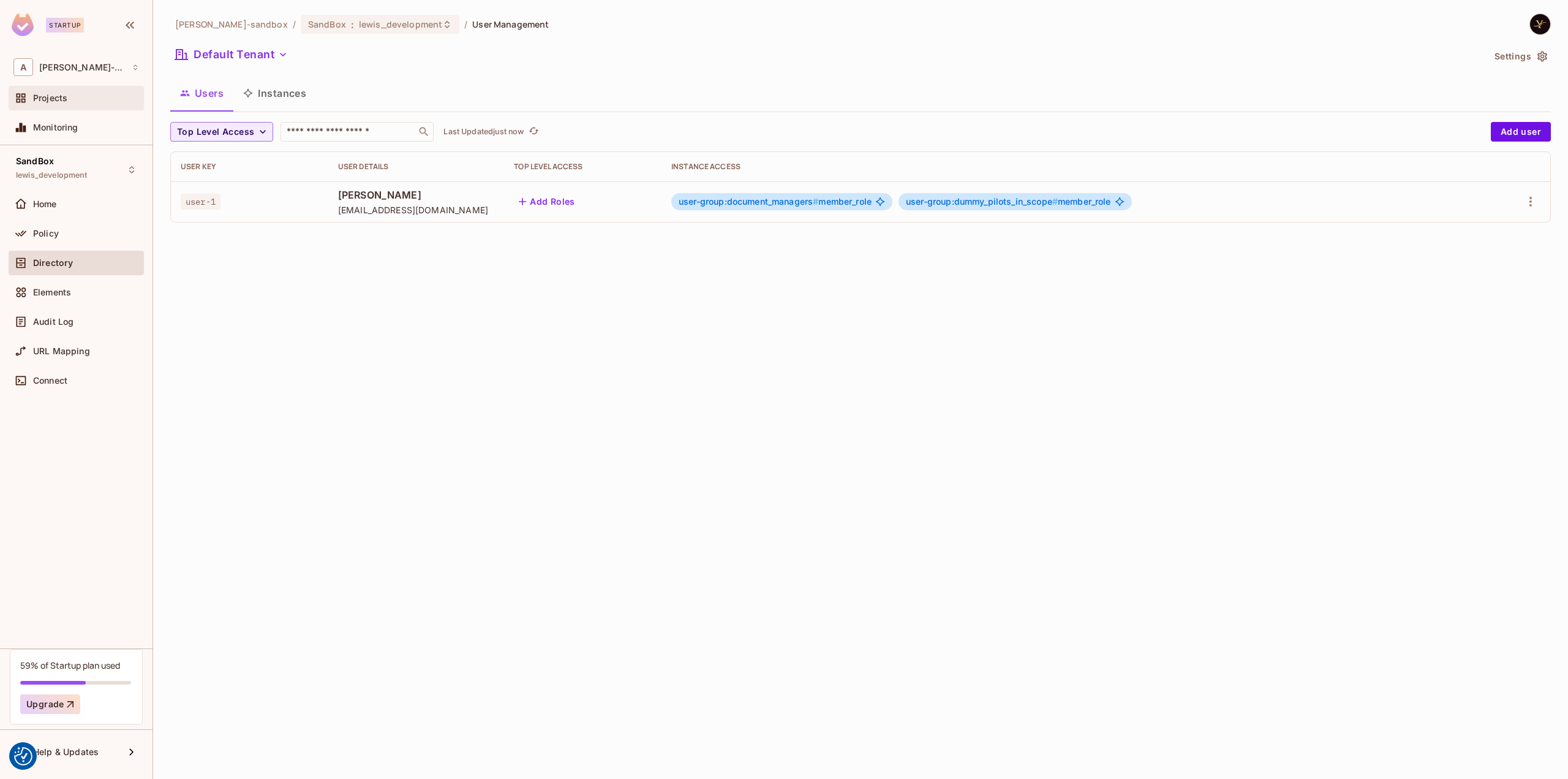
click at [80, 99] on div "Projects" at bounding box center [86, 98] width 106 height 10
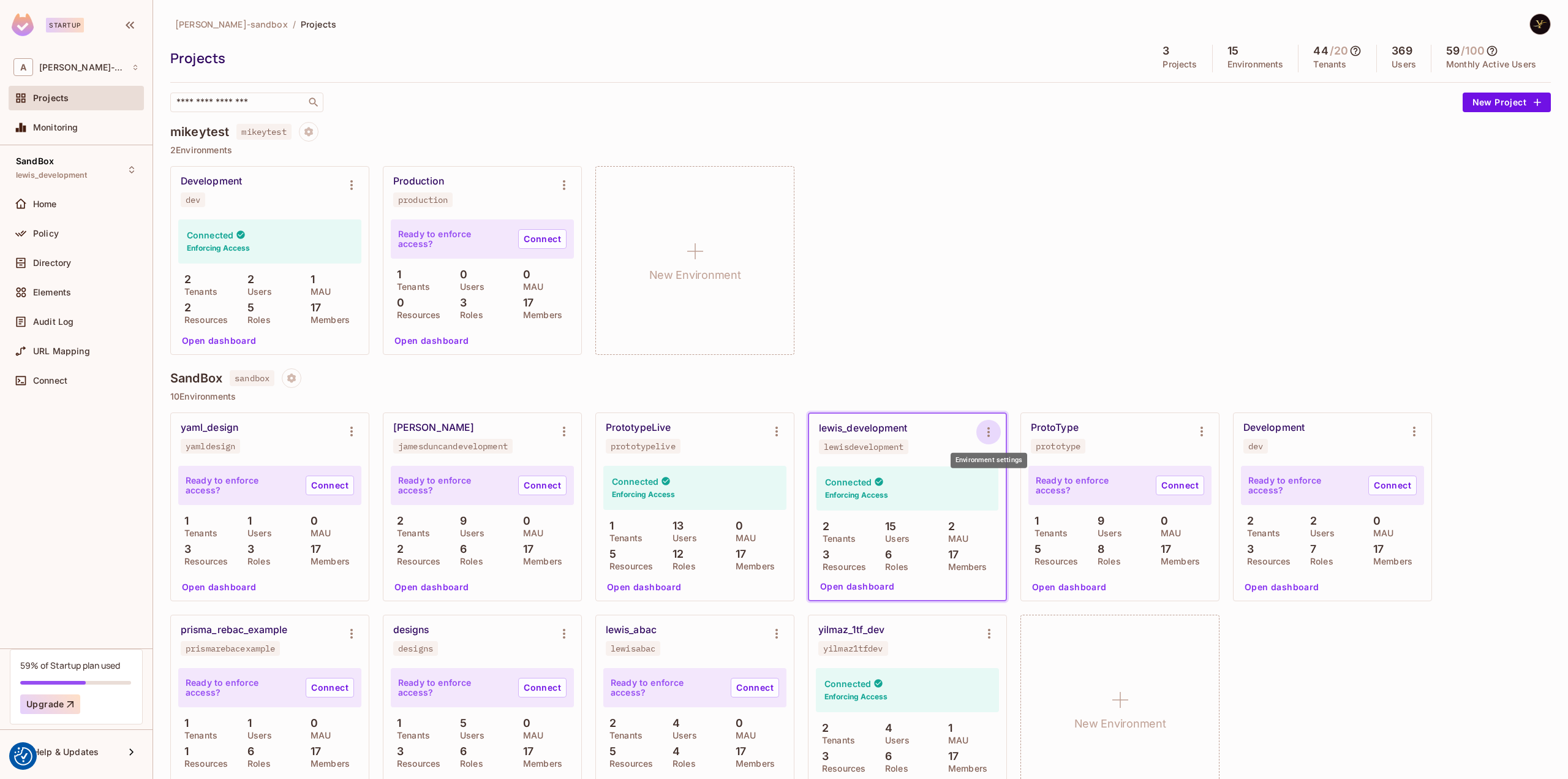
click at [990, 427] on icon "Environment settings" at bounding box center [989, 432] width 14 height 14
click at [1075, 481] on div "Copy API Key" at bounding box center [1051, 482] width 57 height 12
click at [876, 581] on button "Open dashboard" at bounding box center [857, 586] width 84 height 19
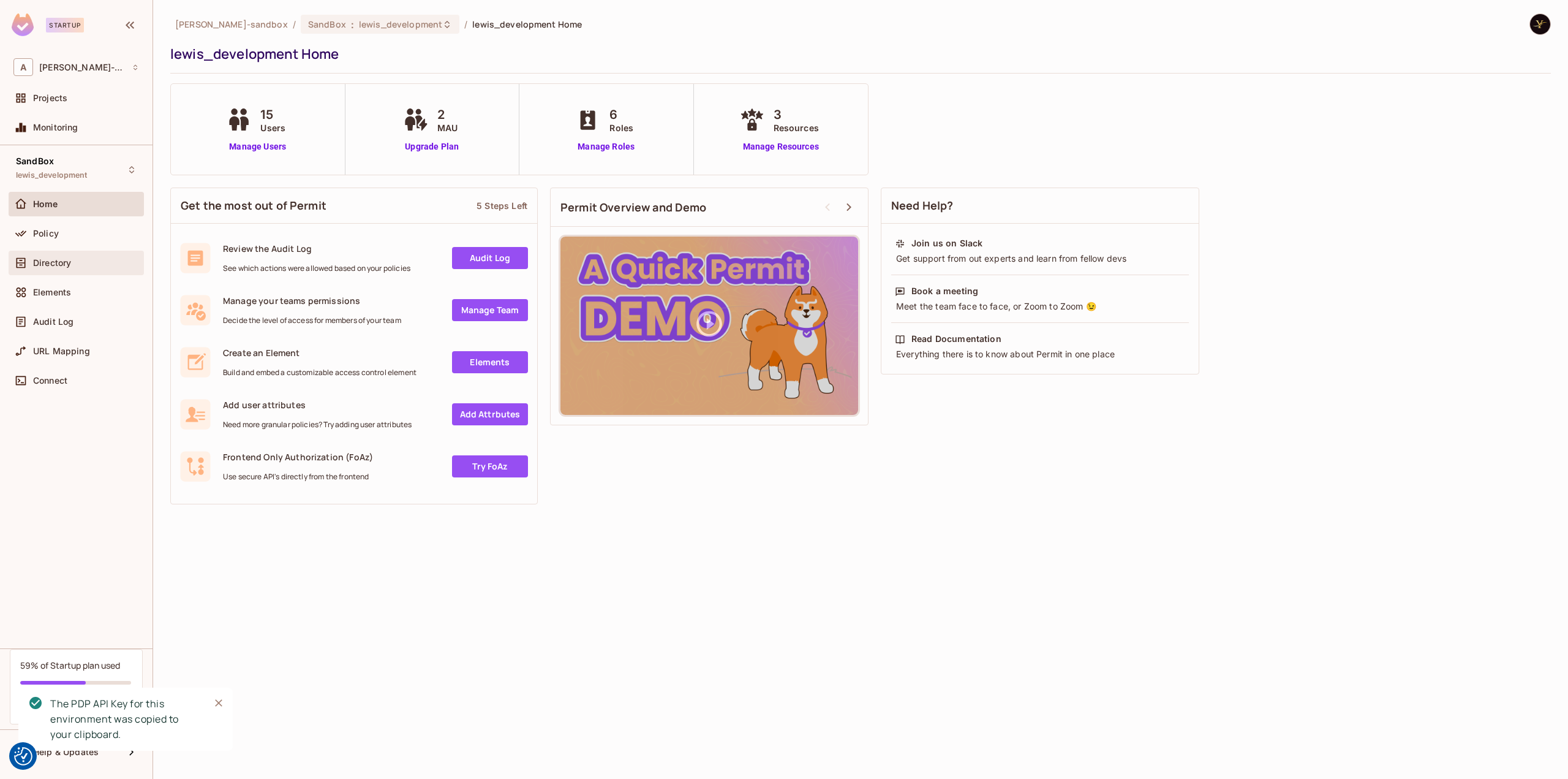
click at [68, 253] on div "Directory" at bounding box center [76, 262] width 135 height 24
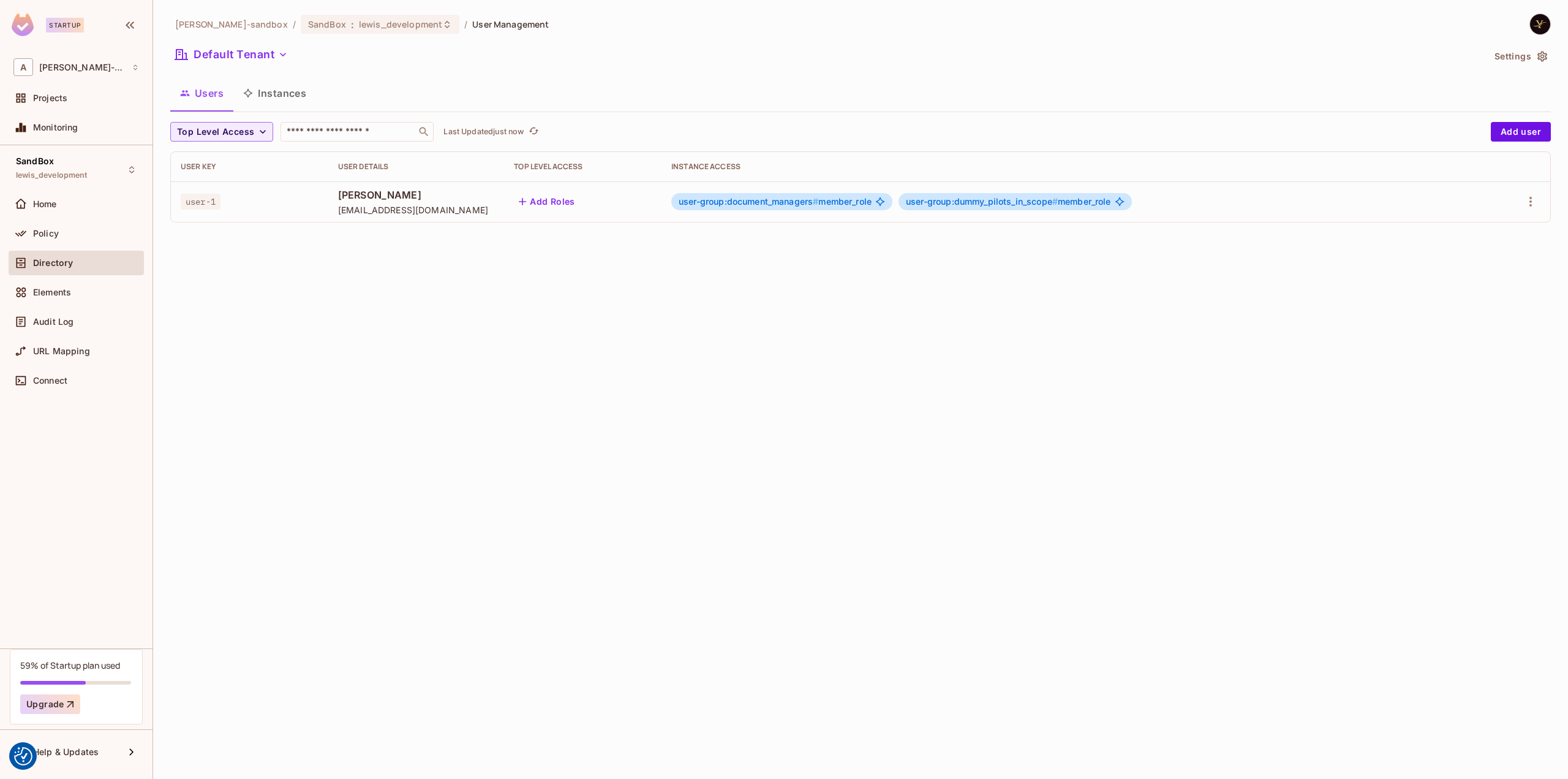
click at [457, 365] on div "alex-trustflight-sandbox / SandBox : lewis_development / User Management Defaul…" at bounding box center [860, 390] width 1415 height 779
click at [253, 53] on button "Default Tenant" at bounding box center [232, 55] width 122 height 19
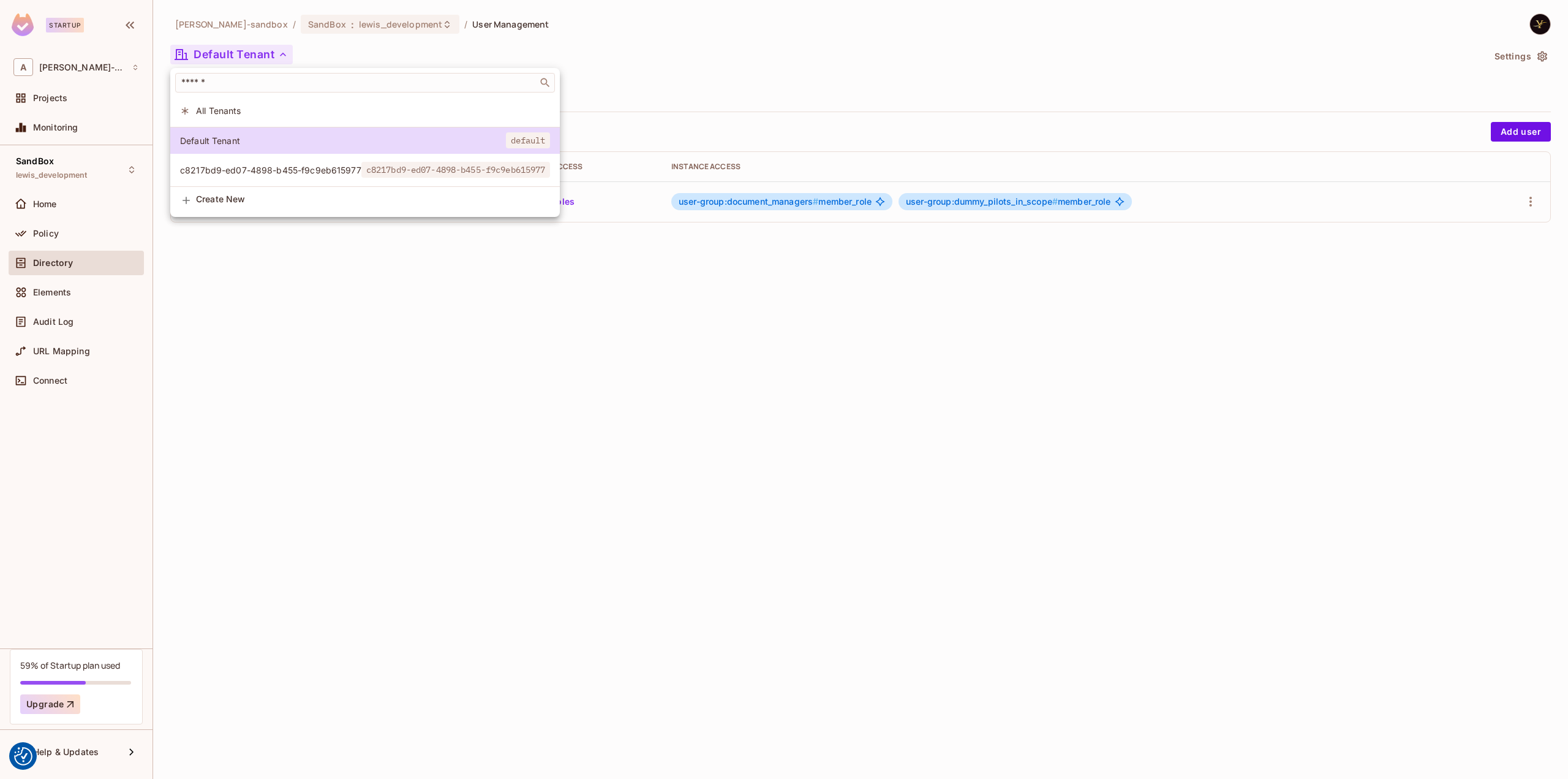
click at [225, 167] on span "c8217bd9-ed07-4898-b455-f9c9eb615977" at bounding box center [270, 170] width 181 height 11
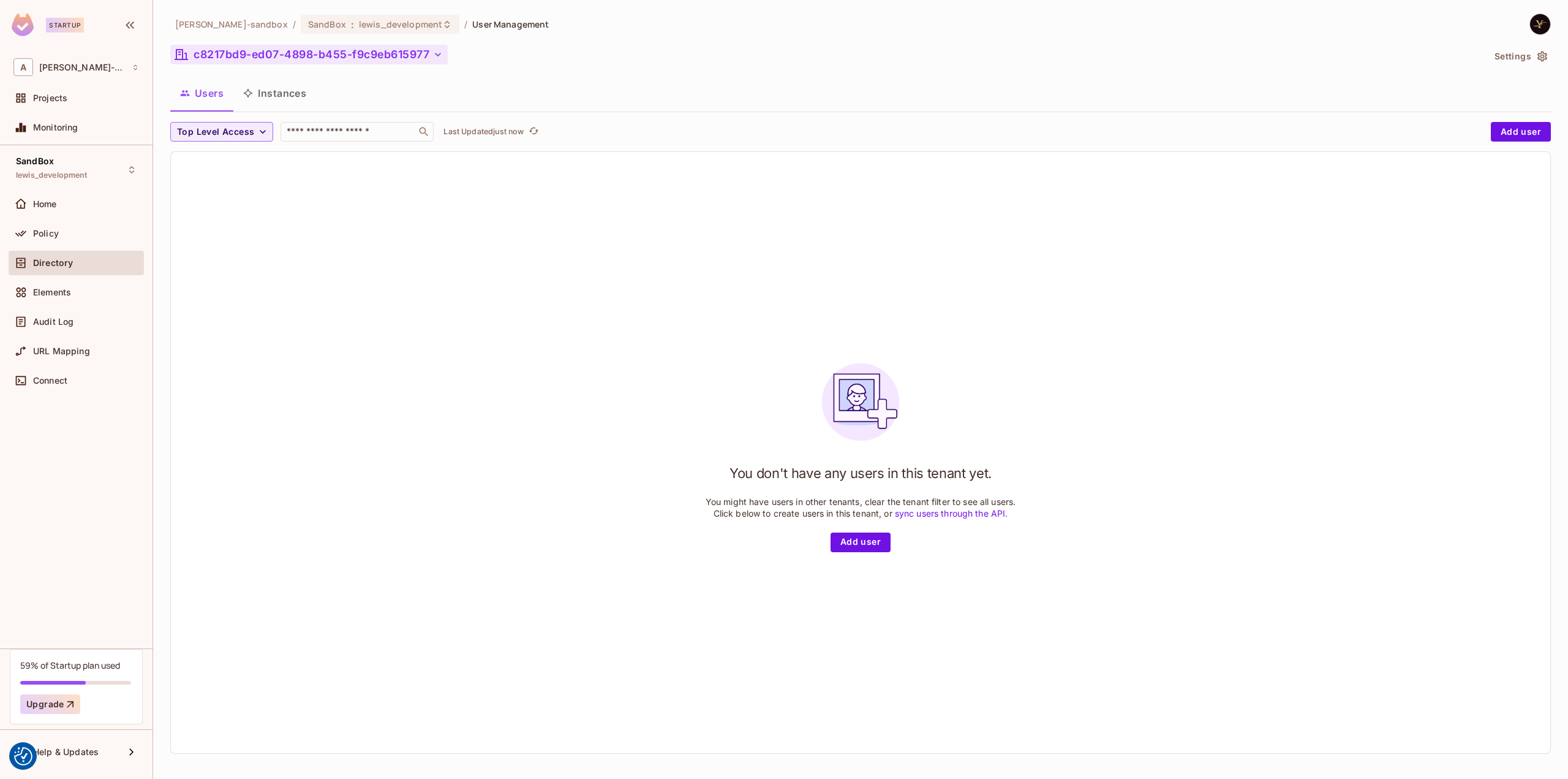
click at [272, 55] on button "c8217bd9-ed07-4898-b455-f9c9eb615977" at bounding box center [309, 55] width 278 height 19
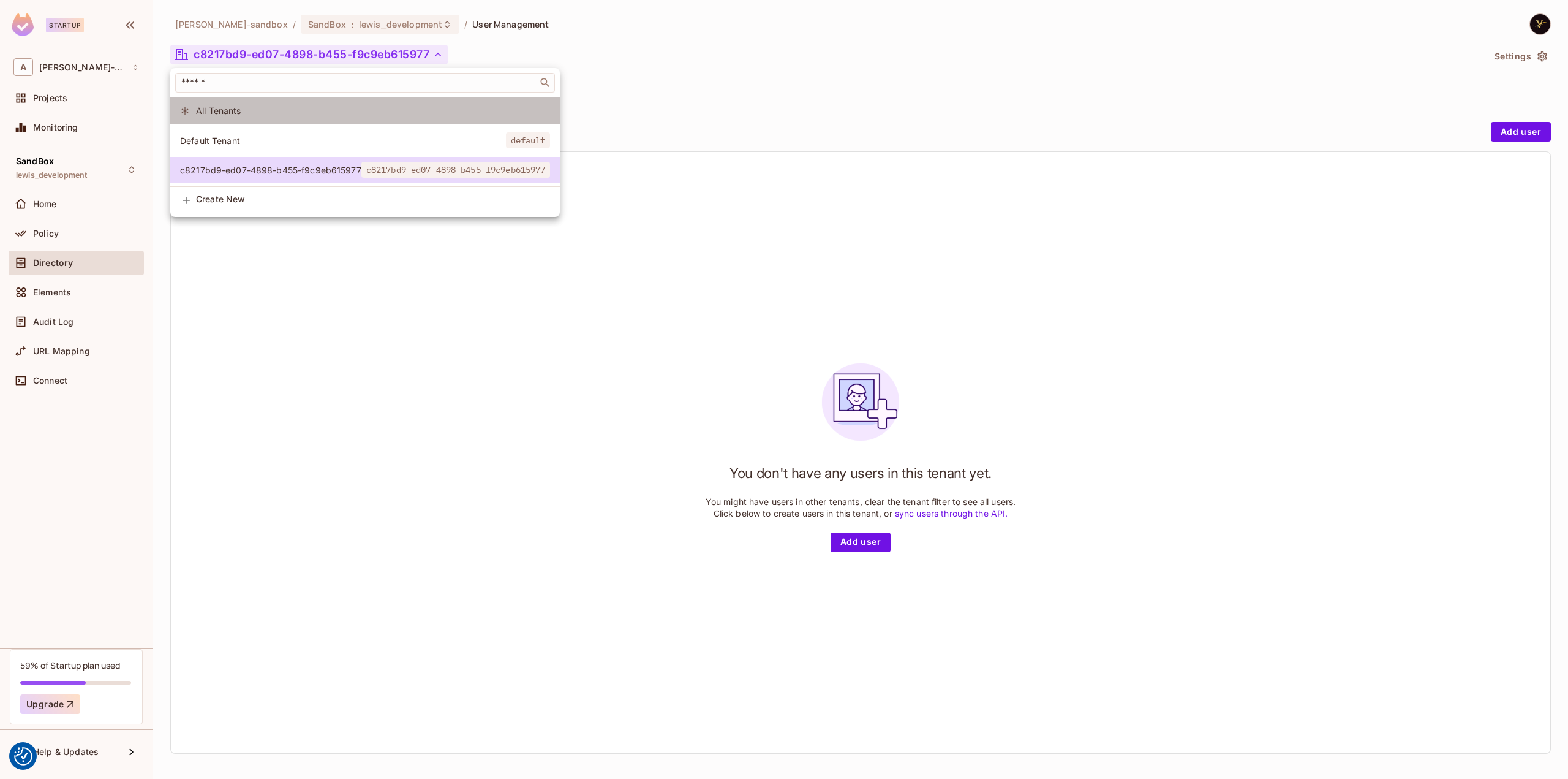
click at [251, 109] on span "All Tenants" at bounding box center [373, 110] width 354 height 11
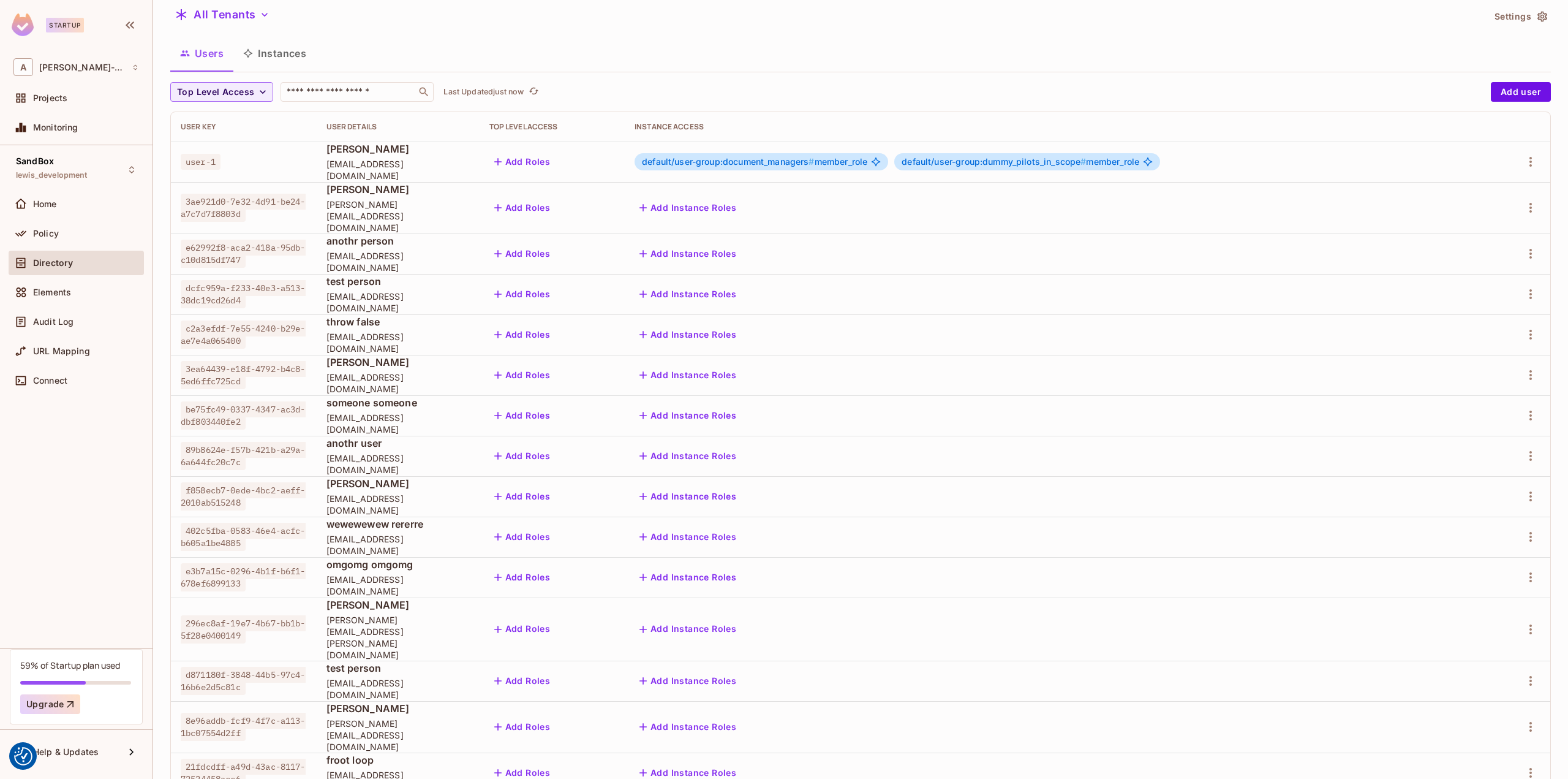
scroll to position [76, 0]
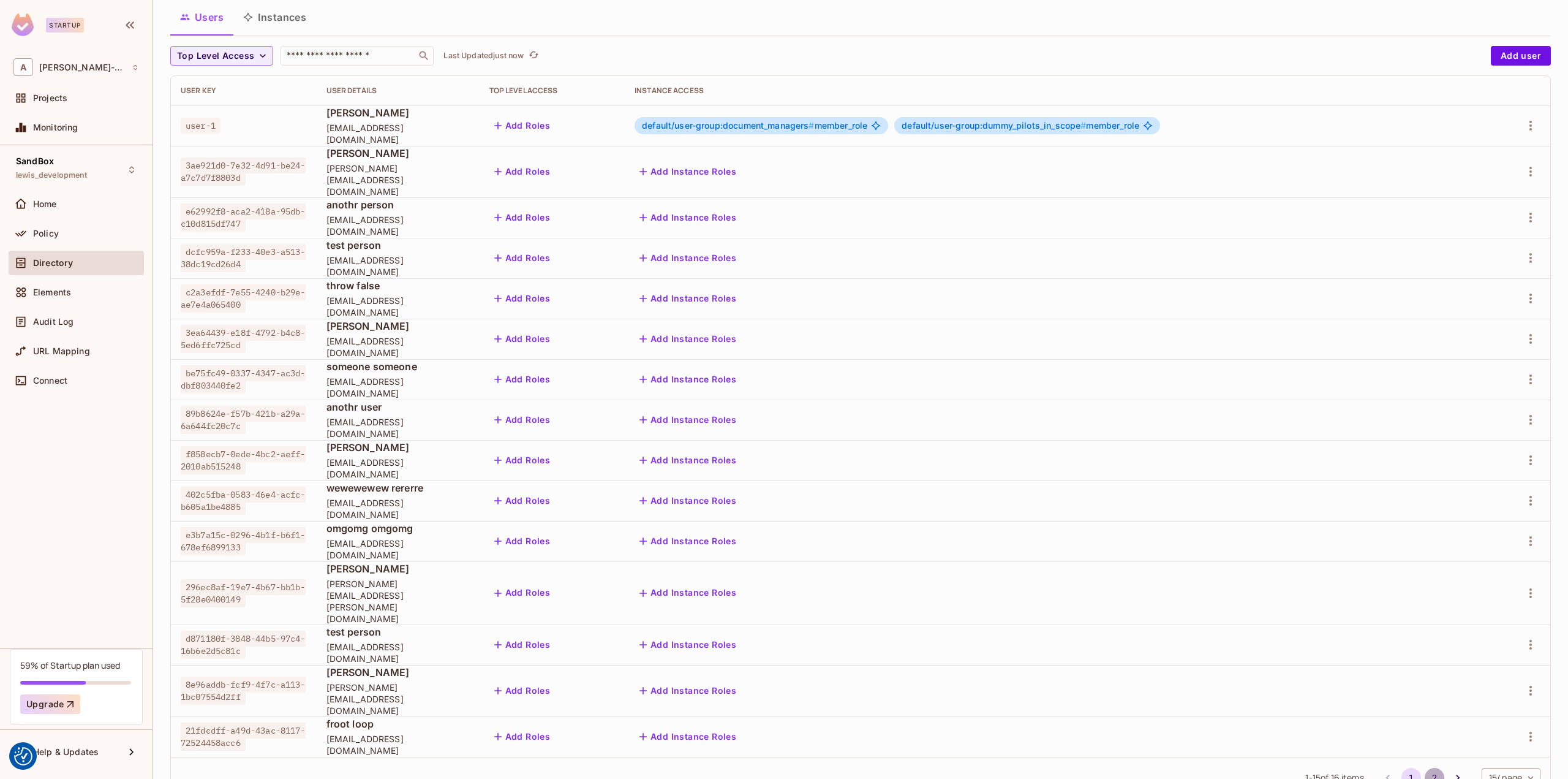
click at [1425, 768] on button "2" at bounding box center [1434, 777] width 19 height 19
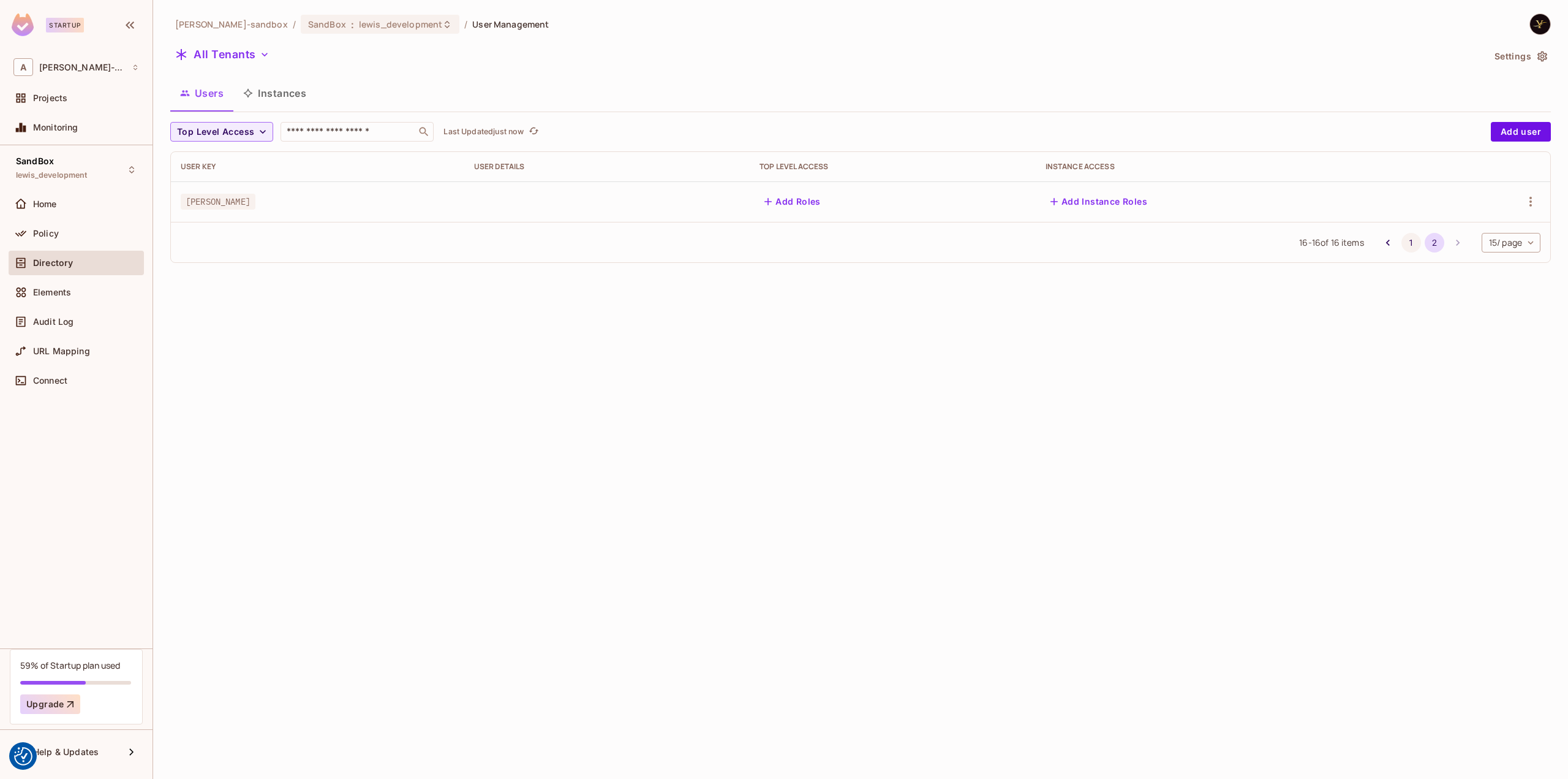
click at [1409, 243] on button "1" at bounding box center [1411, 242] width 19 height 19
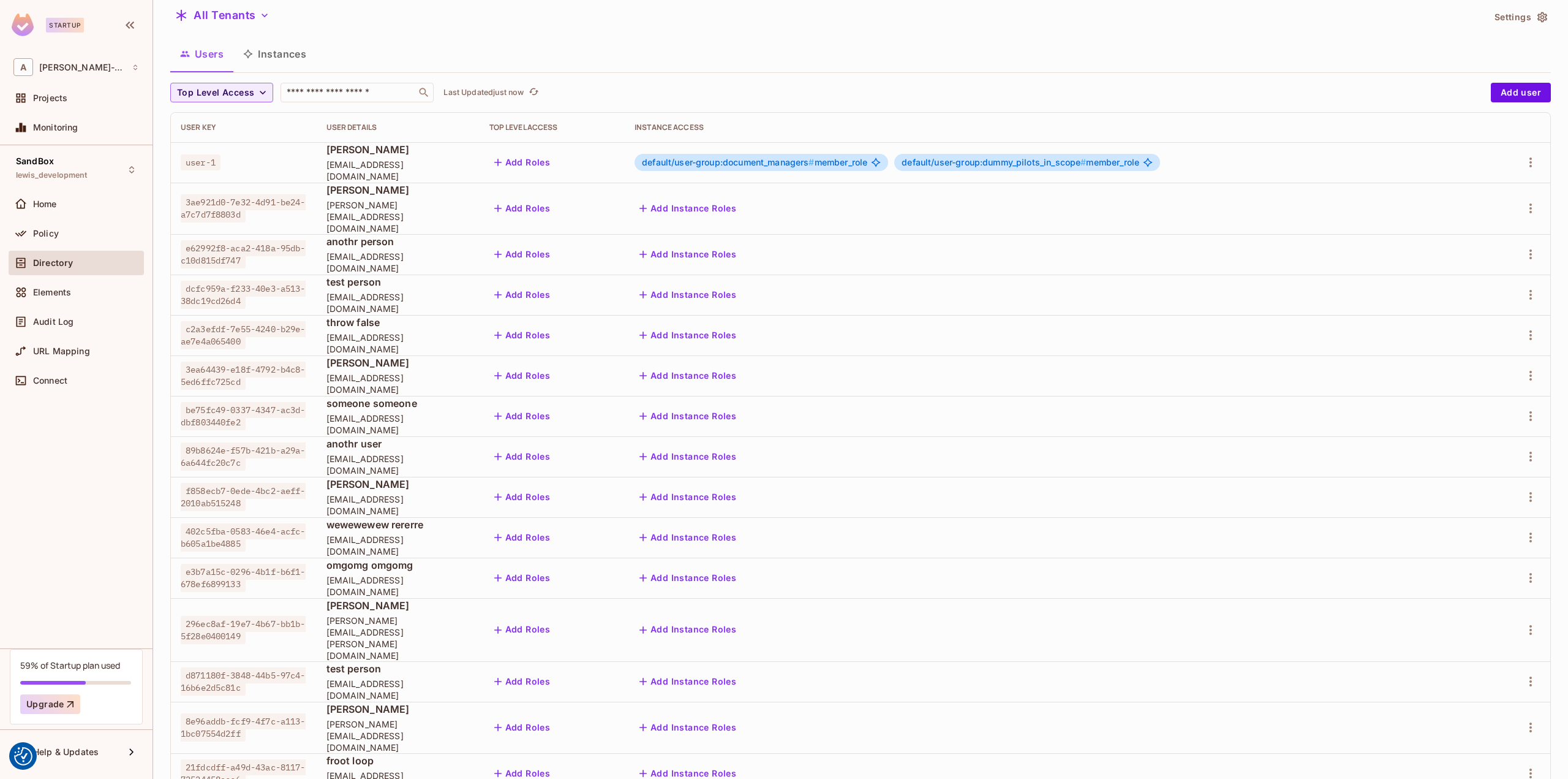
scroll to position [76, 0]
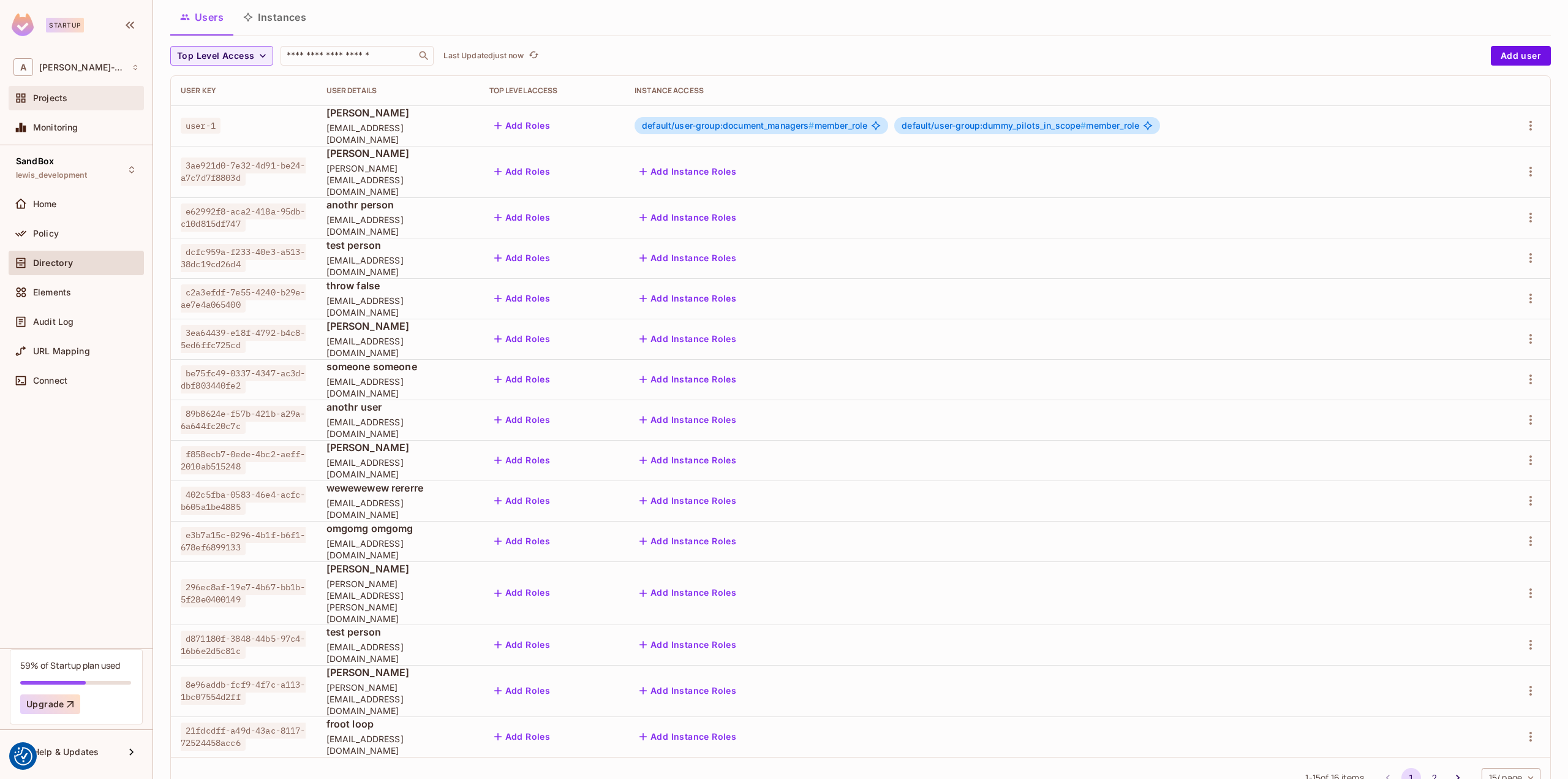
click at [56, 99] on span "Projects" at bounding box center [50, 98] width 35 height 10
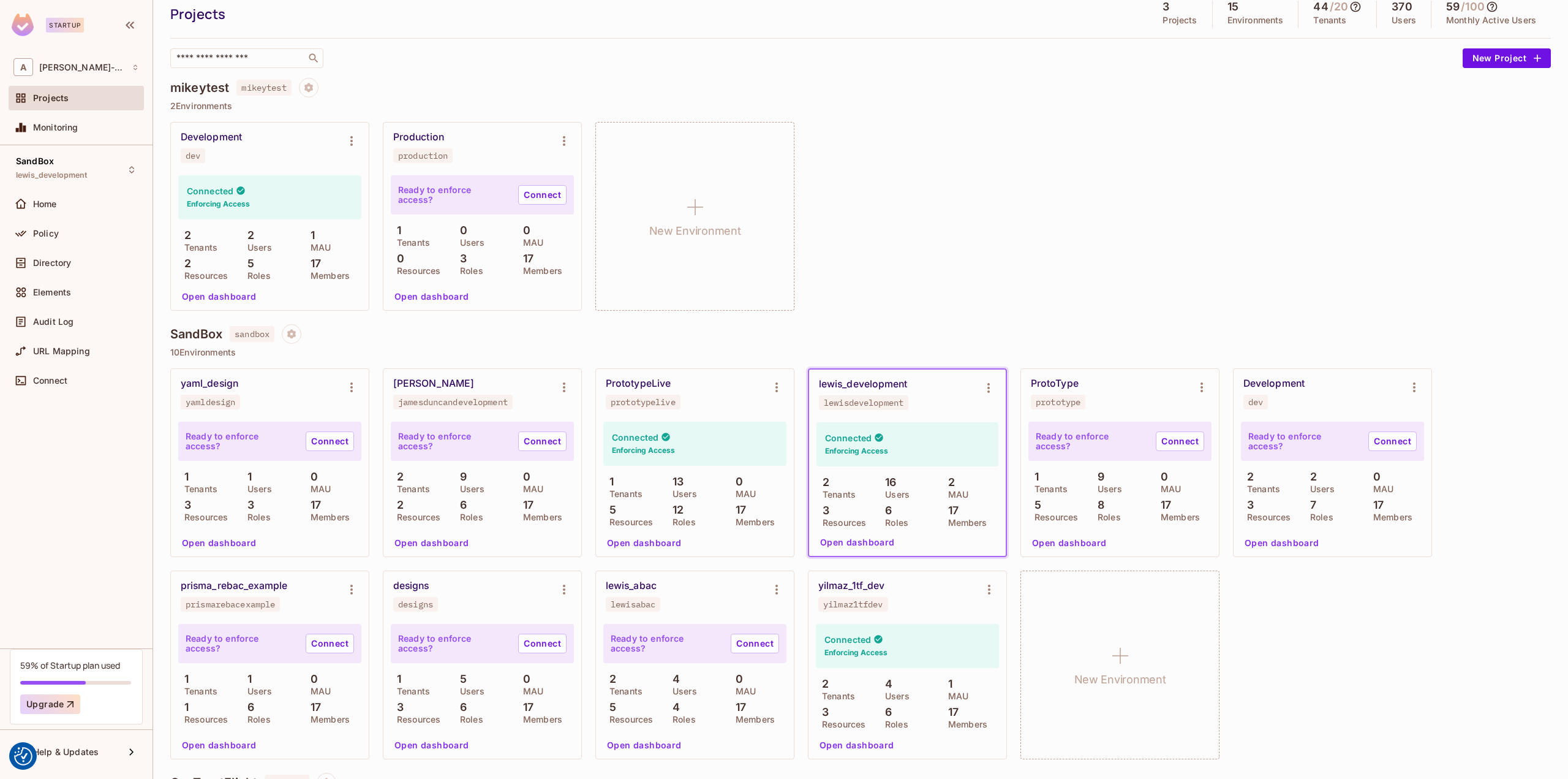
scroll to position [122, 0]
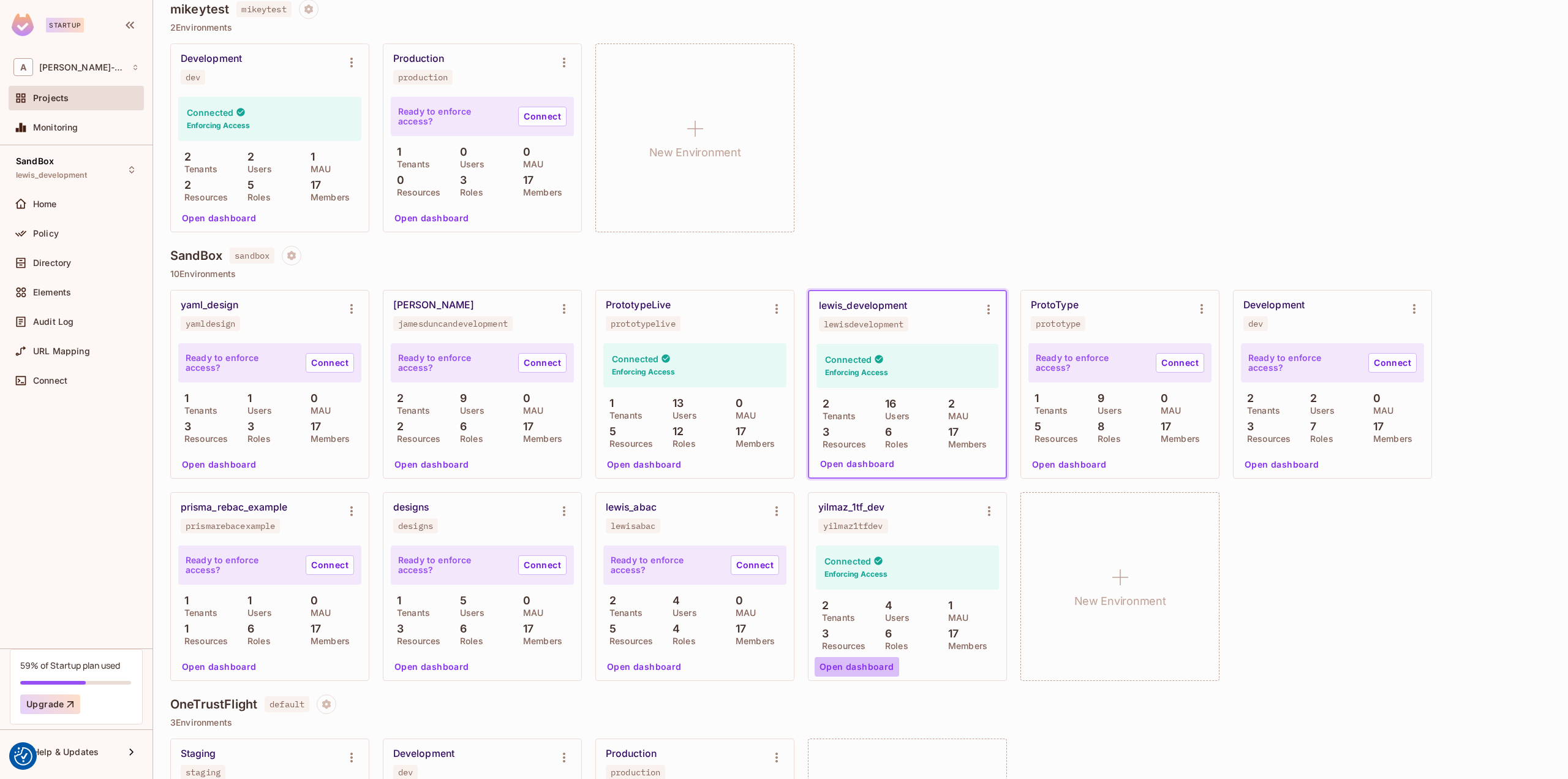
click at [864, 662] on button "Open dashboard" at bounding box center [856, 666] width 84 height 19
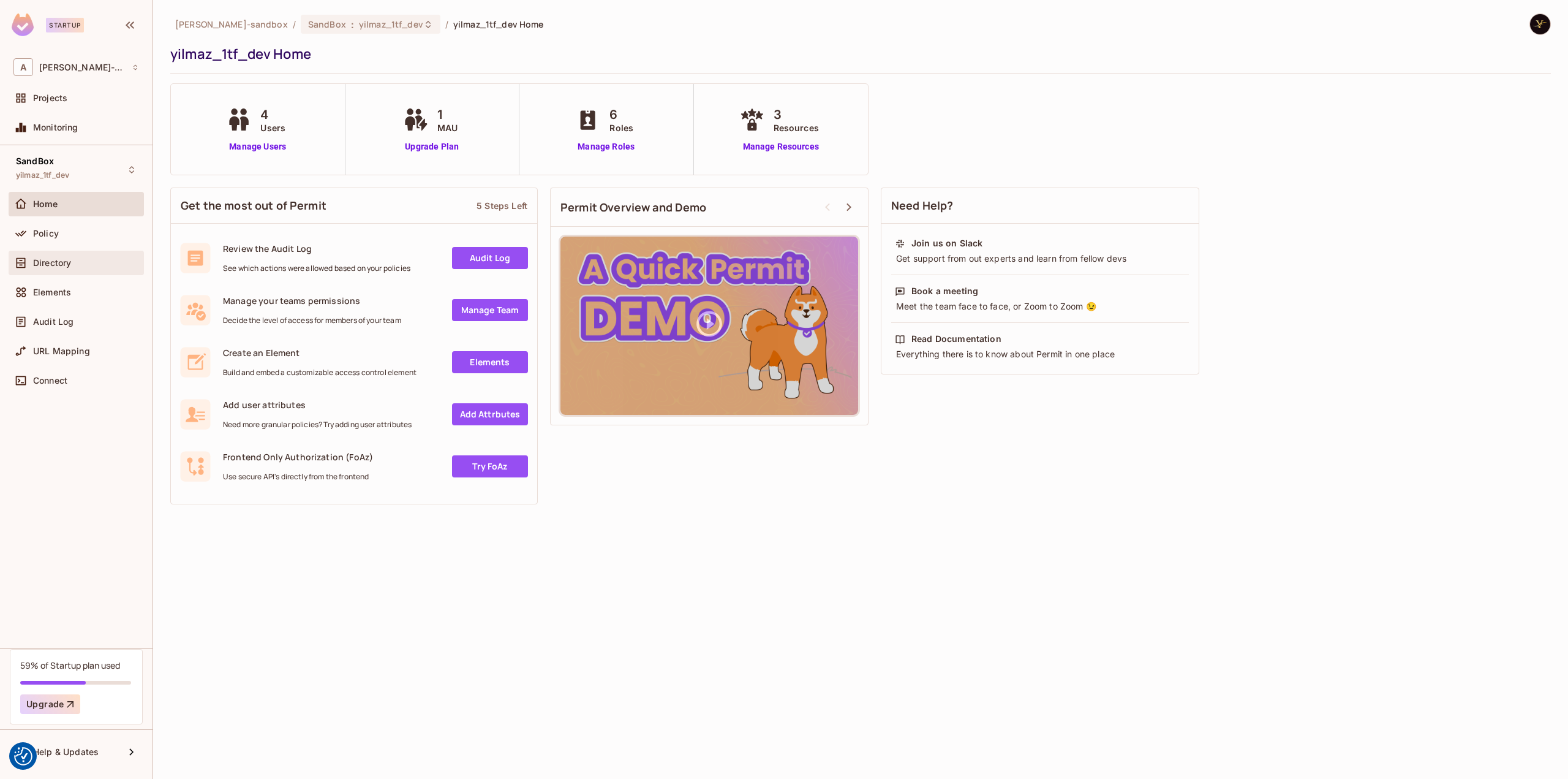
click at [84, 262] on div "Directory" at bounding box center [86, 262] width 106 height 10
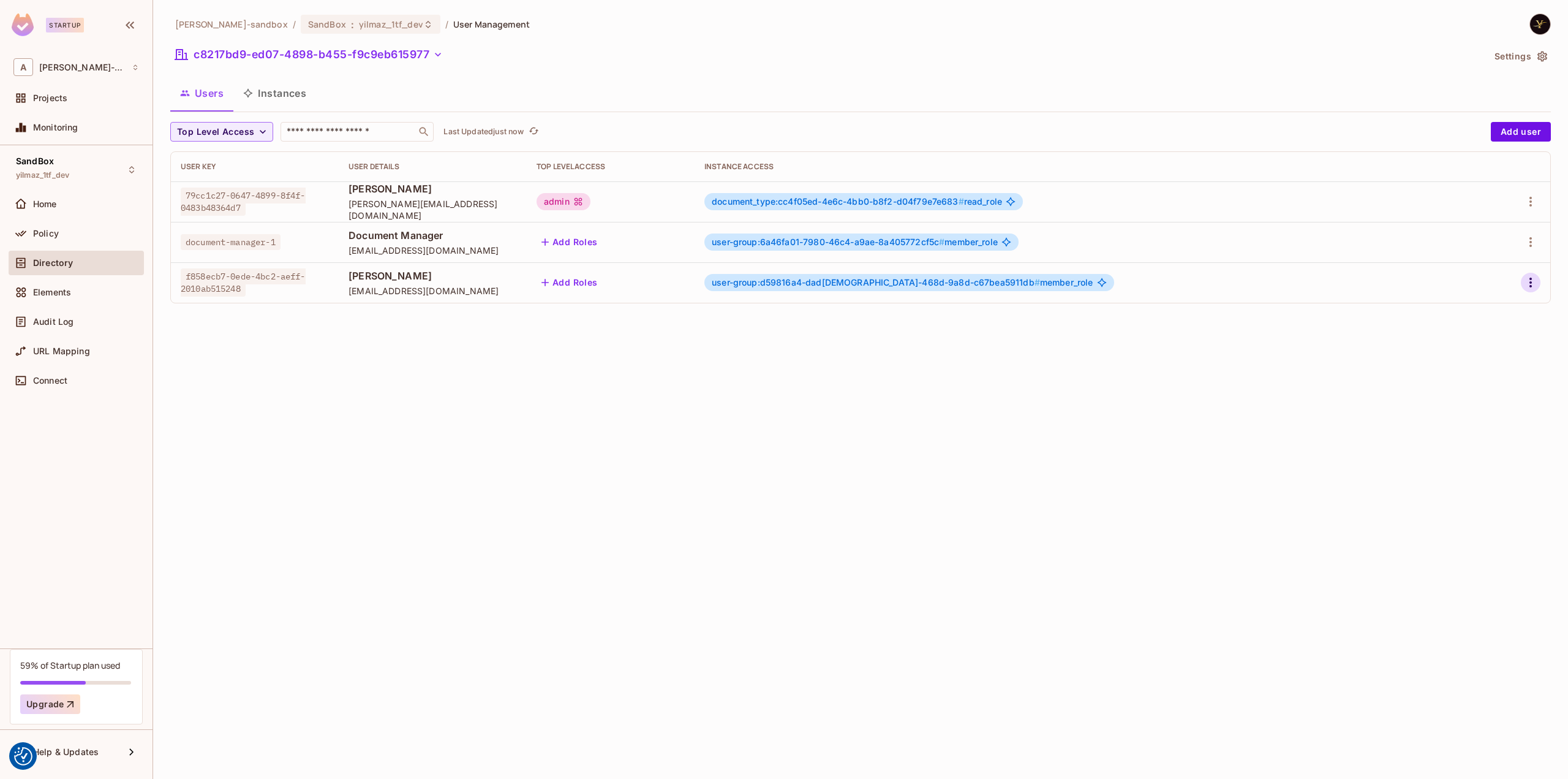
click at [1522, 283] on button "button" at bounding box center [1530, 282] width 19 height 19
click at [1476, 365] on div "Delete User" at bounding box center [1482, 364] width 48 height 12
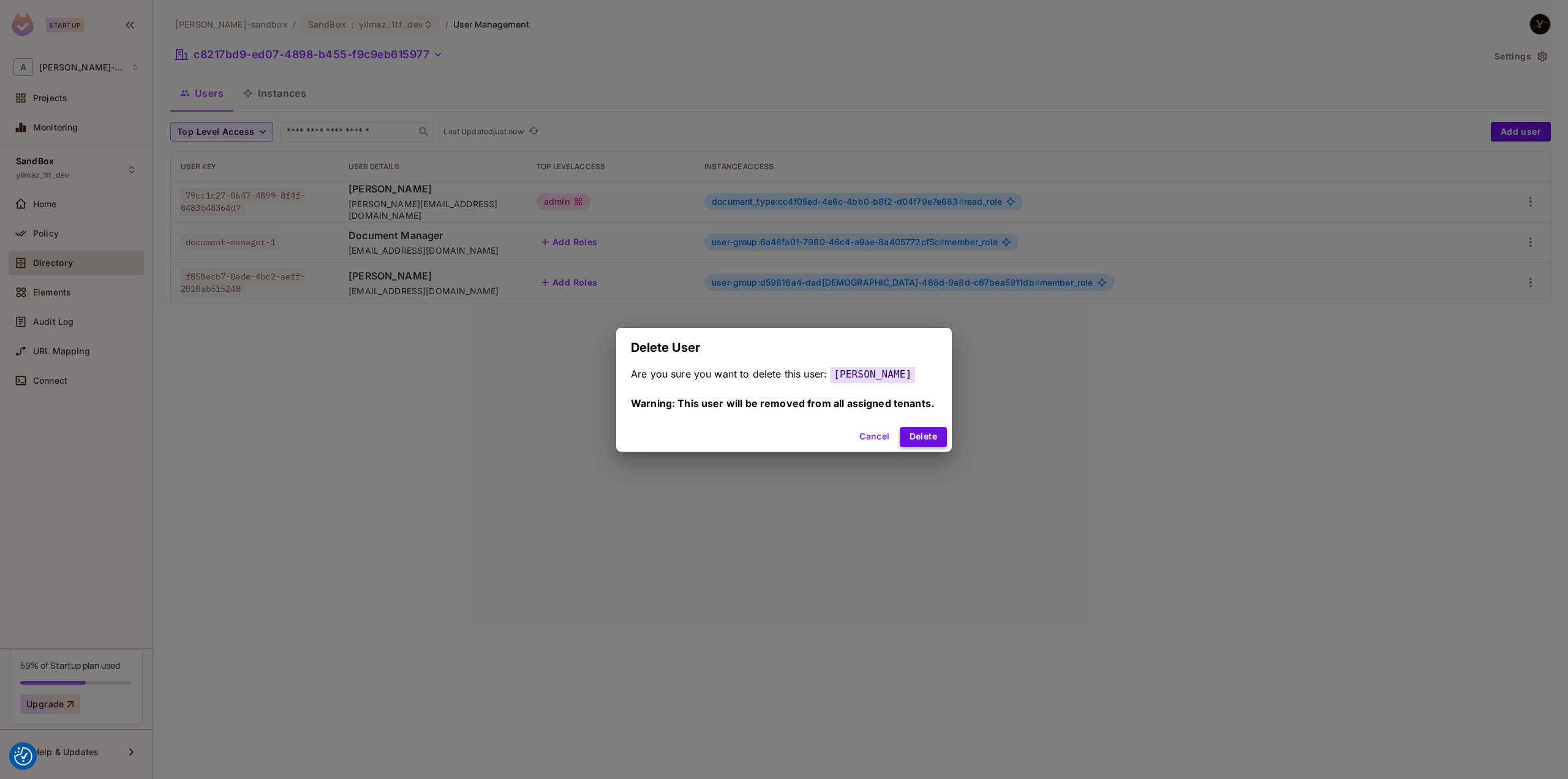
click at [938, 439] on button "Delete" at bounding box center [923, 437] width 47 height 19
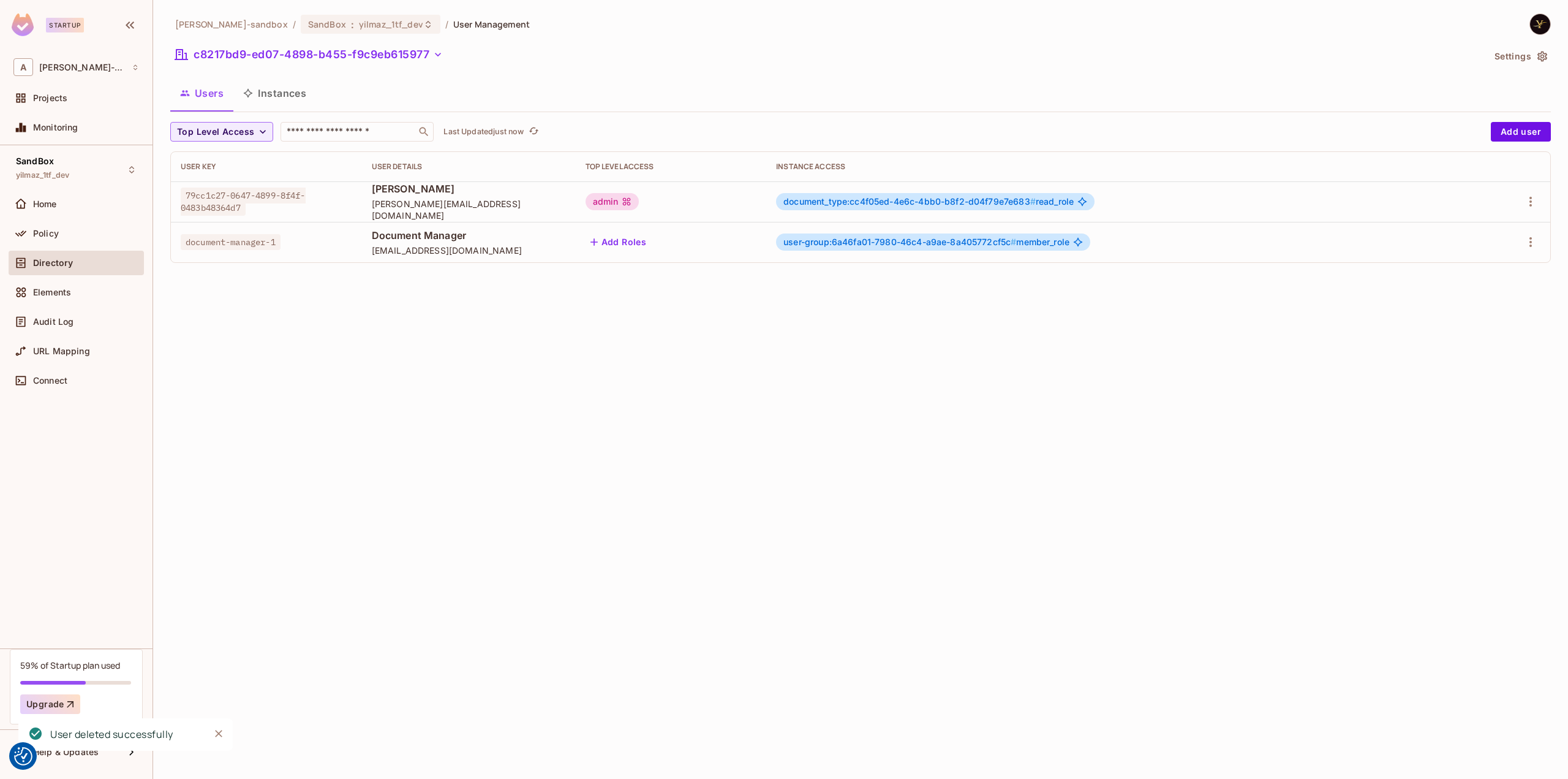
click at [389, 455] on div "alex-trustflight-sandbox / SandBox : yilmaz_1tf_dev / User Management c8217bd9-…" at bounding box center [860, 390] width 1415 height 779
click at [365, 53] on button "c8217bd9-ed07-4898-b455-f9c9eb615977" at bounding box center [309, 55] width 278 height 19
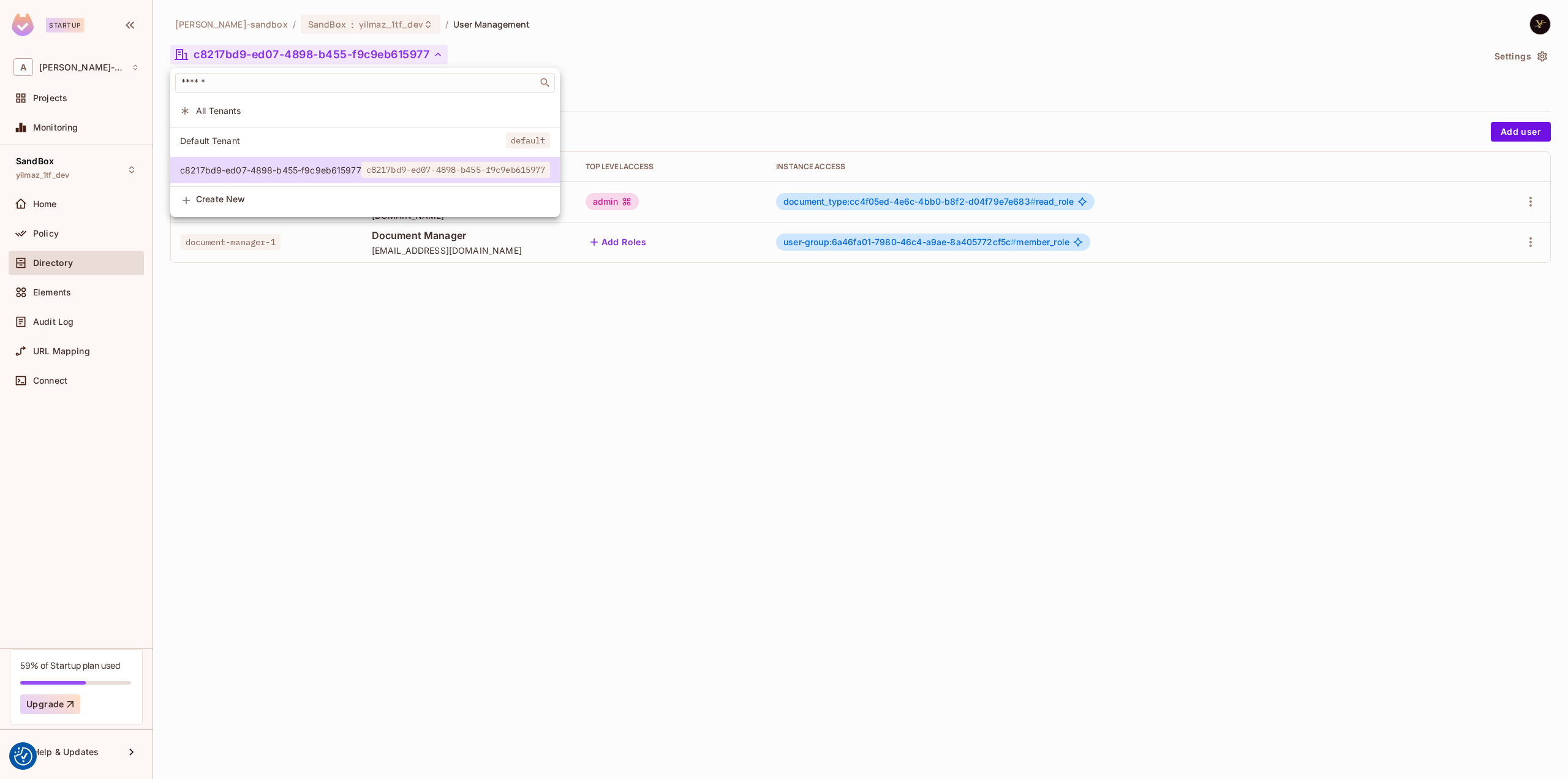
click at [300, 111] on span "All Tenants" at bounding box center [373, 110] width 354 height 11
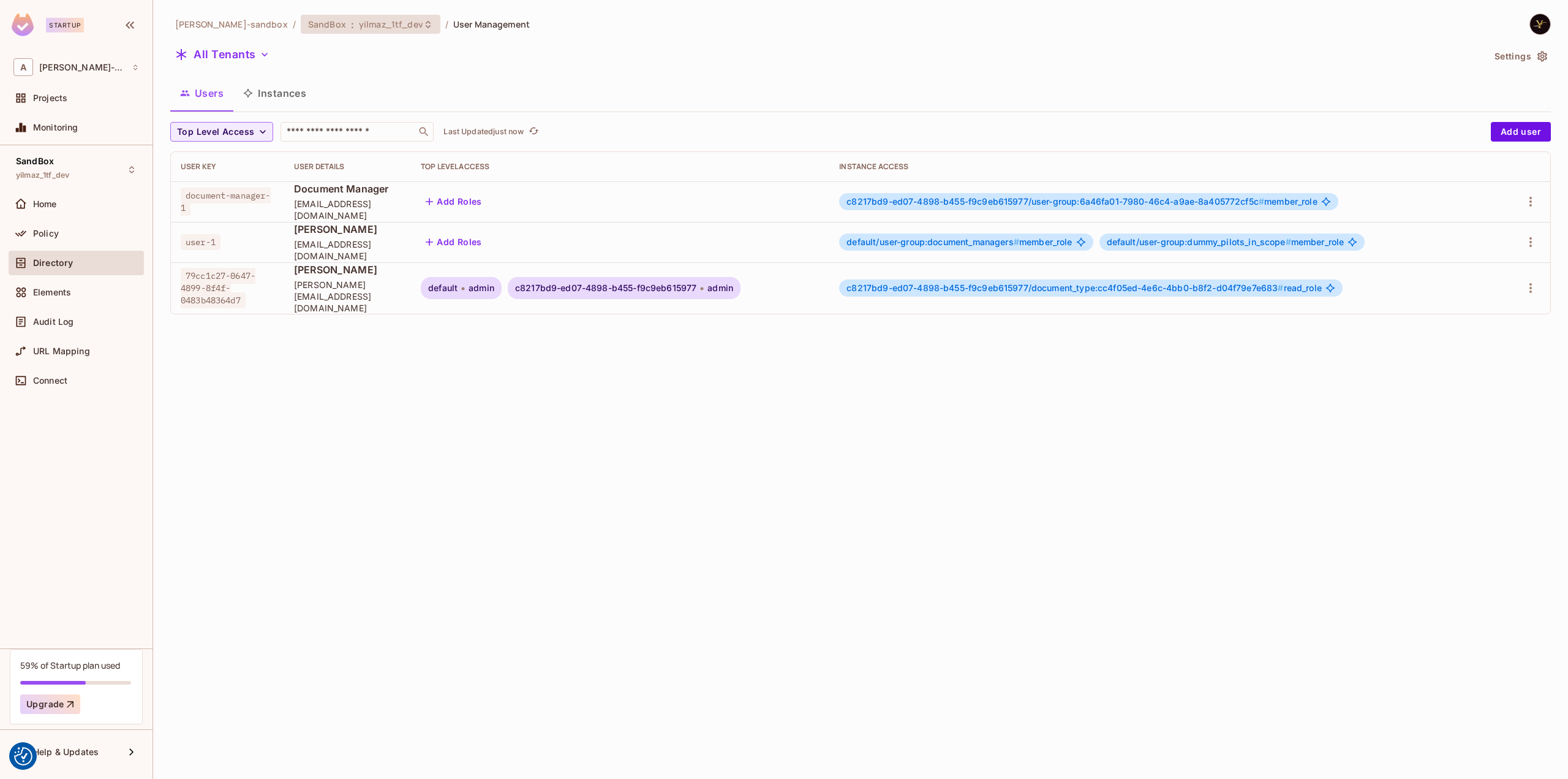
click at [359, 29] on span "yilmaz_1tf_dev" at bounding box center [391, 24] width 64 height 11
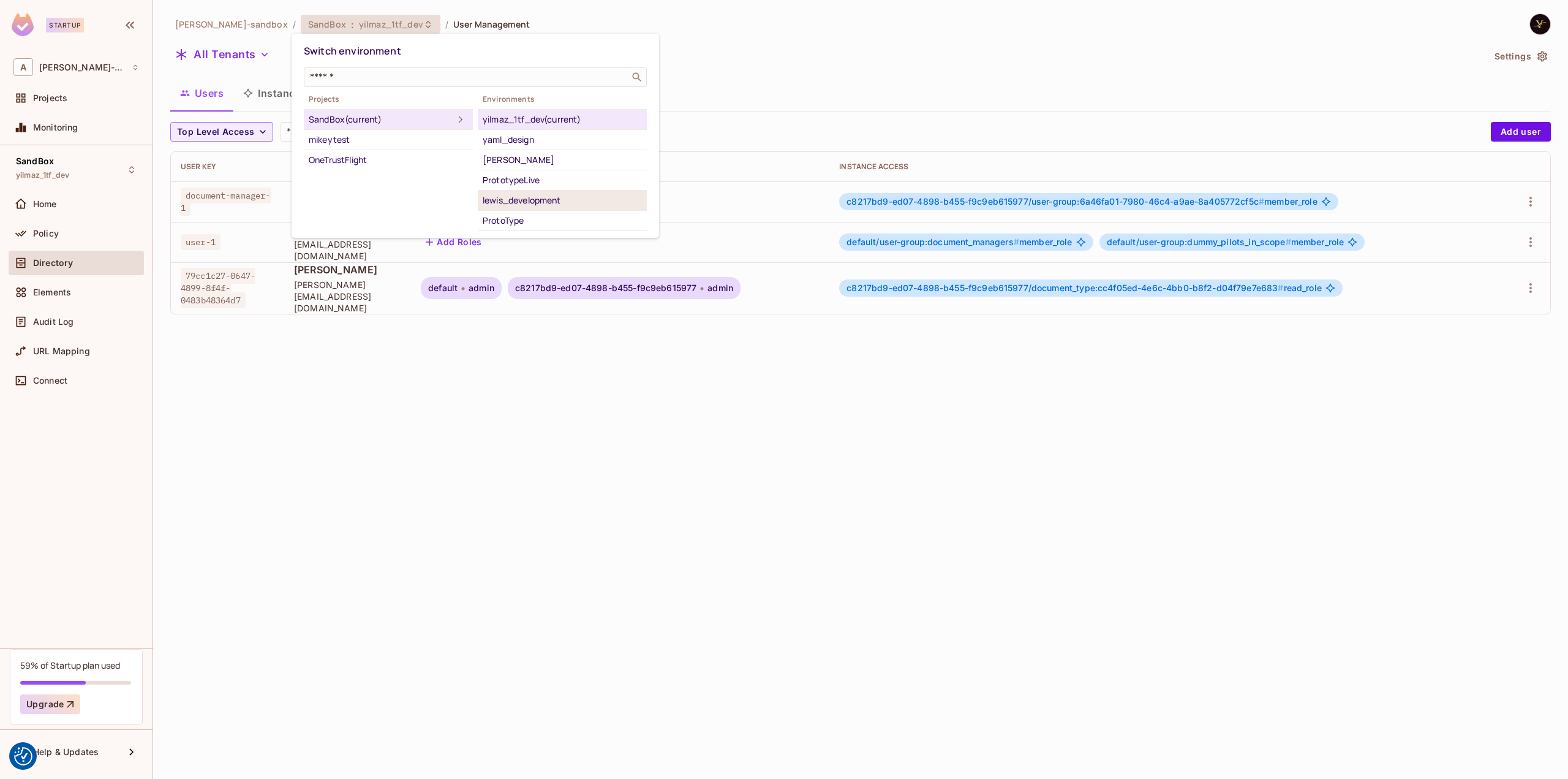
click at [556, 193] on div "lewis_development" at bounding box center [562, 200] width 159 height 14
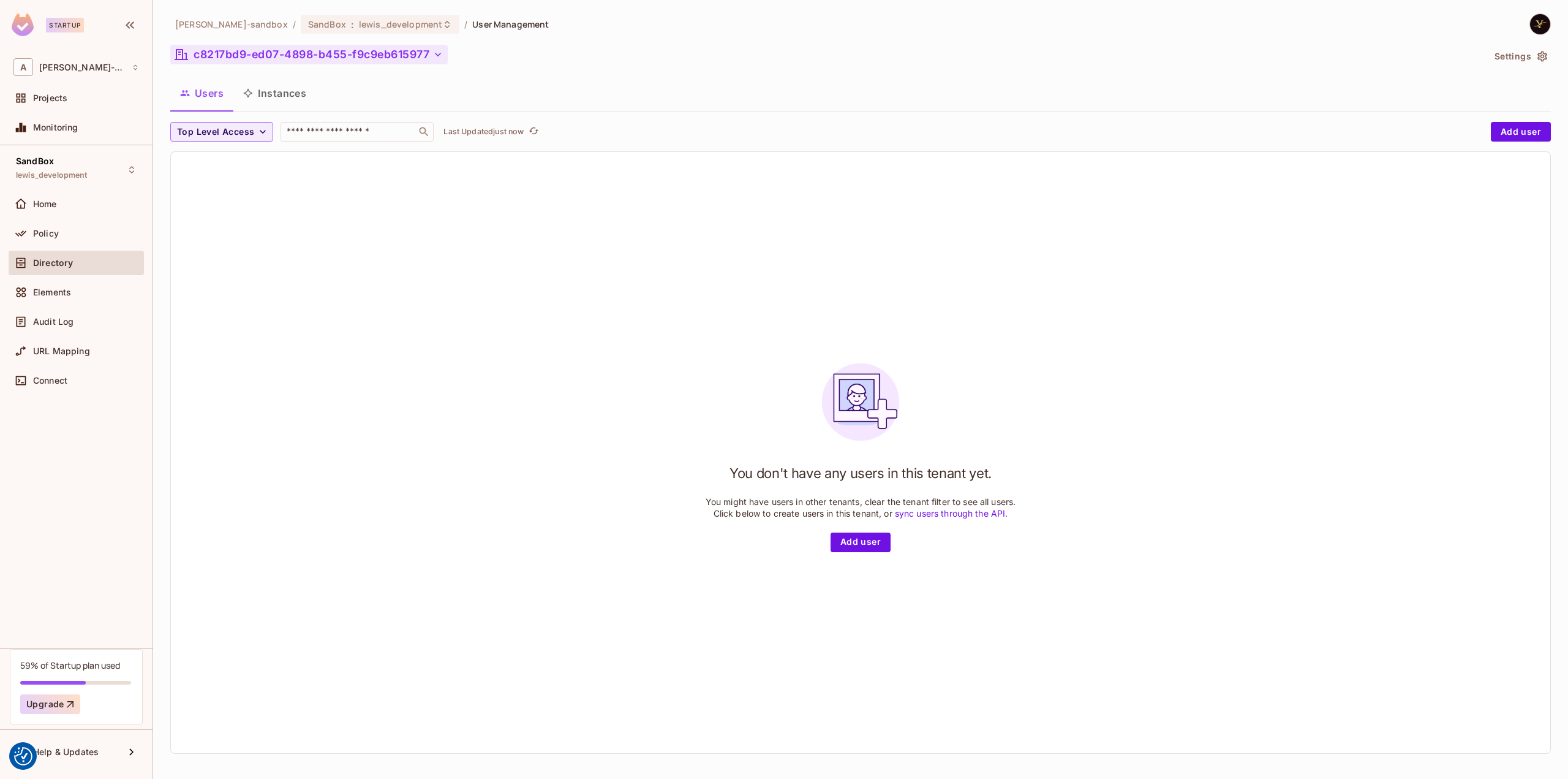
click at [224, 53] on button "c8217bd9-ed07-4898-b455-f9c9eb615977" at bounding box center [309, 55] width 278 height 19
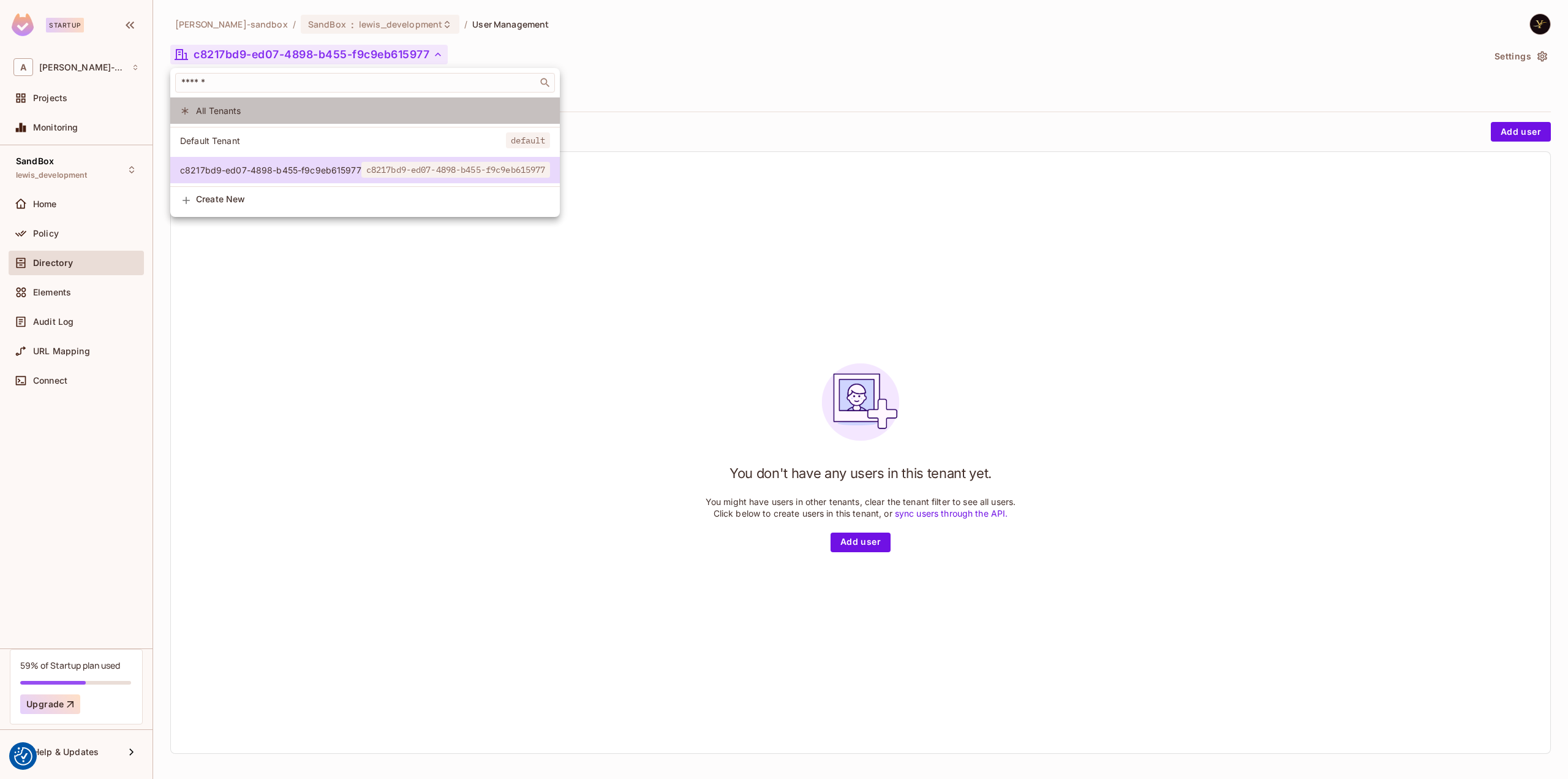
click at [225, 104] on li "All Tenants" at bounding box center [365, 110] width 389 height 27
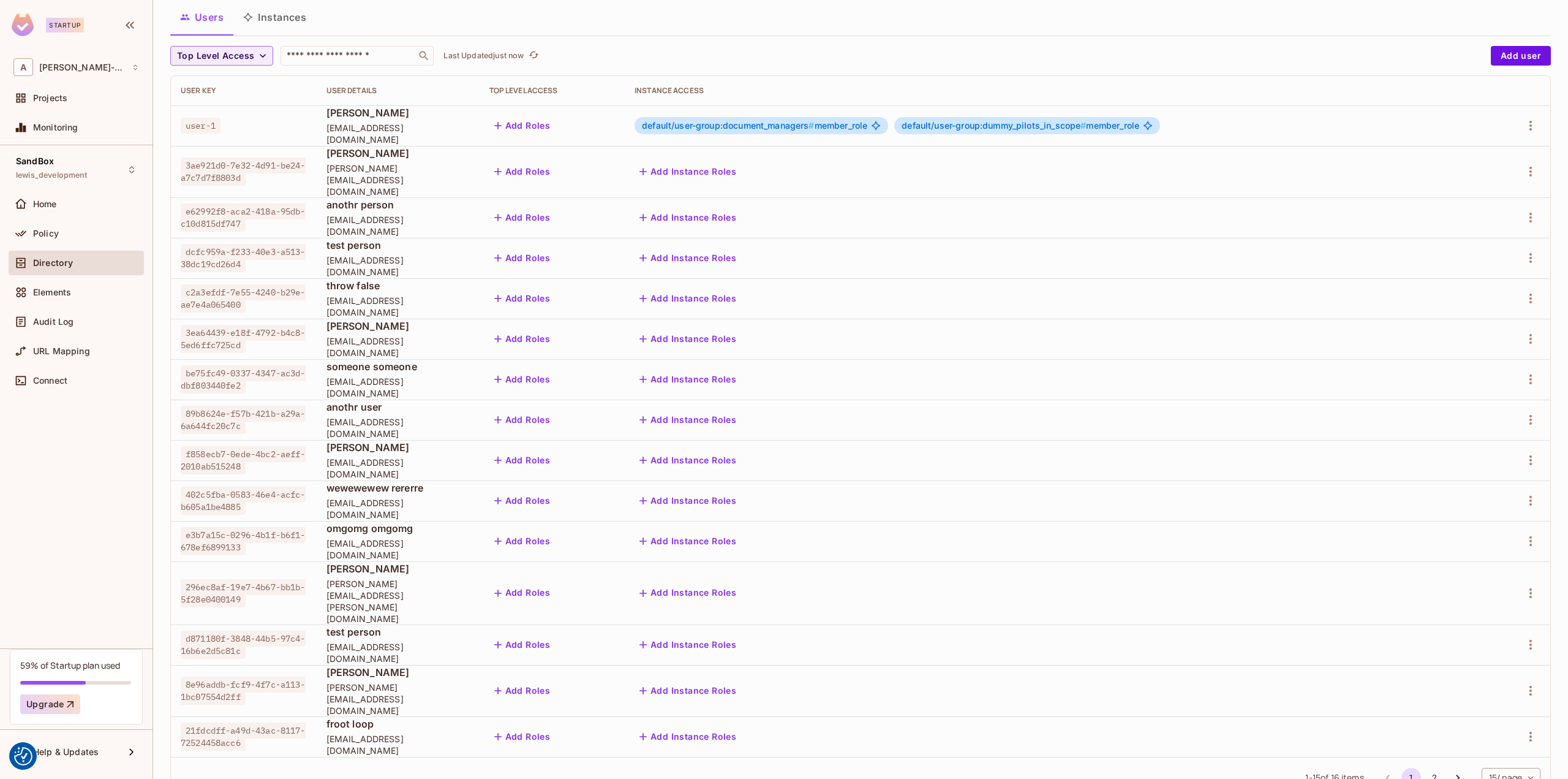
scroll to position [76, 0]
click at [1525, 453] on icon "button" at bounding box center [1530, 460] width 14 height 14
click at [1471, 555] on div "Delete User" at bounding box center [1467, 557] width 48 height 12
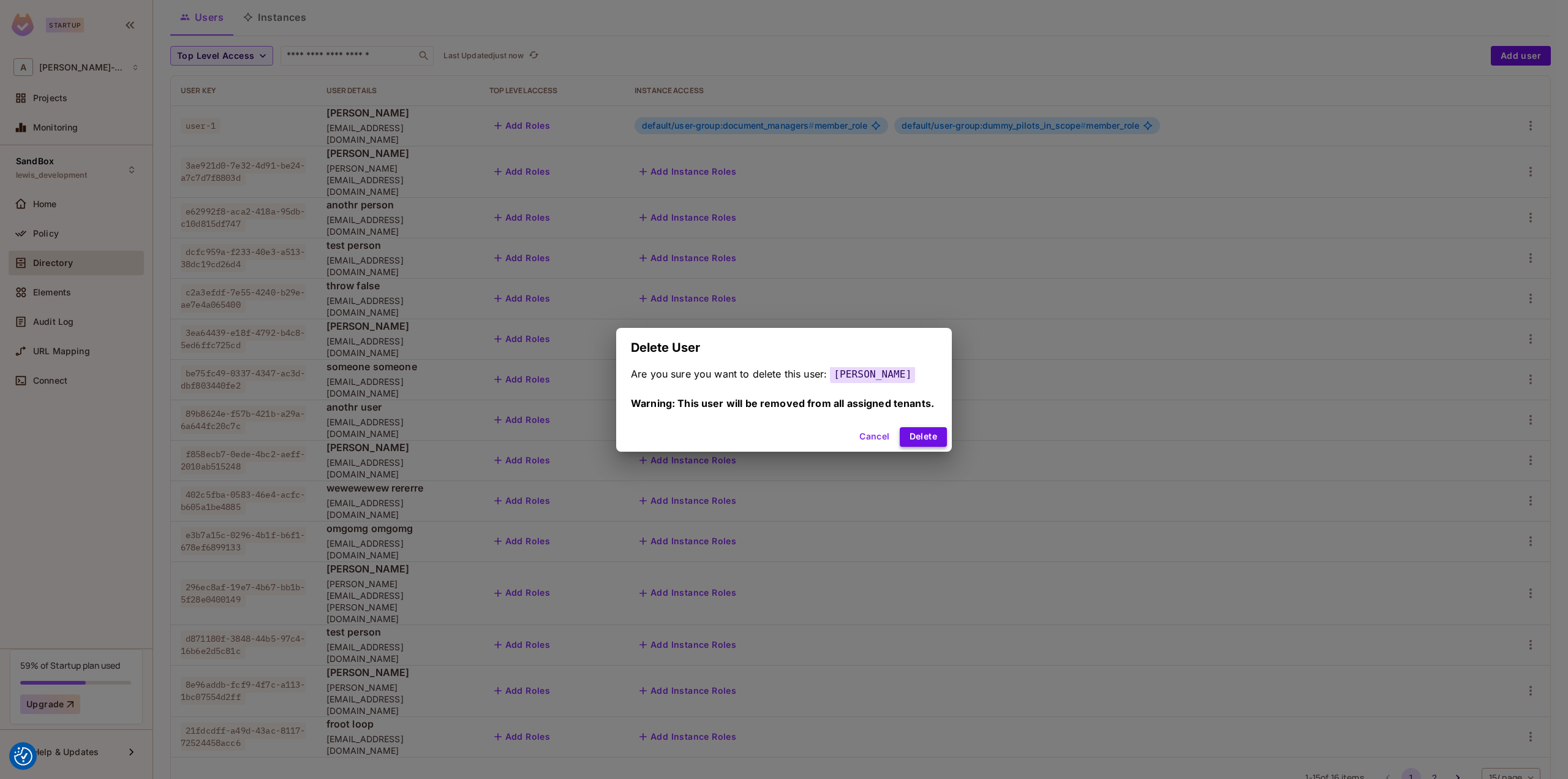
click at [920, 435] on button "Delete" at bounding box center [923, 437] width 47 height 19
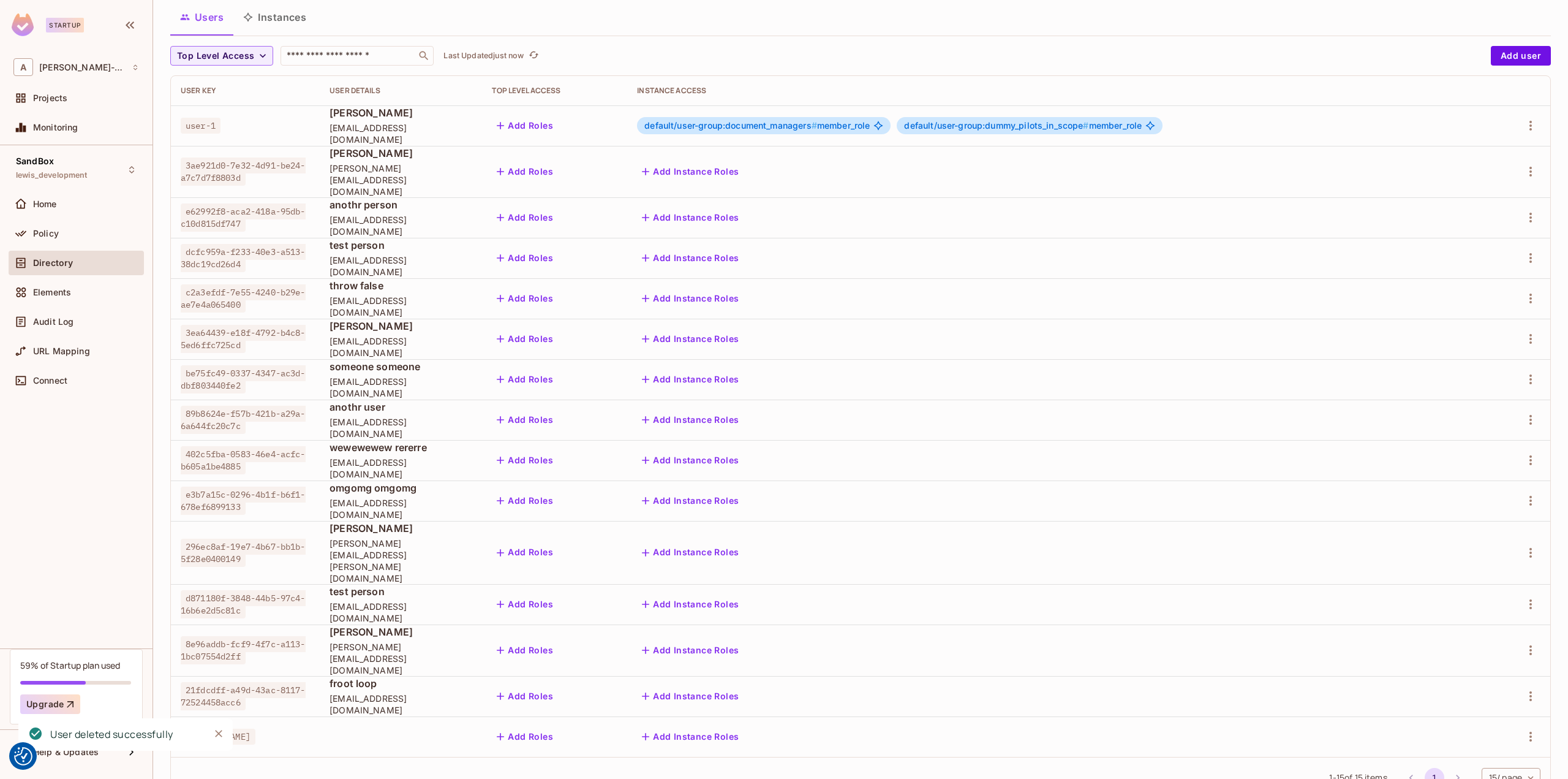
click at [648, 39] on div "alex-trustflight-sandbox / SandBox : lewis_development / User Management All Te…" at bounding box center [861, 372] width 1381 height 870
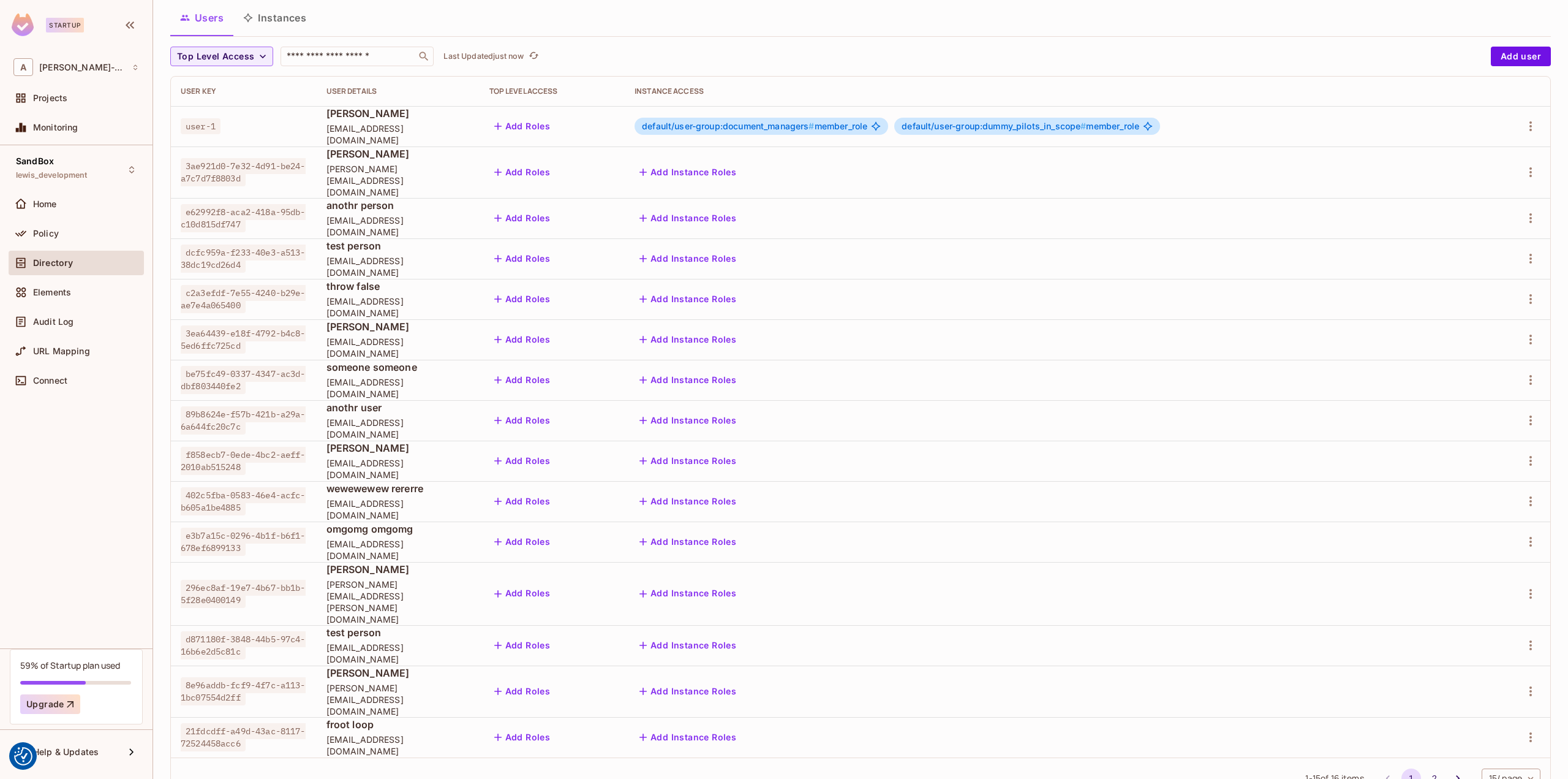
scroll to position [76, 0]
click at [1425, 768] on button "2" at bounding box center [1434, 777] width 19 height 19
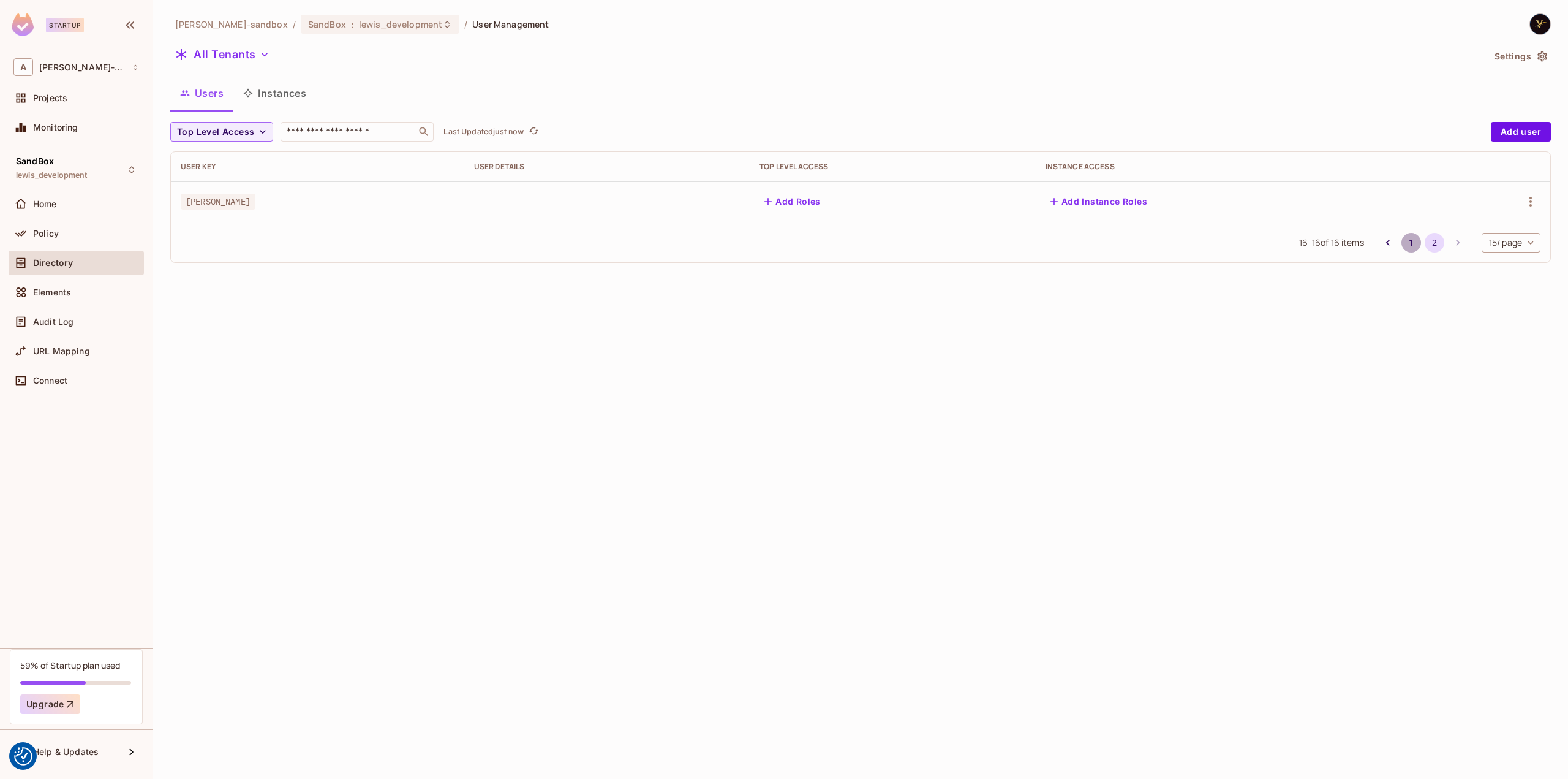
click at [1403, 241] on button "1" at bounding box center [1411, 242] width 19 height 19
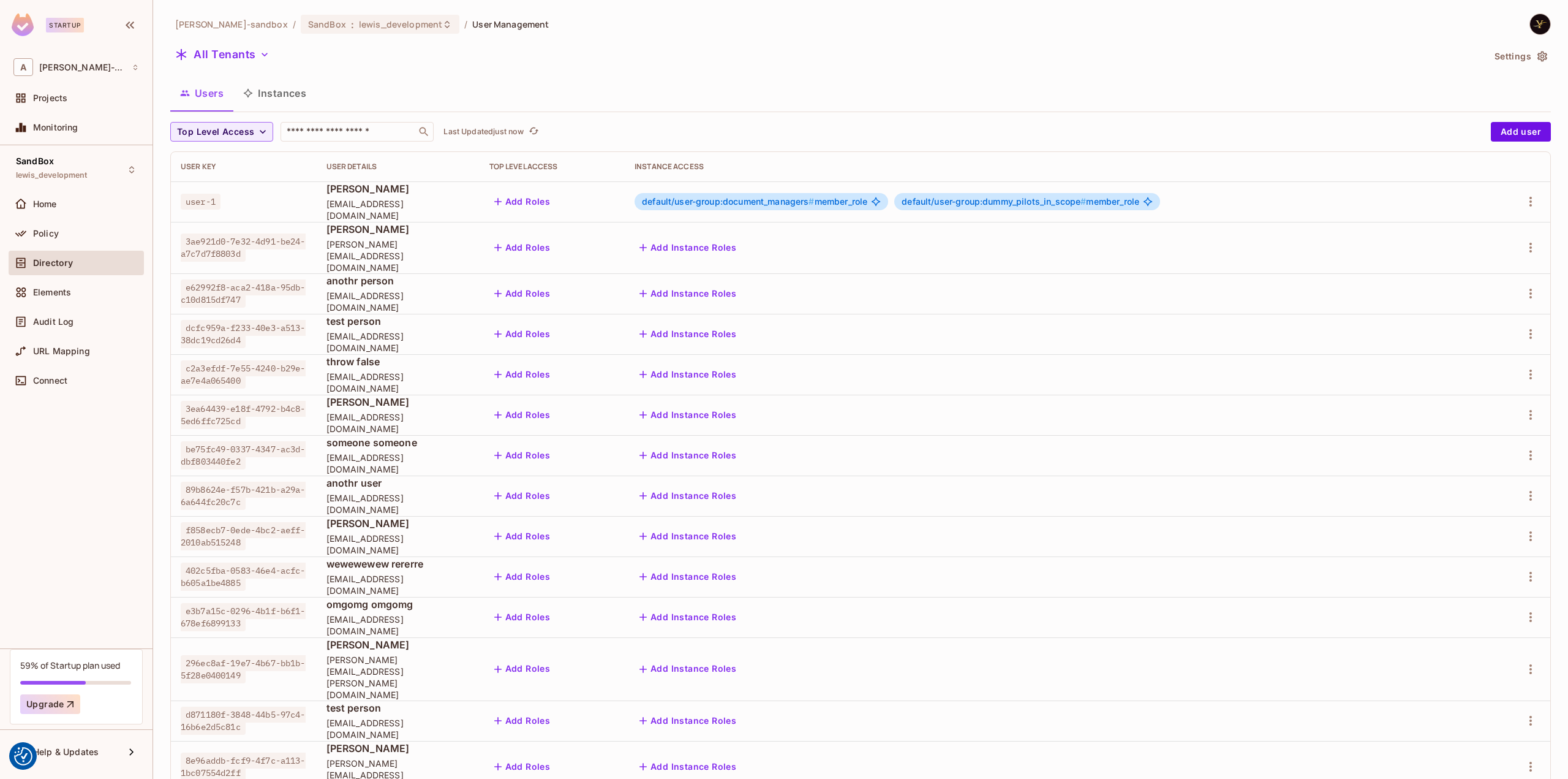
click at [23, 497] on div "SandBox lewis_development Home Policy Directory Elements Audit Log URL Mapping …" at bounding box center [76, 396] width 153 height 503
click at [78, 225] on div "Policy" at bounding box center [76, 233] width 135 height 24
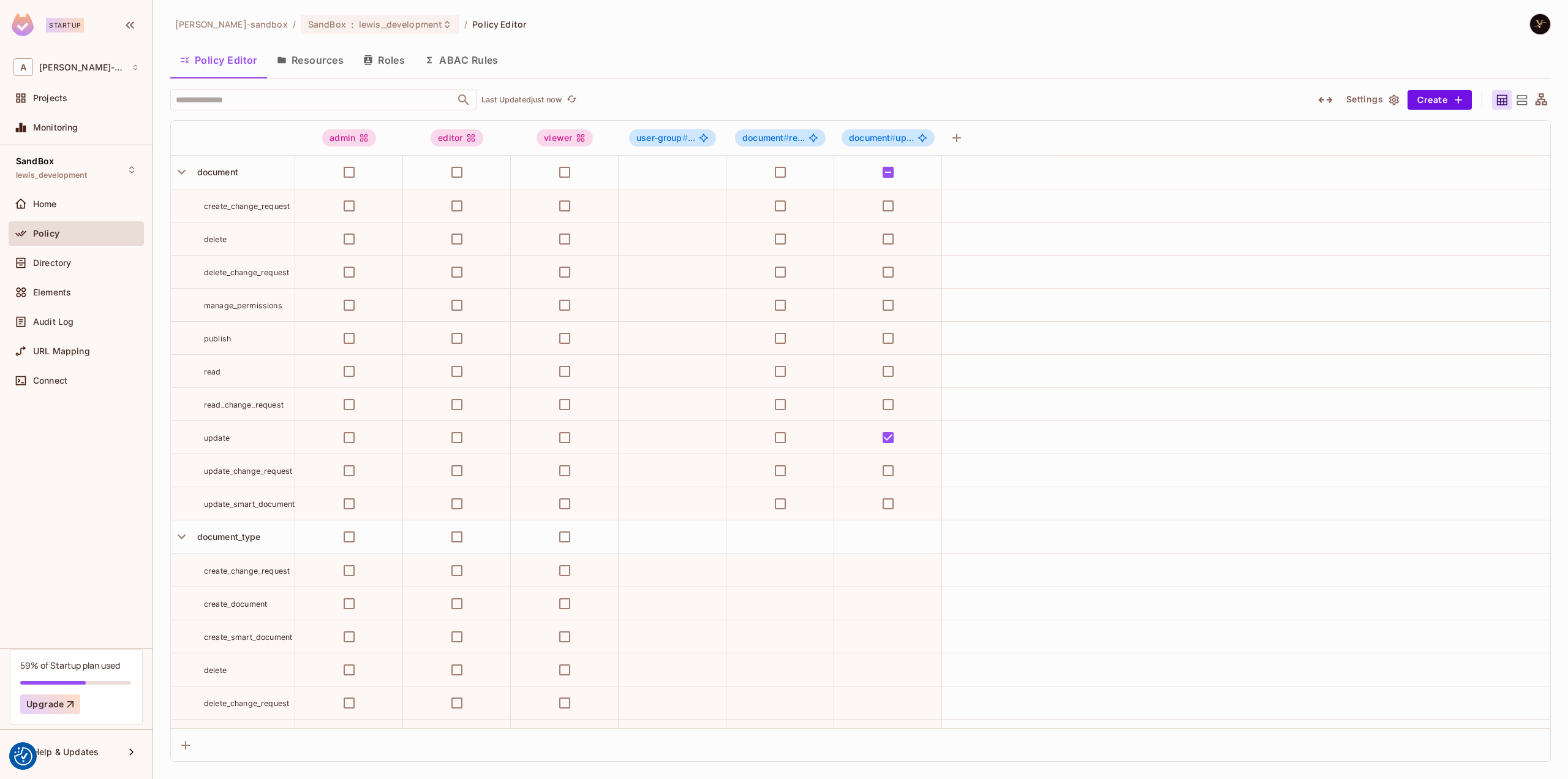
click at [331, 57] on button "Resources" at bounding box center [310, 60] width 86 height 31
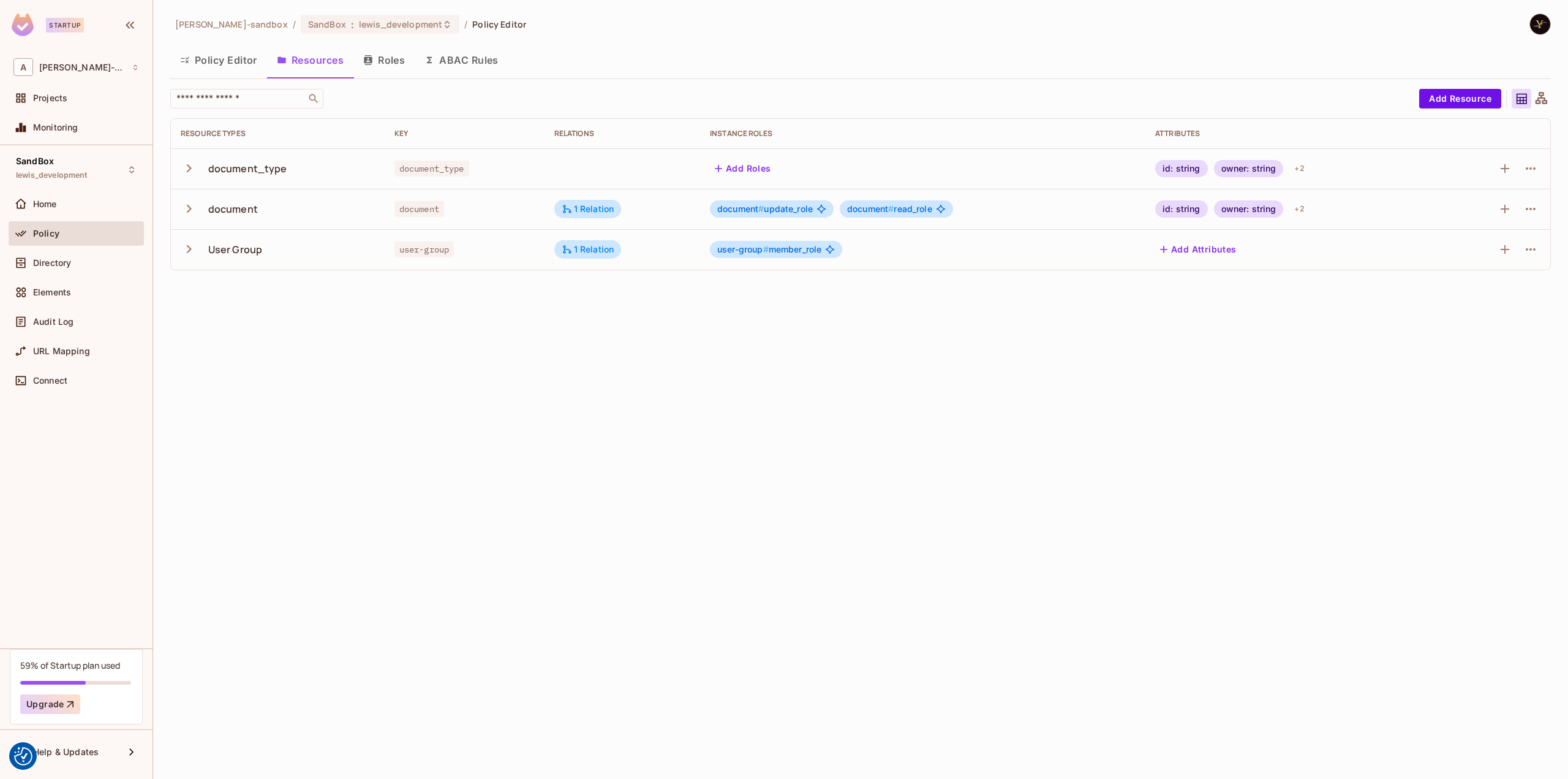
click at [237, 62] on button "Policy Editor" at bounding box center [219, 60] width 97 height 31
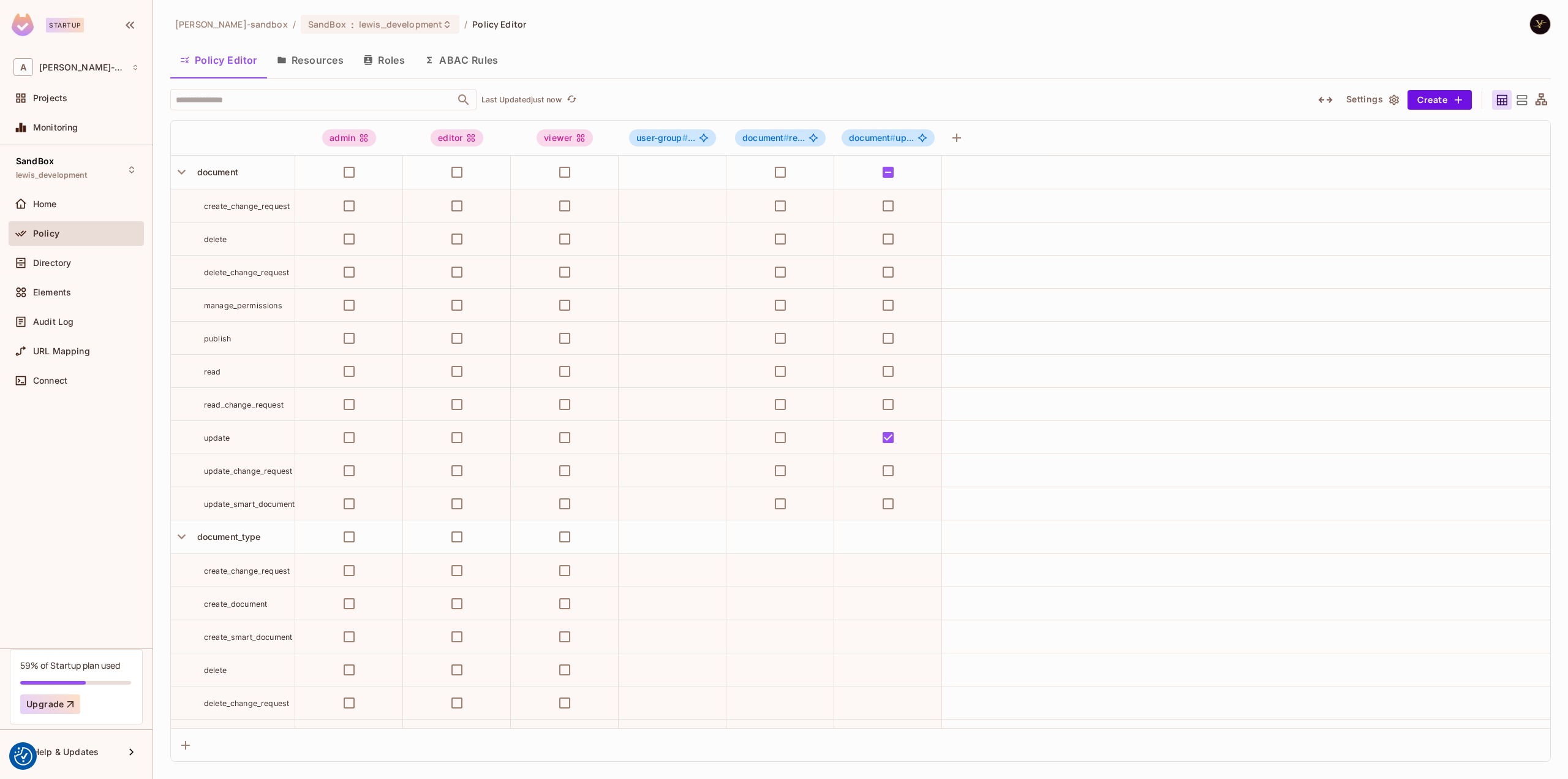
click at [335, 62] on button "Resources" at bounding box center [310, 60] width 86 height 31
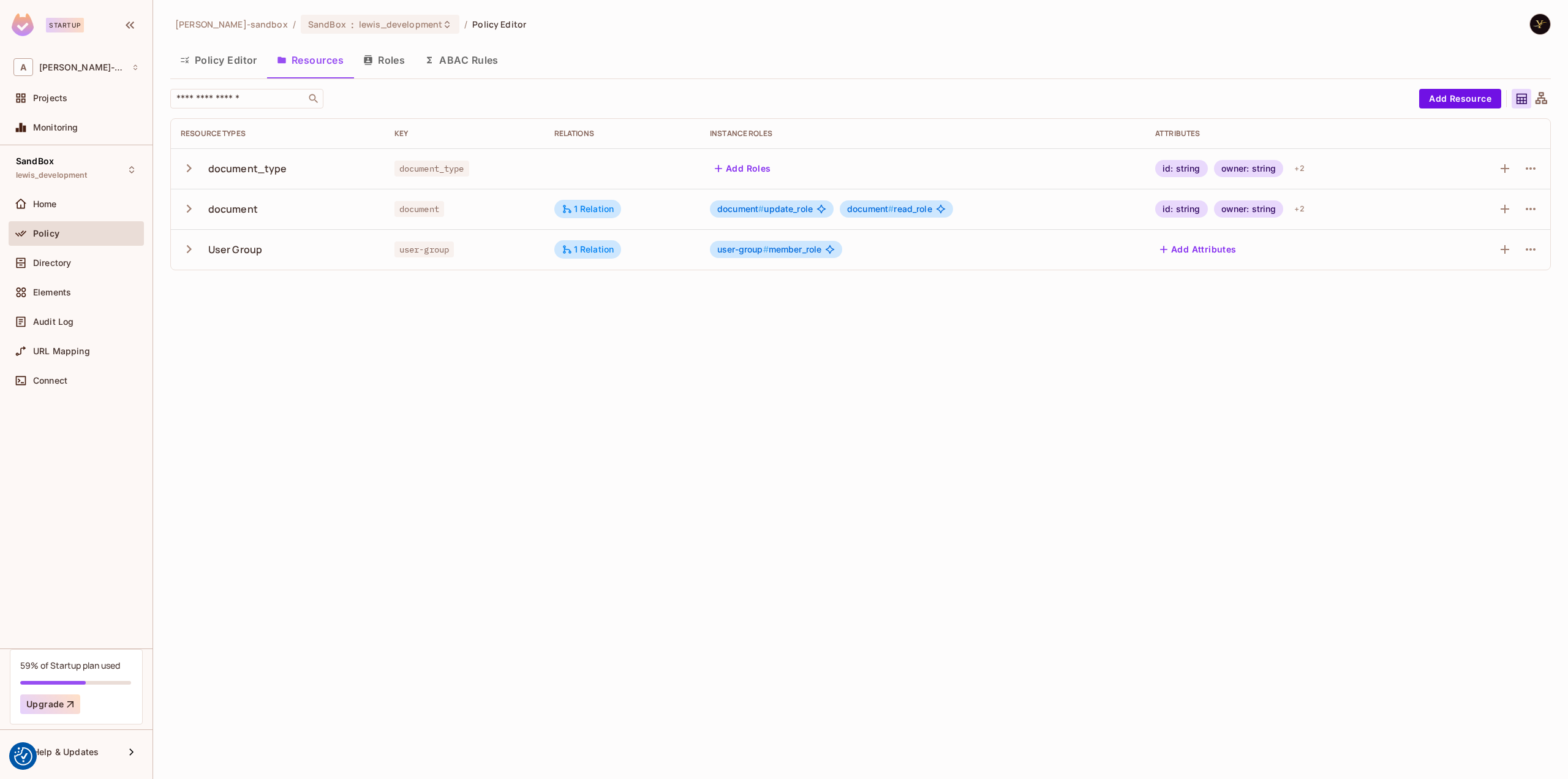
click at [403, 58] on button "Roles" at bounding box center [384, 60] width 61 height 31
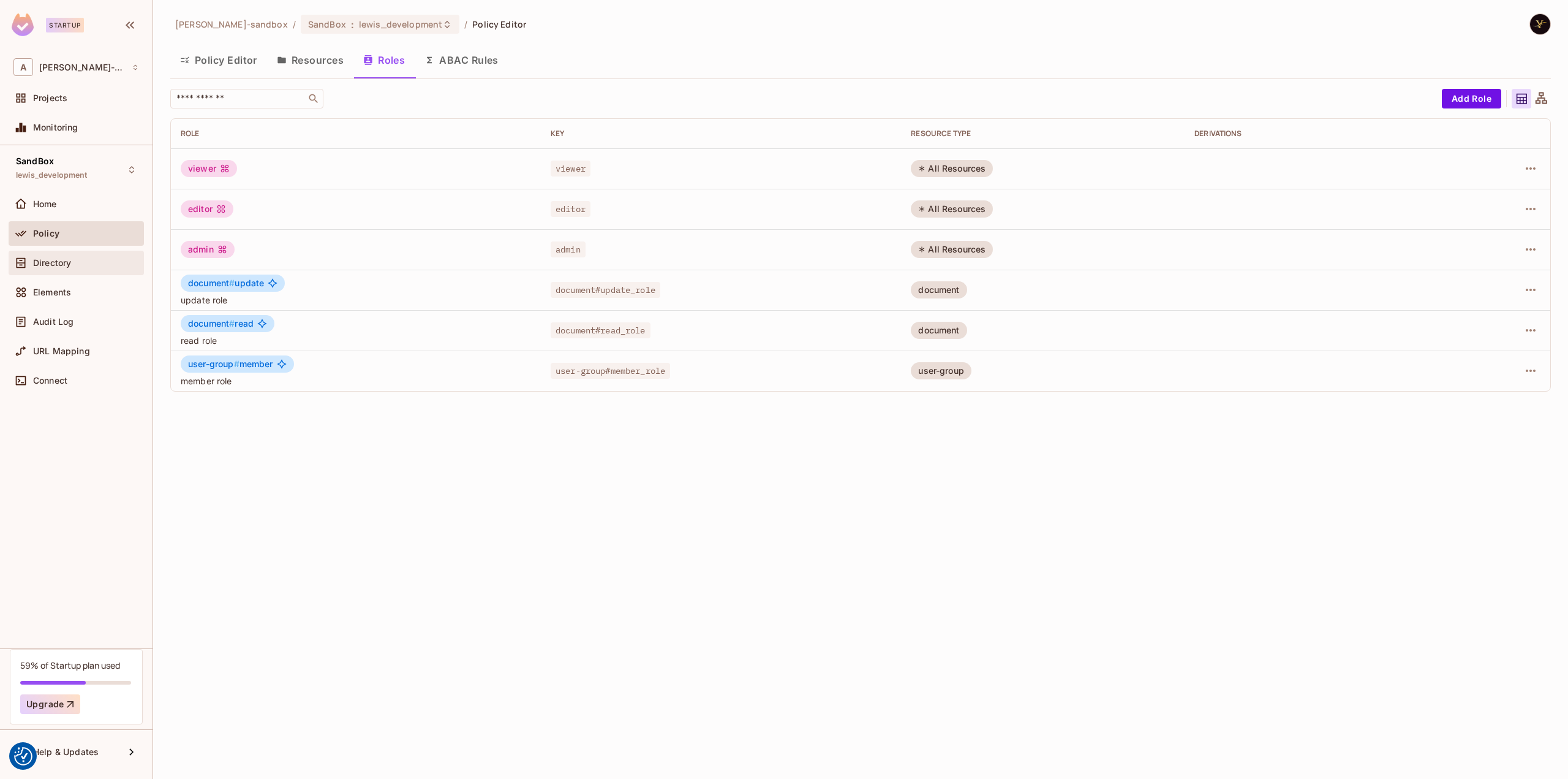
click at [101, 258] on div "Directory" at bounding box center [86, 262] width 106 height 10
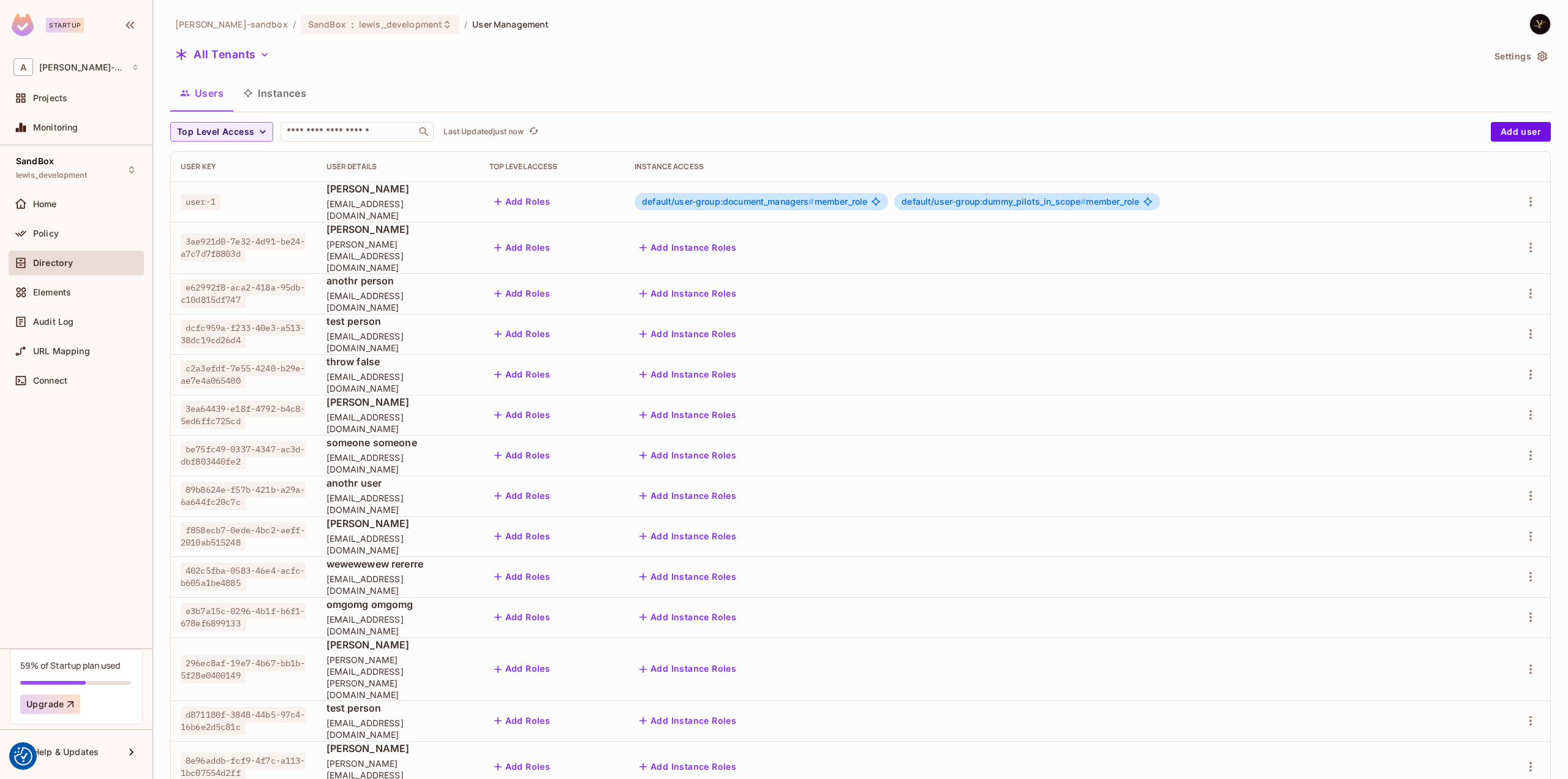
click at [277, 86] on button "Instances" at bounding box center [274, 93] width 83 height 31
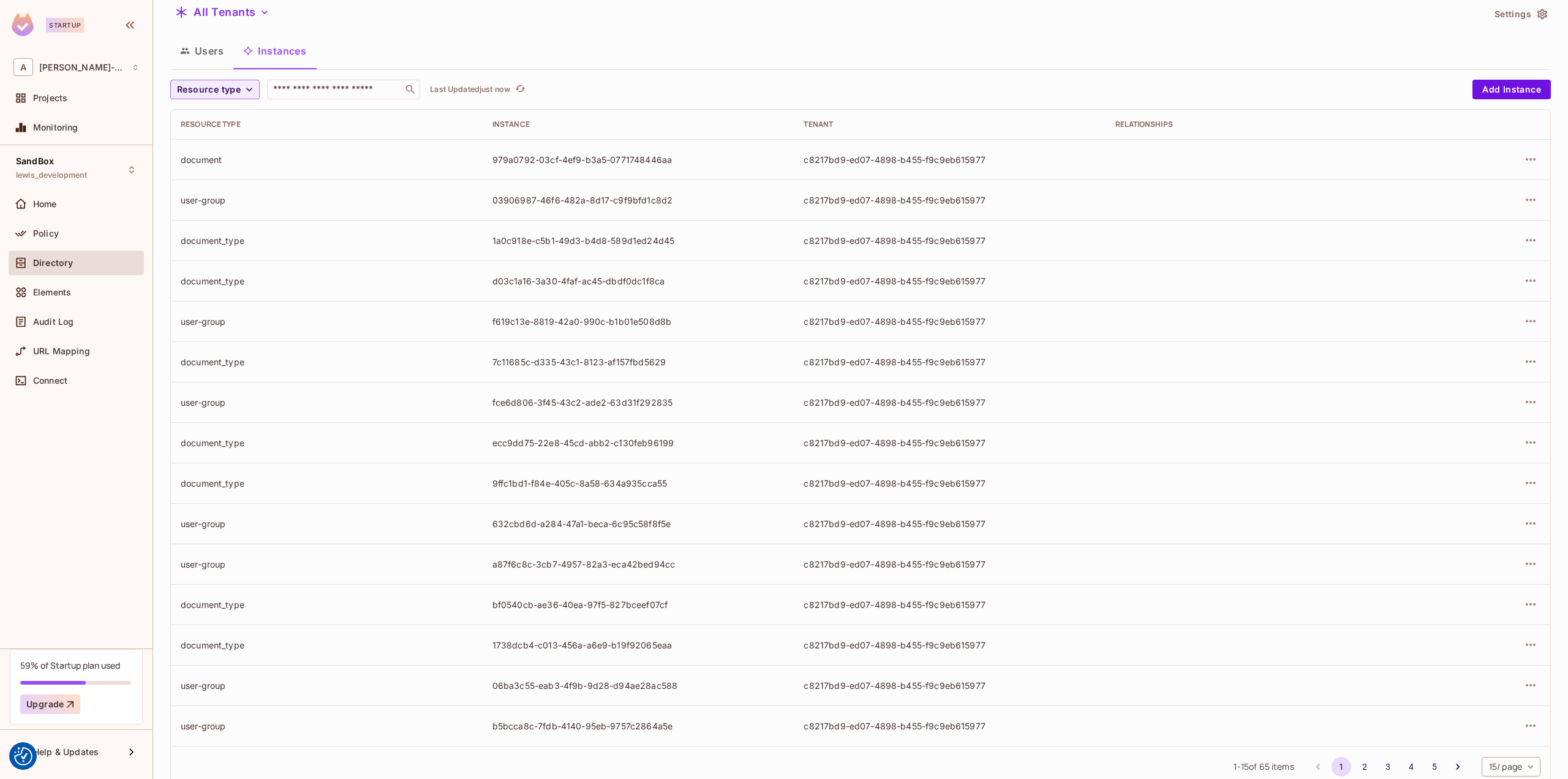
scroll to position [76, 0]
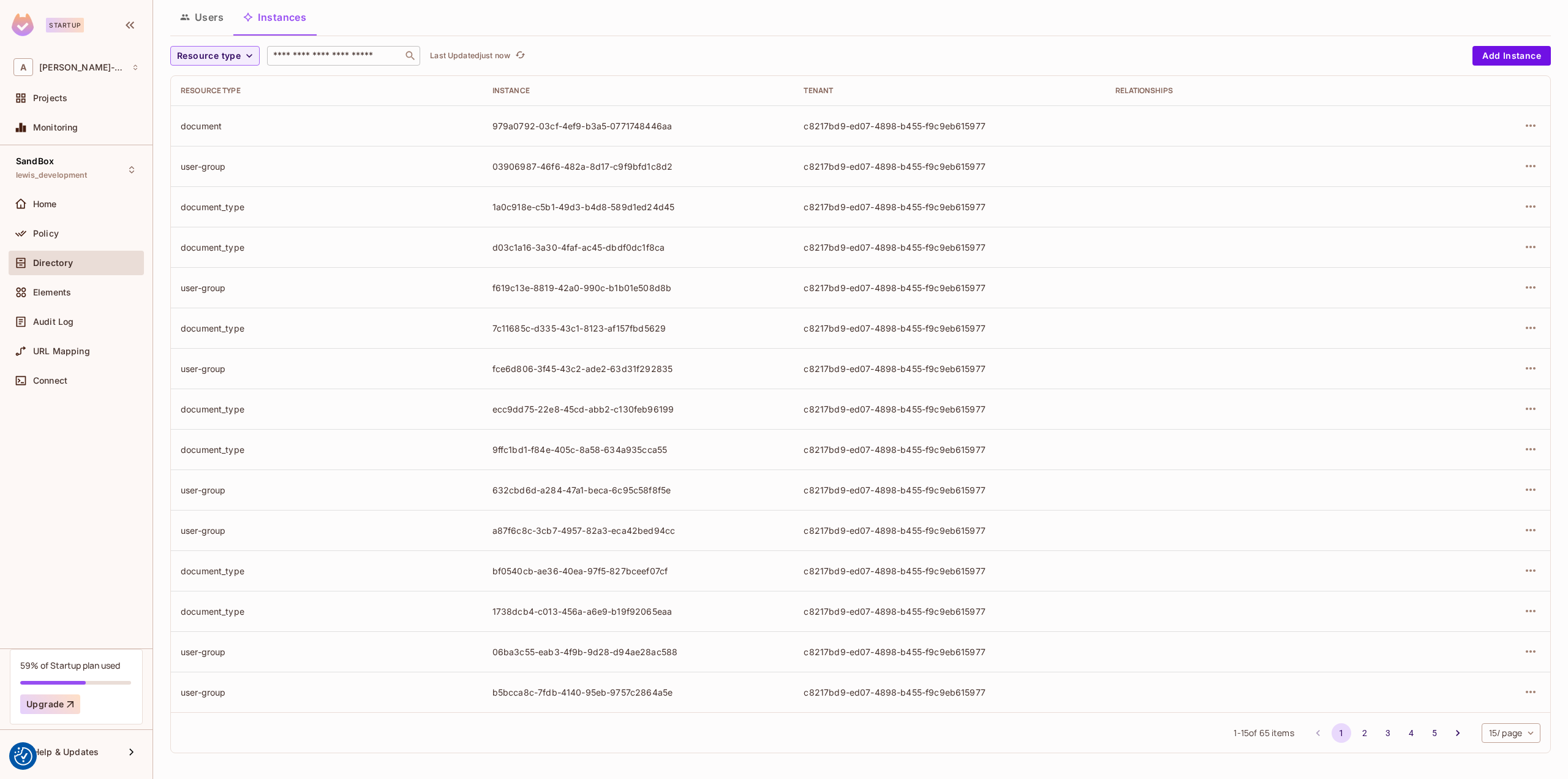
click at [340, 50] on input "text" at bounding box center [335, 56] width 129 height 12
paste input "**********"
type input "**********"
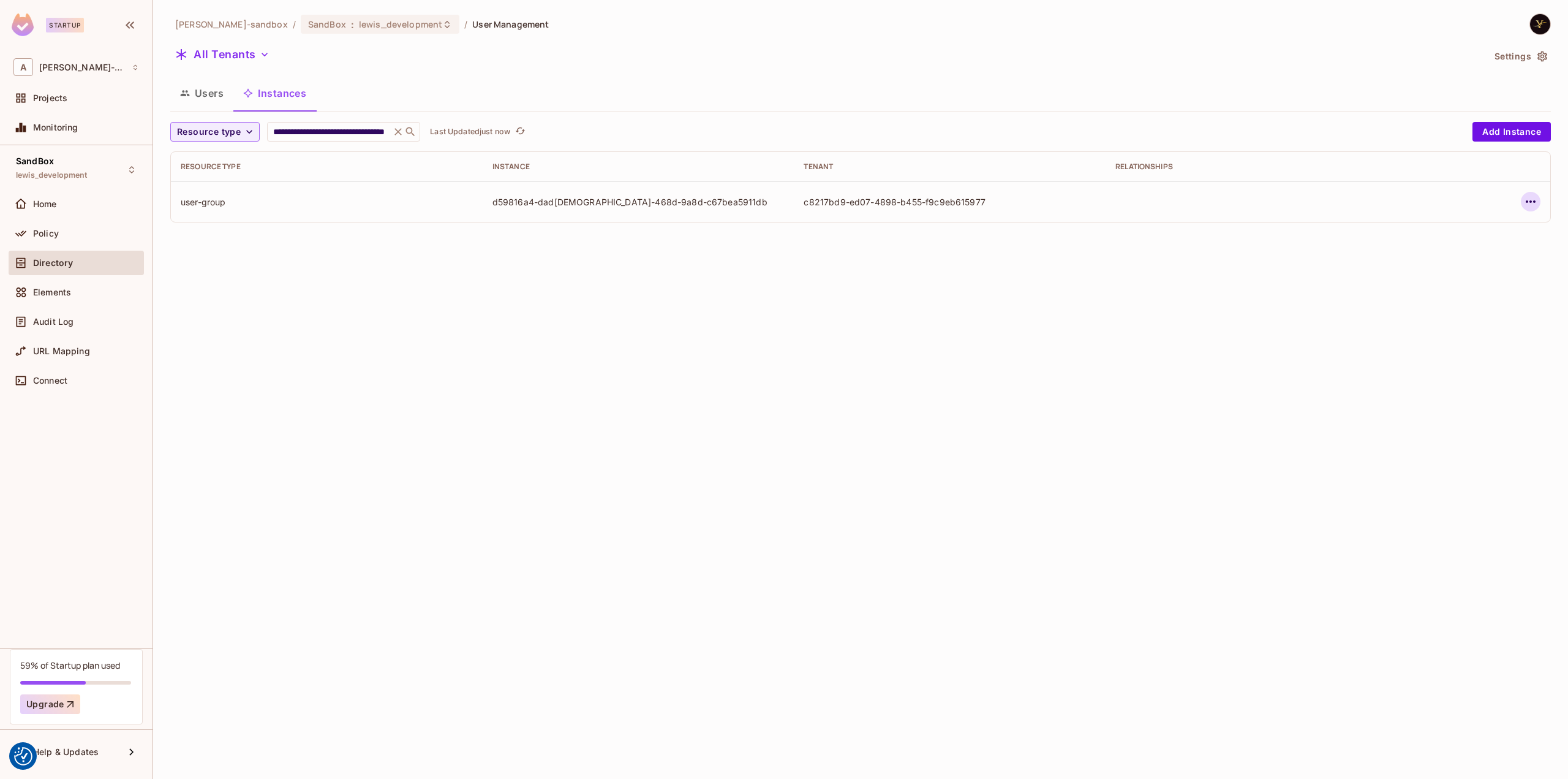
click at [1530, 203] on icon "button" at bounding box center [1530, 201] width 14 height 14
click at [1444, 288] on div "Delete Resource Instance" at bounding box center [1463, 283] width 106 height 12
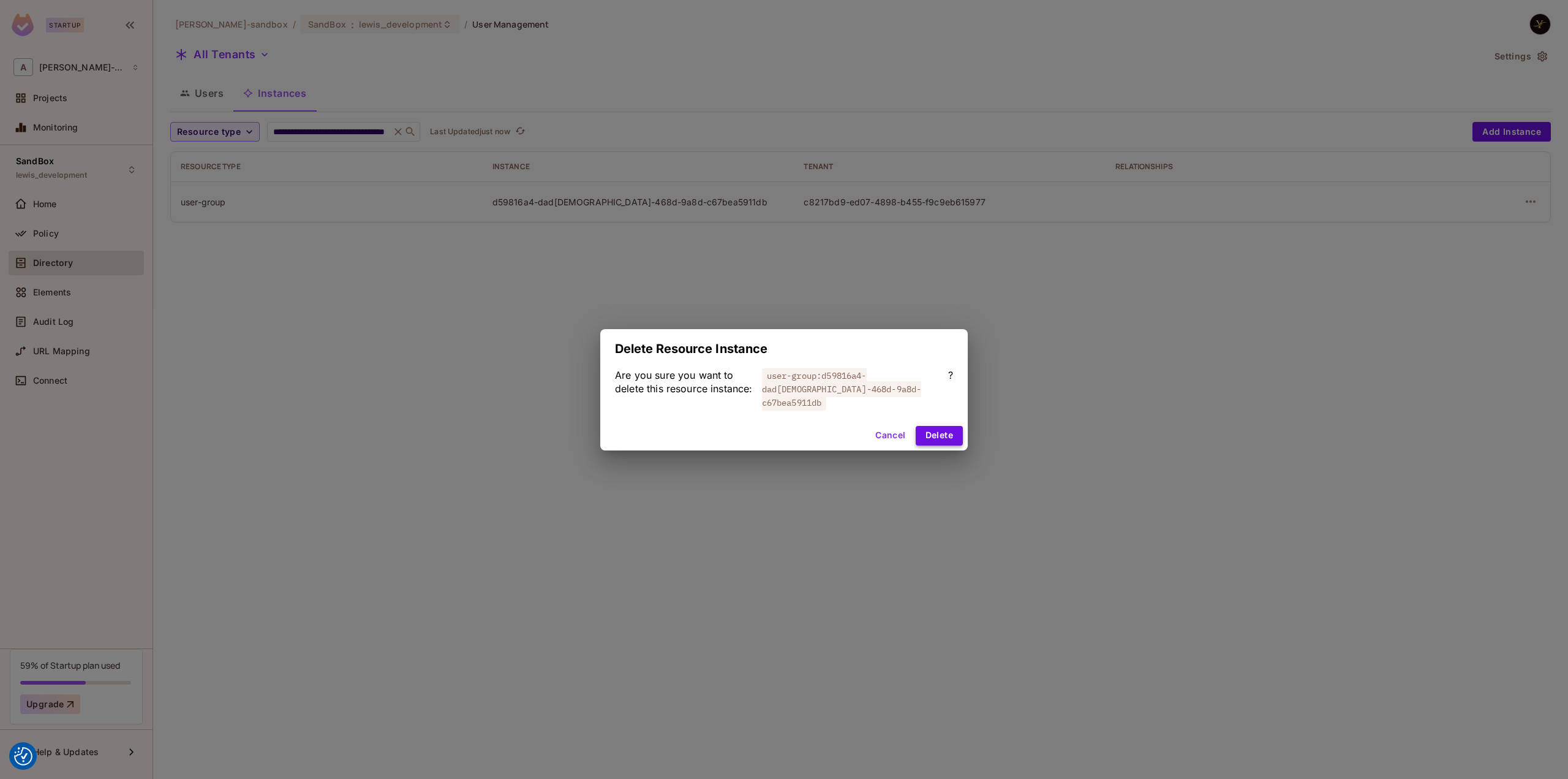
click at [942, 427] on button "Delete" at bounding box center [939, 435] width 47 height 19
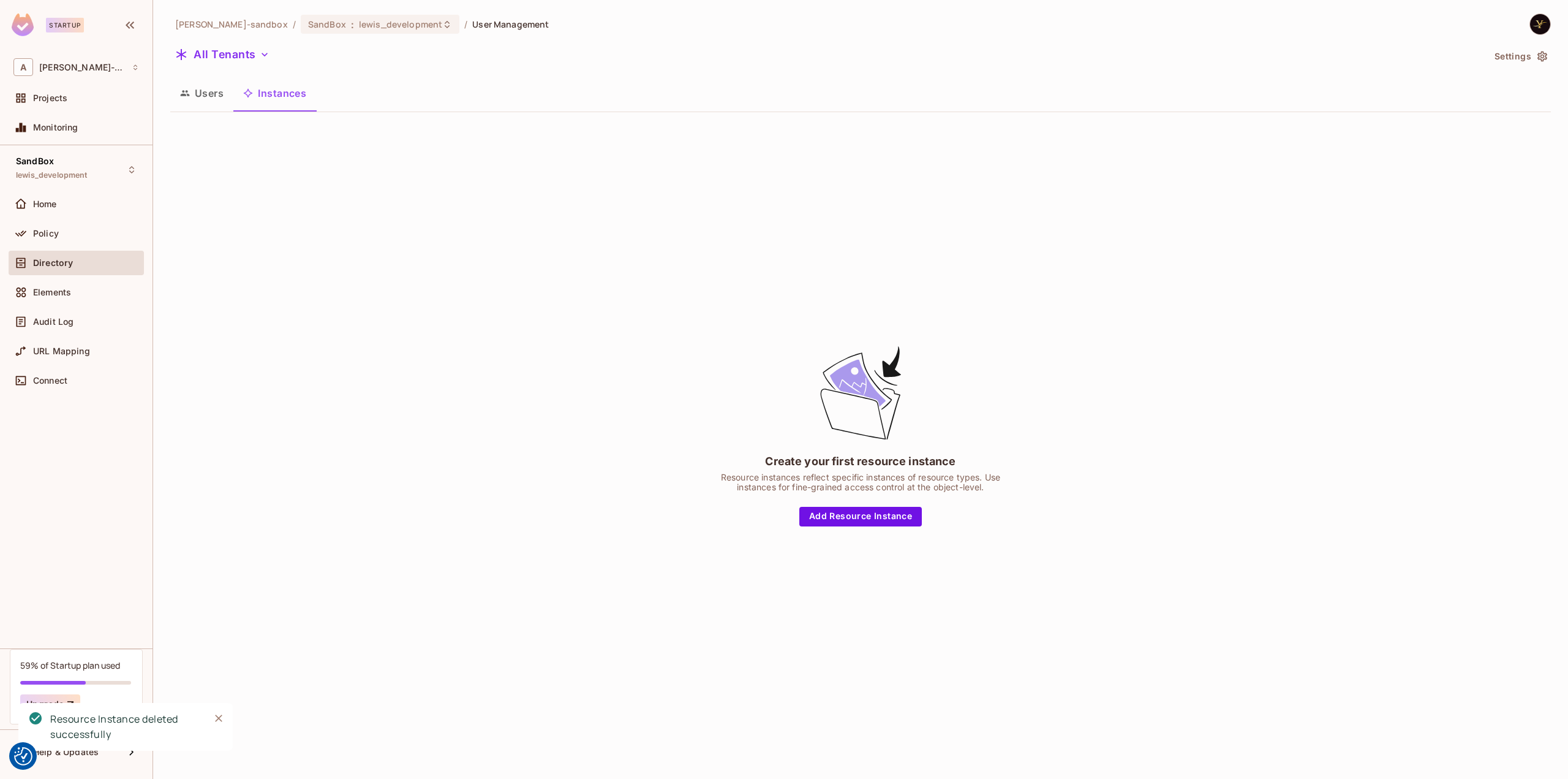
click at [492, 433] on div "Create your first resource instance Resource instances reflect specific instanc…" at bounding box center [861, 434] width 1381 height 625
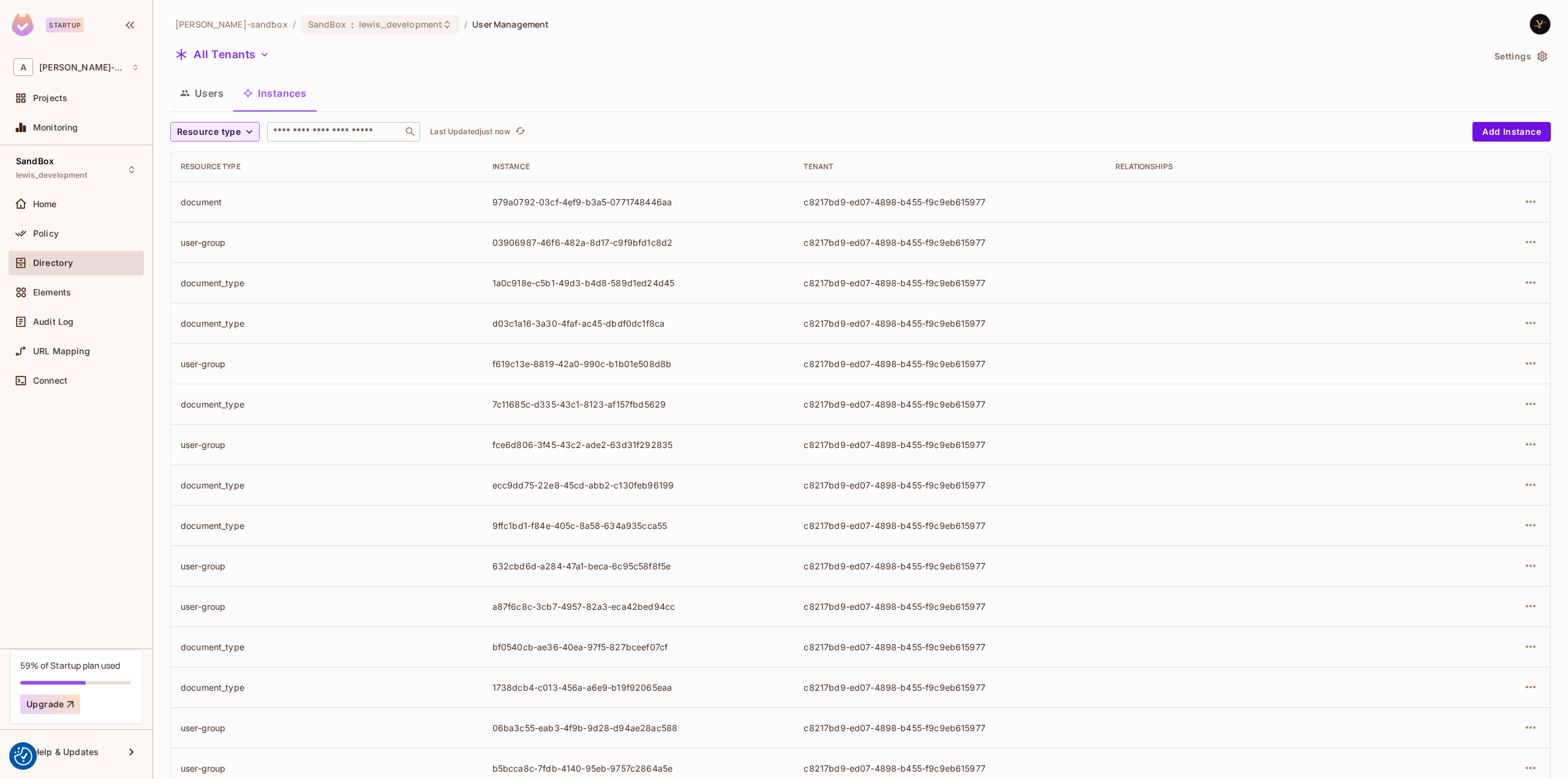
click at [337, 130] on input "text" at bounding box center [335, 131] width 129 height 12
paste input "**********"
type input "**********"
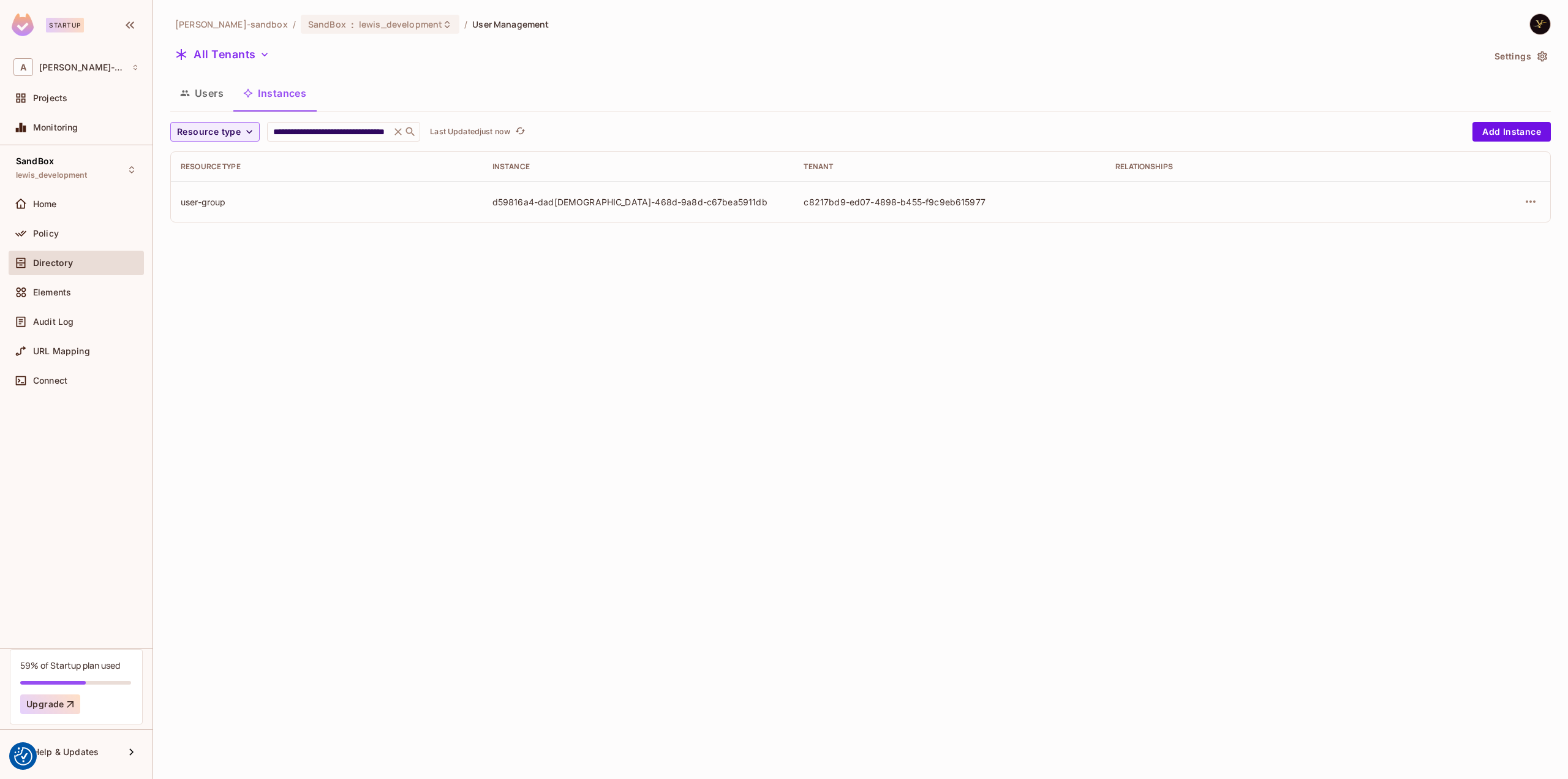
click at [208, 98] on button "Users" at bounding box center [202, 93] width 63 height 31
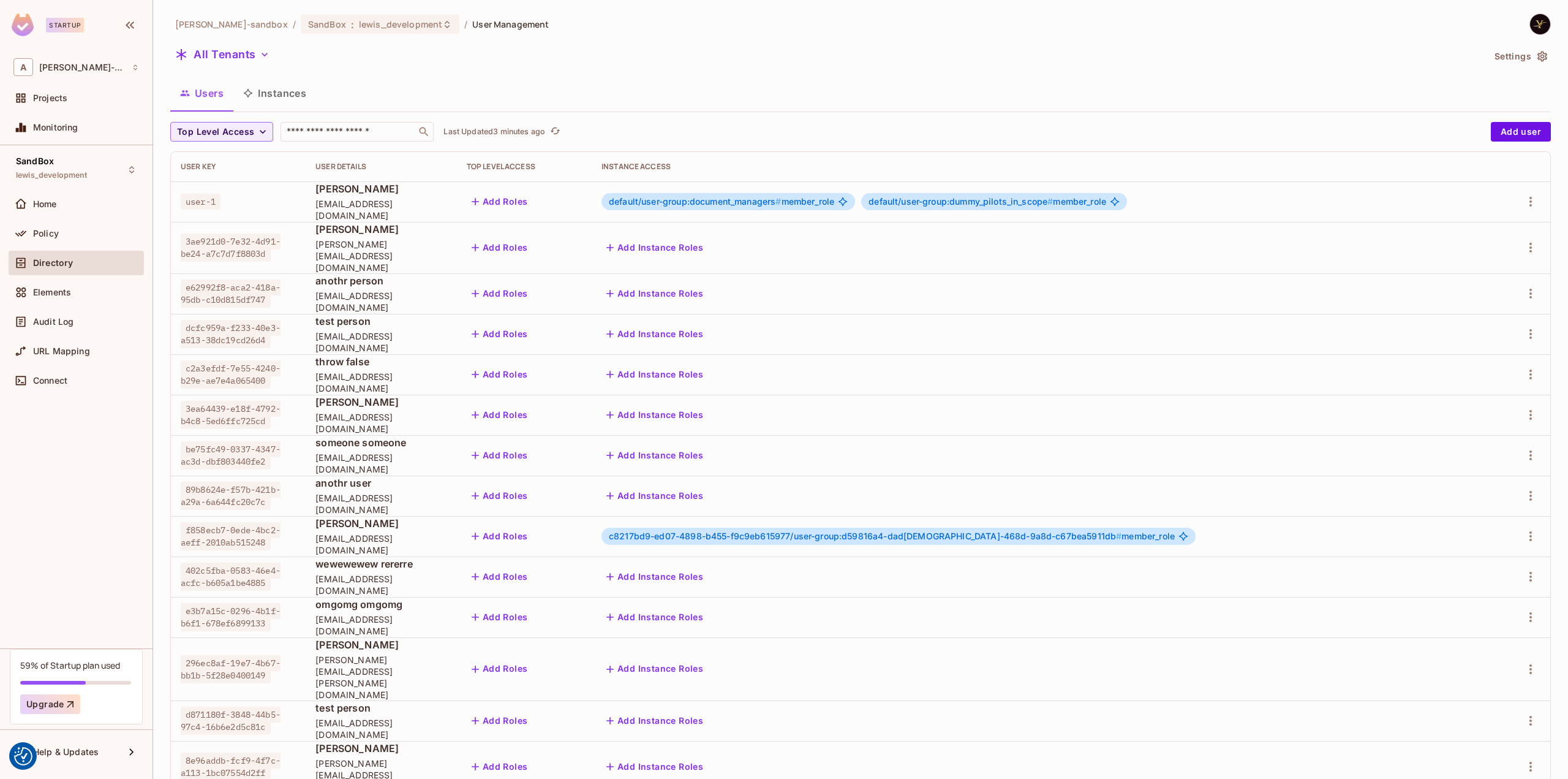
click at [298, 98] on button "Instances" at bounding box center [274, 93] width 83 height 31
